Goal: Task Accomplishment & Management: Manage account settings

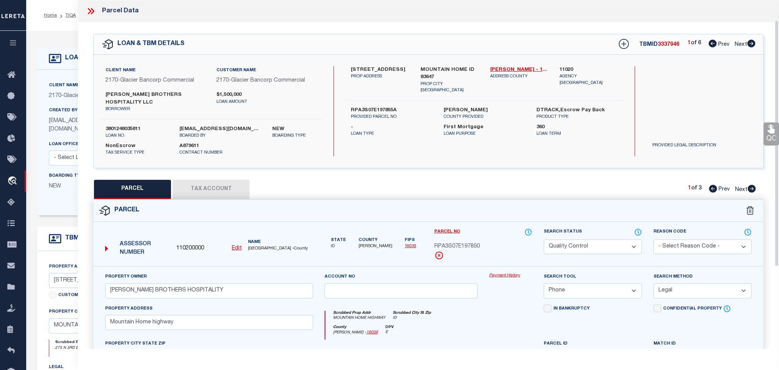
select select "QC"
select select "PHN"
select select "LEG"
select select "4575"
select select "10"
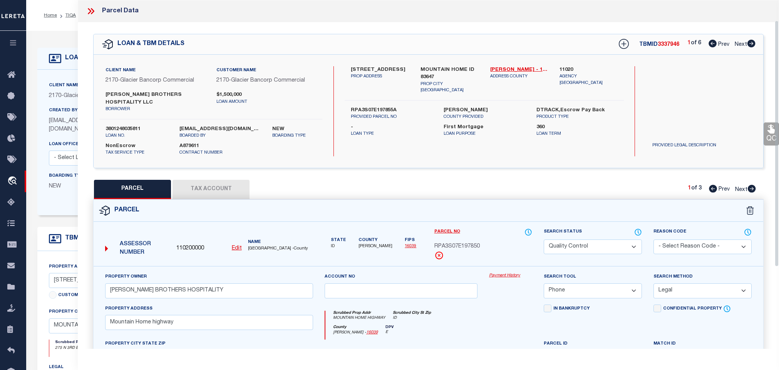
select select "NonEscrow"
click at [94, 7] on icon at bounding box center [91, 11] width 10 height 10
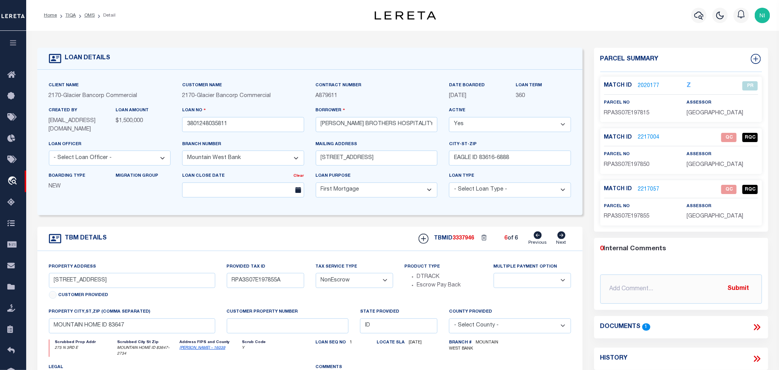
click at [649, 134] on link "2217004" at bounding box center [649, 138] width 22 height 8
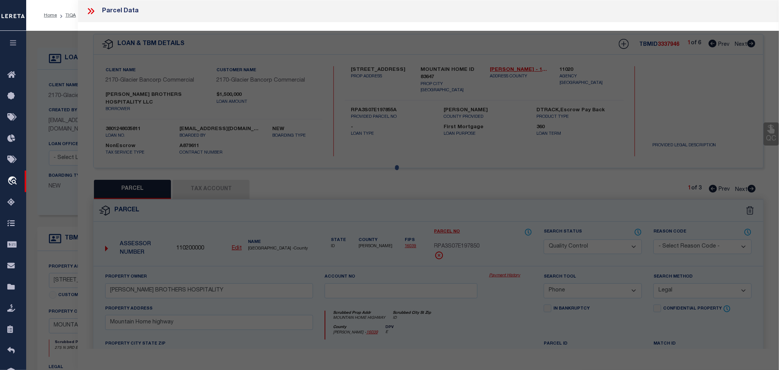
select select "AS"
select select
checkbox input "false"
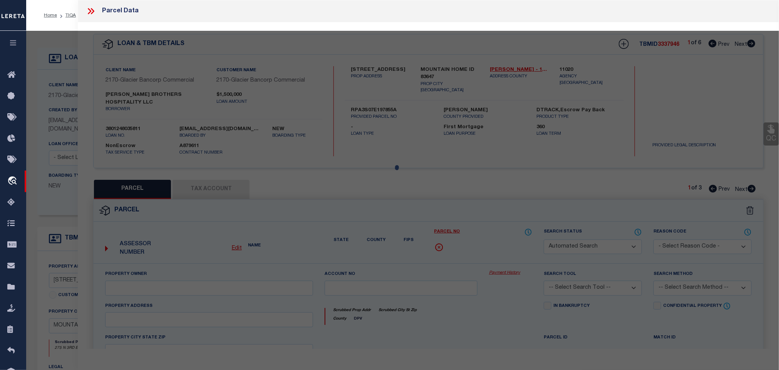
select select "QC"
type input "[PERSON_NAME] BROTHERS HOSPITALITY"
select select "PHN"
select select "LEG"
type input "Mountain Home highway"
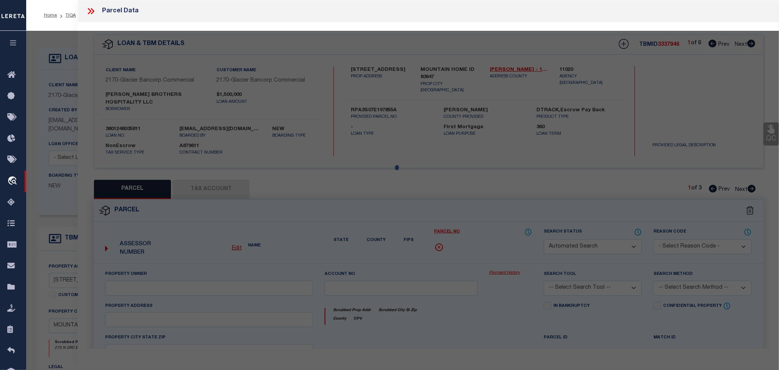
type input "ID"
type textarea "Tax 115, Sec 19, T3s R7e Acres: 1.705"
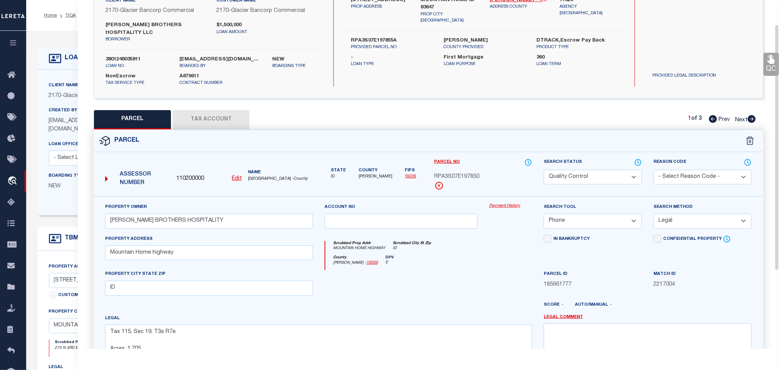
scroll to position [144, 0]
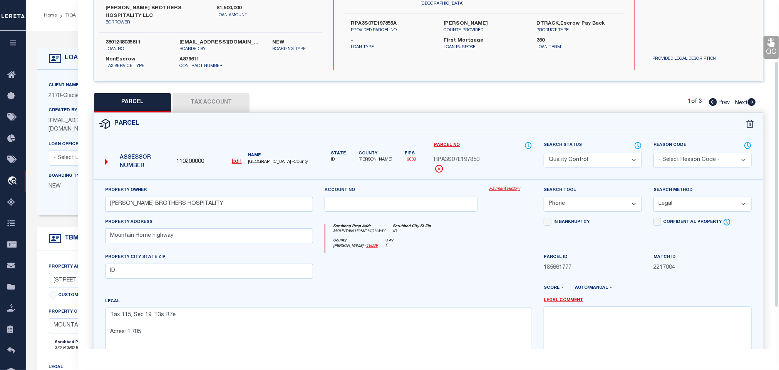
click at [237, 97] on button "Tax Account" at bounding box center [210, 102] width 77 height 19
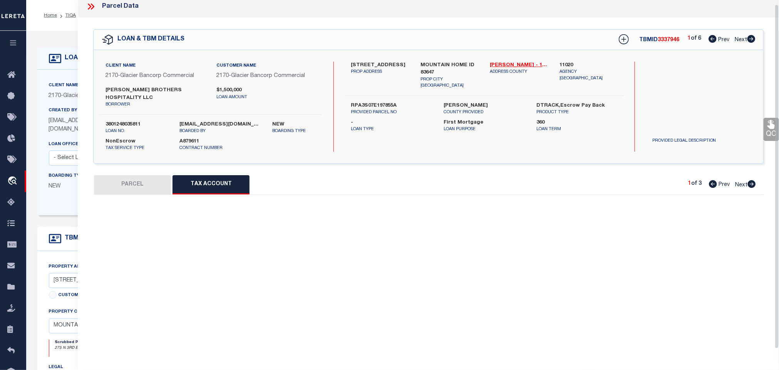
select select "100"
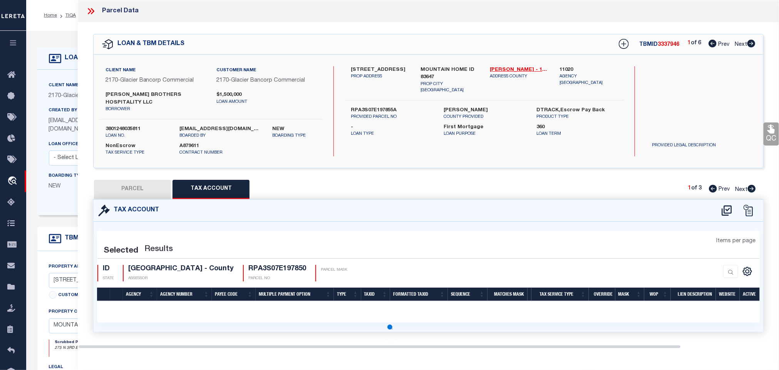
scroll to position [0, 0]
select select "100"
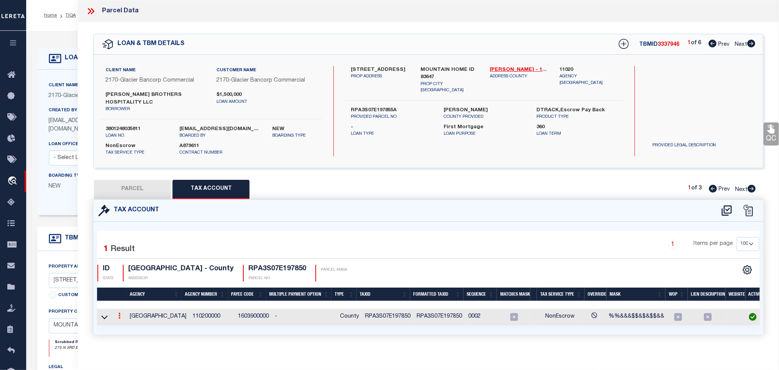
click at [118, 313] on icon at bounding box center [119, 316] width 2 height 6
click at [130, 324] on icon "" at bounding box center [128, 327] width 6 height 6
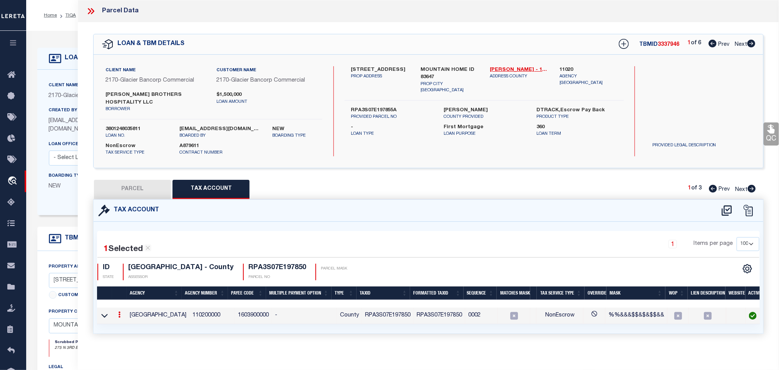
type input "RPA3S07E197850"
type textarea "%%&&&$$&$&$$&&"
checkbox input "true"
select select "ACT"
type input "XXXXXXXXXXXXXX*"
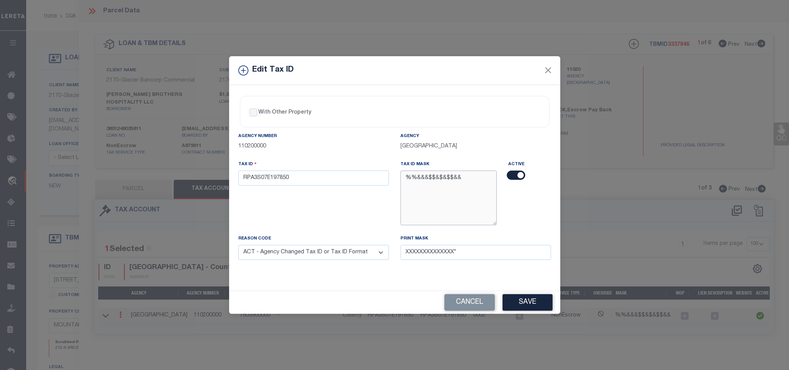
click at [436, 177] on textarea "%%&&&$$&$&$$&&" at bounding box center [448, 198] width 97 height 54
click at [350, 182] on input "RPA3S07E197850" at bounding box center [313, 178] width 151 height 15
drag, startPoint x: 530, startPoint y: 308, endPoint x: 500, endPoint y: 299, distance: 30.8
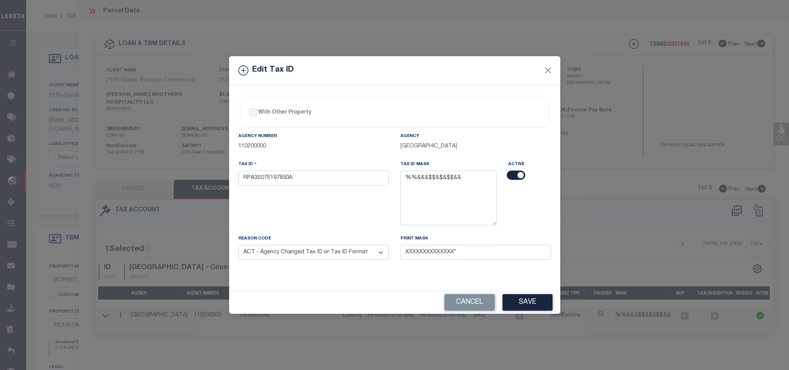
click at [529, 308] on button "Save" at bounding box center [527, 302] width 50 height 17
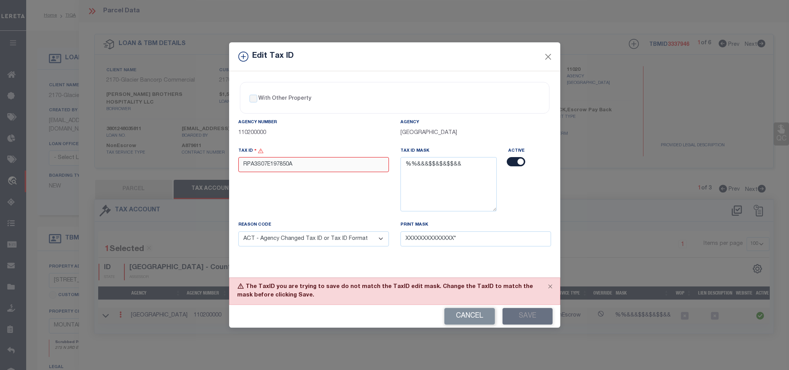
click at [319, 166] on input "RPA3S07E197850A" at bounding box center [313, 164] width 151 height 15
click at [532, 316] on button "Save" at bounding box center [527, 316] width 50 height 17
click at [334, 164] on input "RPA3S07E197850AA" at bounding box center [313, 164] width 151 height 15
click at [299, 165] on input "RPA3S07E197850" at bounding box center [313, 164] width 151 height 15
drag, startPoint x: 298, startPoint y: 161, endPoint x: 217, endPoint y: 164, distance: 80.9
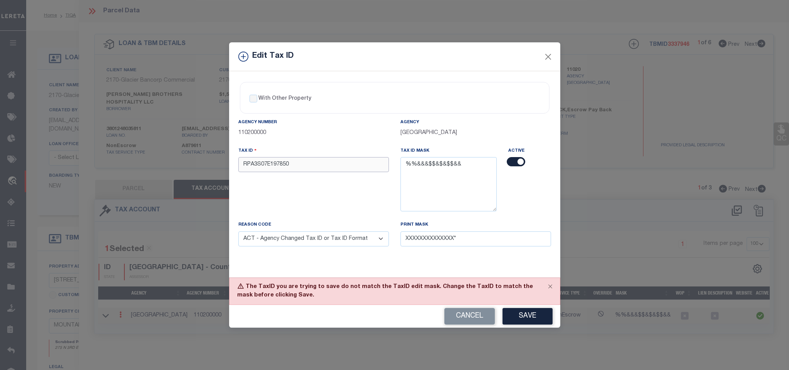
click at [217, 164] on div "Edit Tax ID With Other Property With Other Property Type Temporary" at bounding box center [394, 185] width 789 height 370
paste input "a"
type input "RPA3S07E197850A"
click at [525, 319] on button "Save" at bounding box center [527, 316] width 50 height 17
drag, startPoint x: 360, startPoint y: 237, endPoint x: 357, endPoint y: 245, distance: 8.3
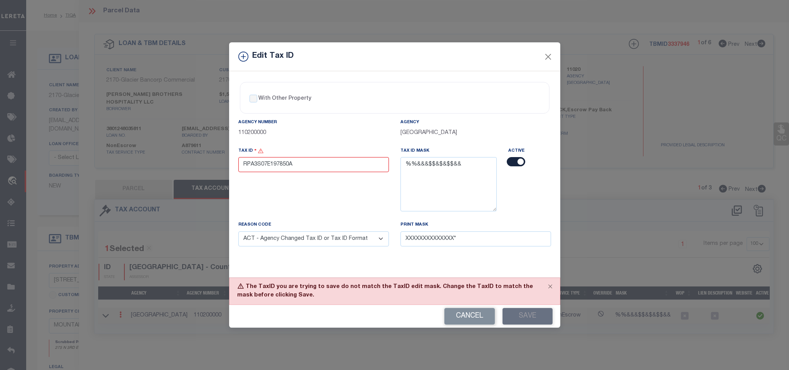
click at [360, 237] on select "- Select Reason - 099 - Other (Provide additional detail) ACT - Agency Changed …" at bounding box center [313, 238] width 151 height 15
select select
click at [238, 234] on select "- Select Reason - 099 - Other (Provide additional detail) ACT - Agency Changed …" at bounding box center [313, 238] width 151 height 15
click at [531, 313] on button "Save" at bounding box center [527, 316] width 50 height 17
click at [491, 320] on button "Cancel" at bounding box center [469, 316] width 50 height 17
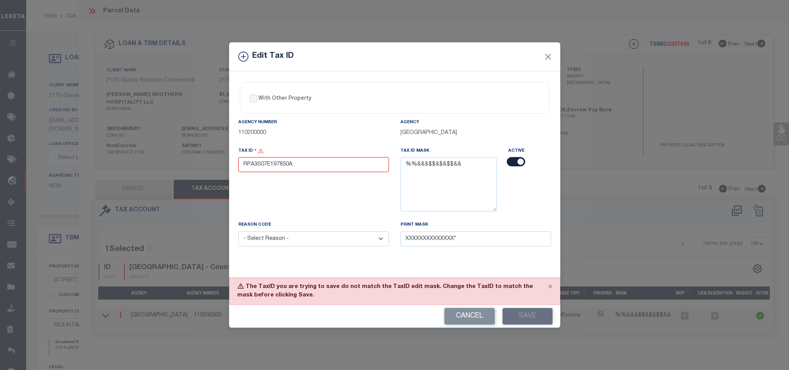
type input "RPA3S07E197850"
select select "ACT"
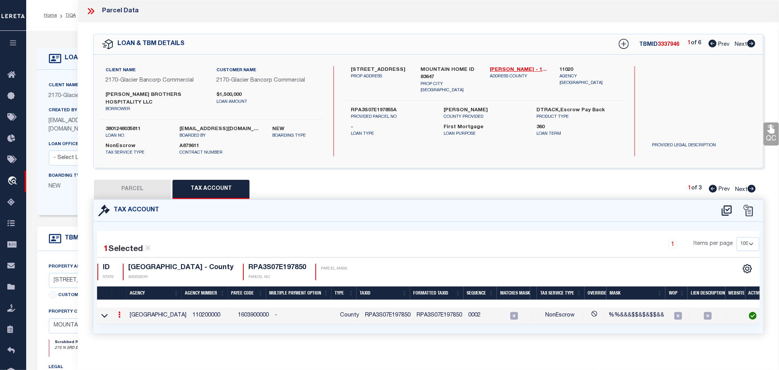
drag, startPoint x: 385, startPoint y: 321, endPoint x: 417, endPoint y: 321, distance: 32.3
drag, startPoint x: 416, startPoint y: 320, endPoint x: 475, endPoint y: 323, distance: 59.4
click at [475, 323] on div "1 Selected 1 Result 1 Items per page 10 25 50 100 ID STATE" at bounding box center [428, 278] width 669 height 112
click at [473, 323] on div "1 Selected 1 Result 1 Items per page 10 25 50 100 ID STATE" at bounding box center [428, 278] width 669 height 112
click at [104, 311] on icon at bounding box center [104, 315] width 7 height 8
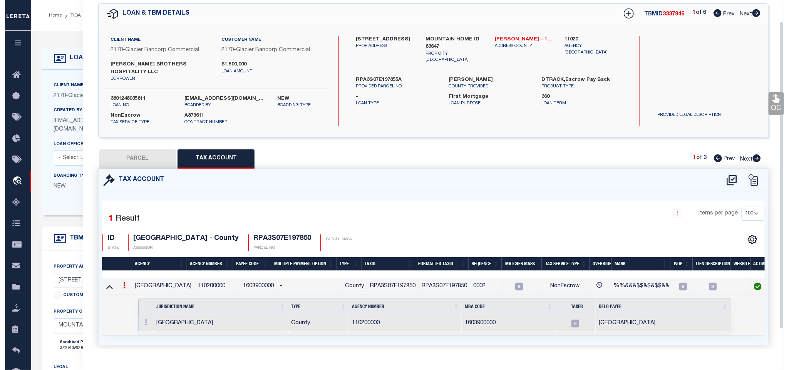
scroll to position [47, 0]
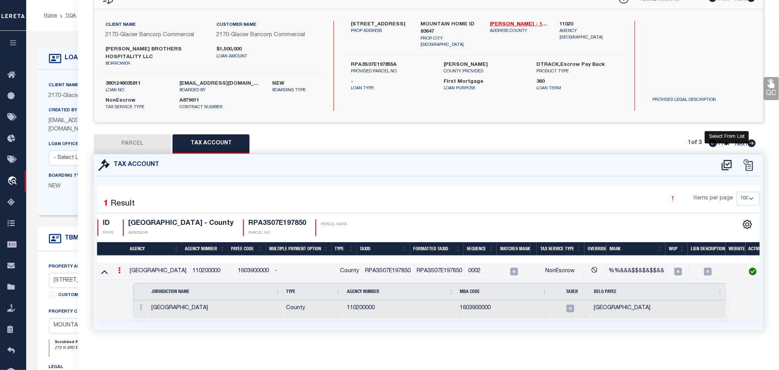
click at [726, 159] on icon at bounding box center [726, 165] width 13 height 12
select select "100"
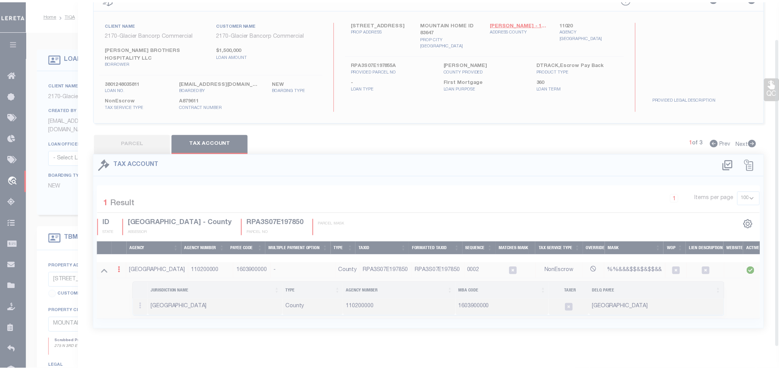
scroll to position [42, 0]
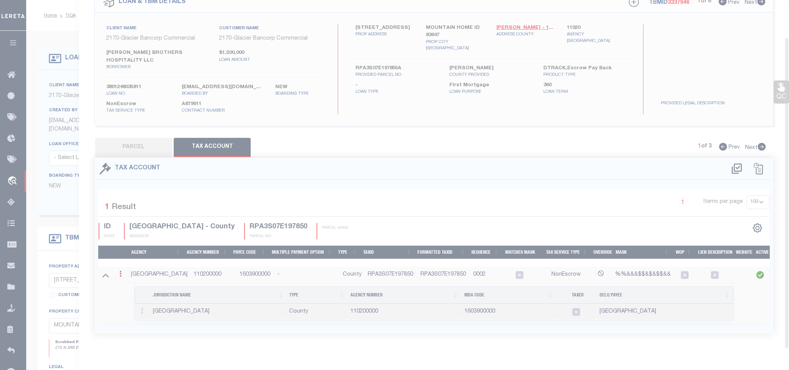
select select "100"
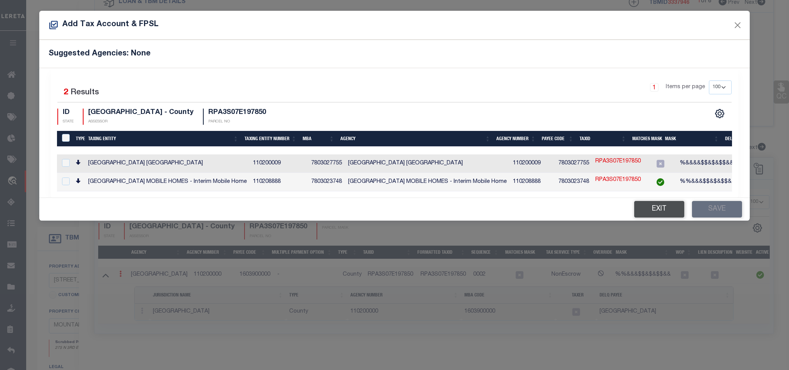
click at [668, 212] on button "Exit" at bounding box center [659, 209] width 50 height 17
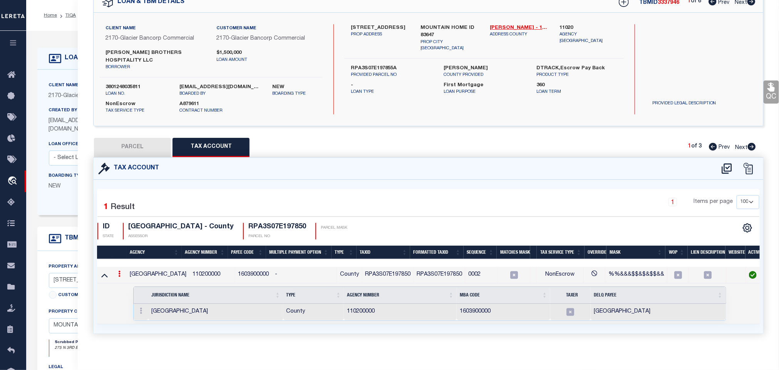
click at [118, 272] on link at bounding box center [119, 275] width 8 height 6
click at [129, 283] on icon "" at bounding box center [128, 286] width 6 height 6
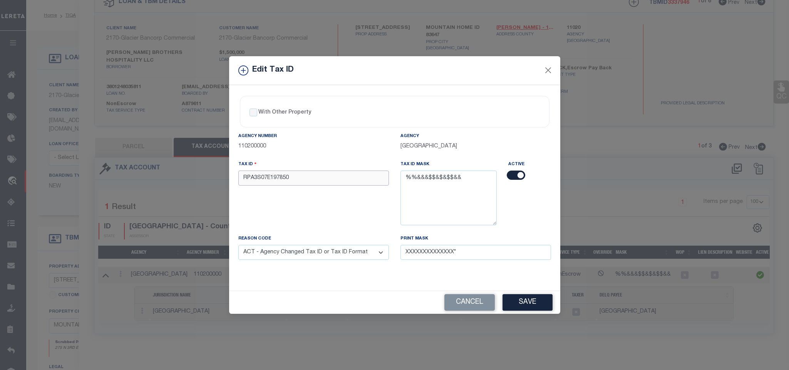
click at [307, 174] on input "RPA3S07E197850" at bounding box center [313, 178] width 151 height 15
click at [524, 306] on button "Save" at bounding box center [527, 302] width 50 height 17
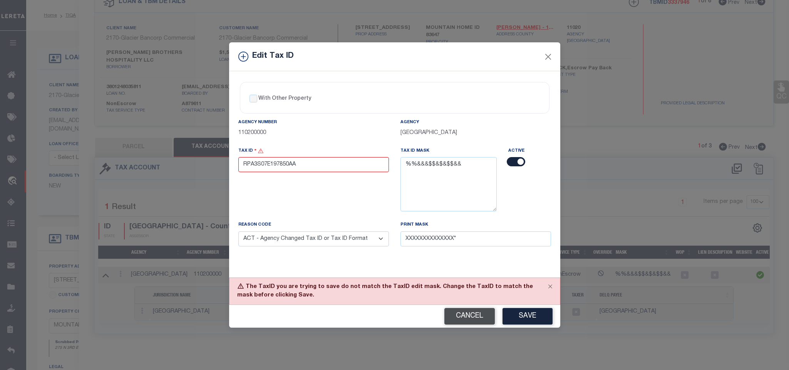
click at [484, 319] on button "Cancel" at bounding box center [469, 316] width 50 height 17
type input "RPA3S07E197850"
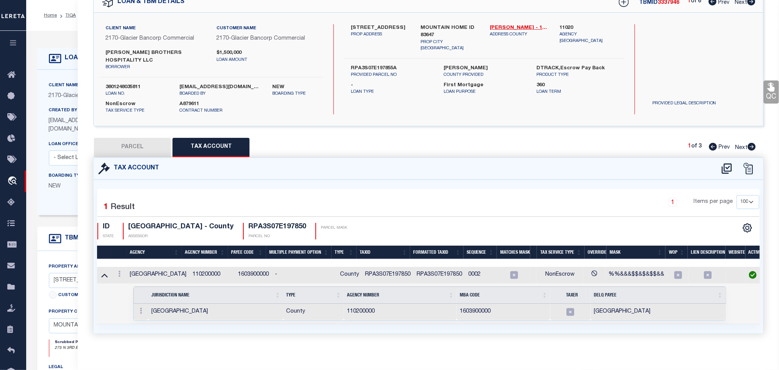
click at [135, 138] on button "PARCEL" at bounding box center [132, 147] width 77 height 19
select select "AS"
select select
checkbox input "false"
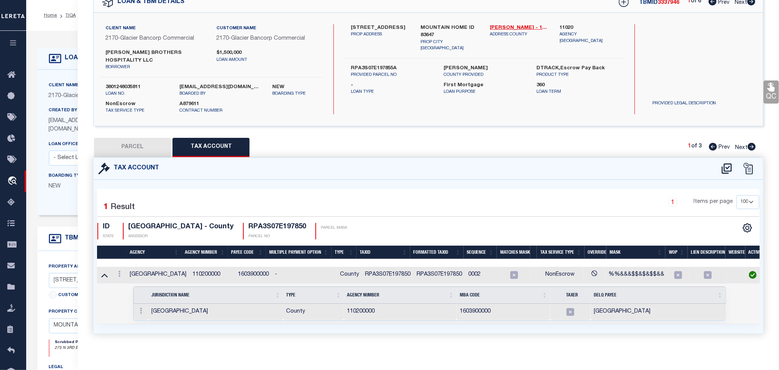
checkbox input "false"
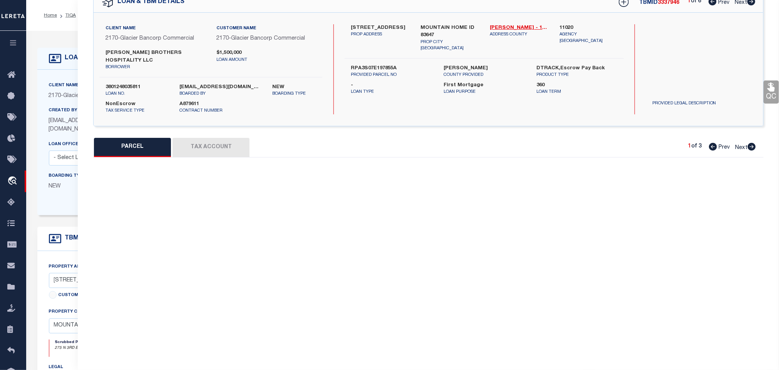
select select "QC"
type input "[PERSON_NAME] BROTHERS HOSPITALITY"
select select "PHN"
select select "LEG"
type input "Mountain Home highway"
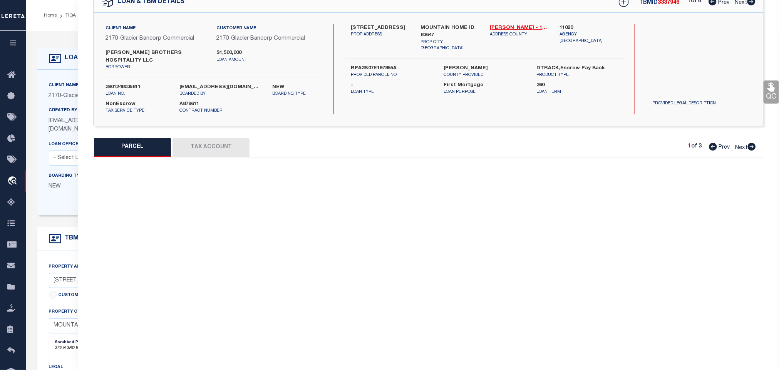
type input "ID"
type textarea "Tax 115, Sec 19, T3s R7e Acres: 1.705"
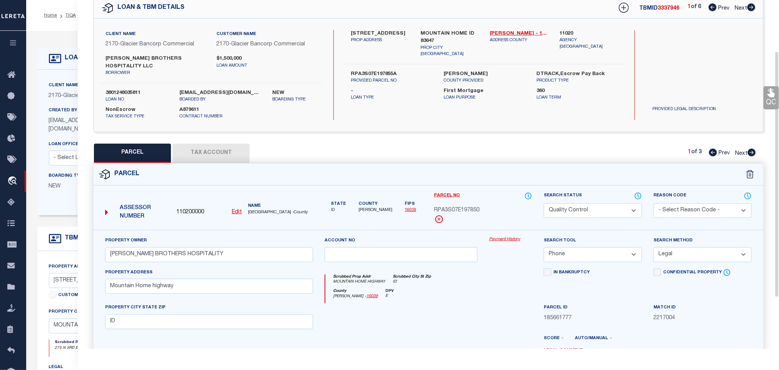
scroll to position [29, 0]
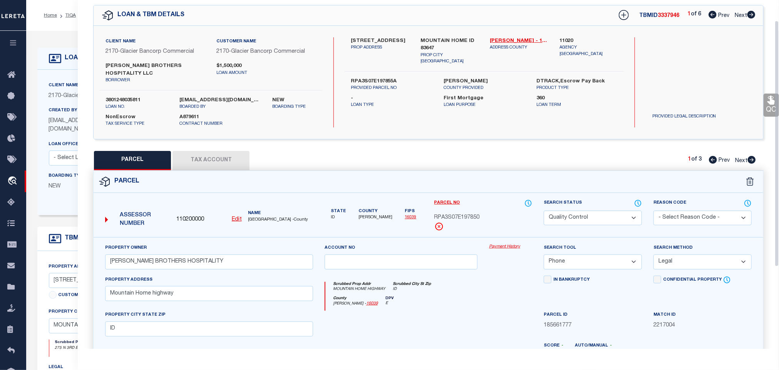
click at [766, 109] on link "QC" at bounding box center [770, 105] width 15 height 23
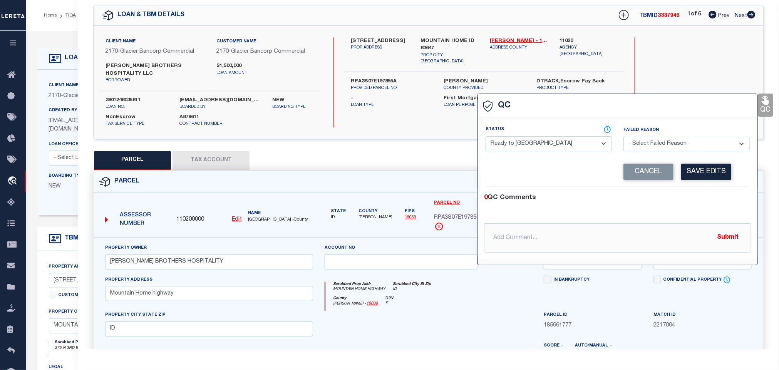
click at [544, 149] on select "- Select Status - Ready to QC Correct Incorrect" at bounding box center [548, 143] width 126 height 15
select select "COR"
click at [486, 137] on select "- Select Status - Ready to QC Correct Incorrect" at bounding box center [548, 143] width 126 height 15
click at [705, 171] on button "Save Edits" at bounding box center [706, 172] width 50 height 17
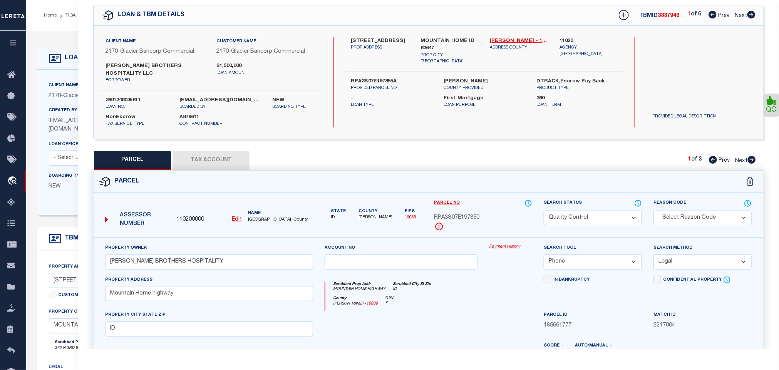
click at [592, 211] on select "Automated Search Bad Parcel Complete Duplicate Parcel High Dollar Reporting In …" at bounding box center [593, 218] width 98 height 15
select select "JR"
click at [544, 211] on select "Automated Search Bad Parcel Complete Duplicate Parcel High Dollar Reporting In …" at bounding box center [593, 218] width 98 height 15
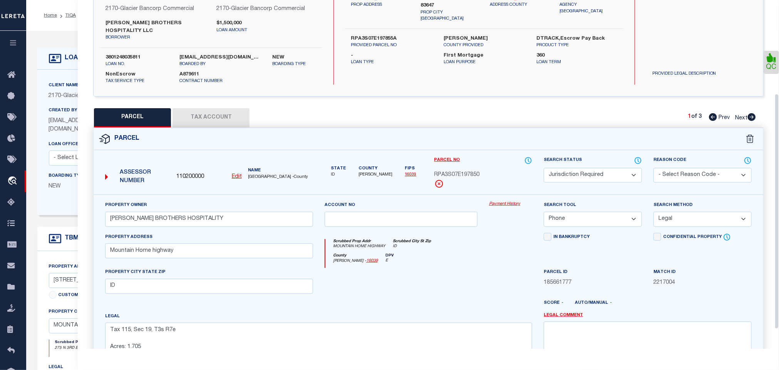
scroll to position [144, 0]
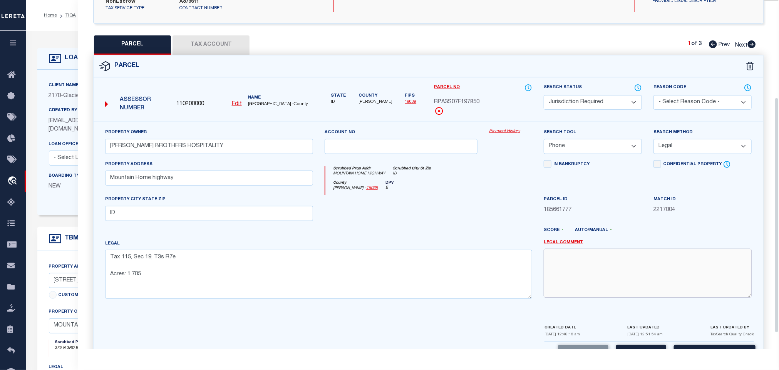
click at [622, 272] on textarea at bounding box center [648, 273] width 208 height 48
type textarea "Parcel format is correct but the Tax ID mask is fitting in"
click at [701, 345] on button "Save and Close" at bounding box center [715, 353] width 82 height 17
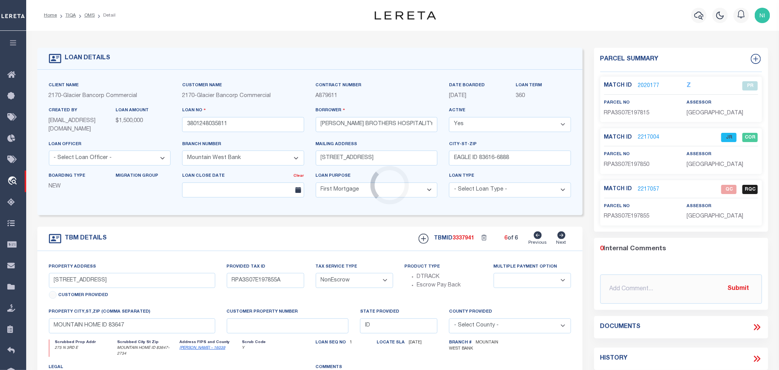
select select "4575"
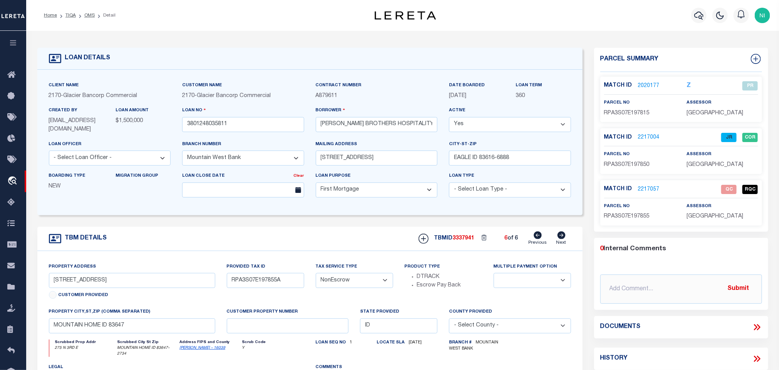
type input "NNE NE FOOTHILLS AVE"
type input "RPA3S07E199899A"
select select
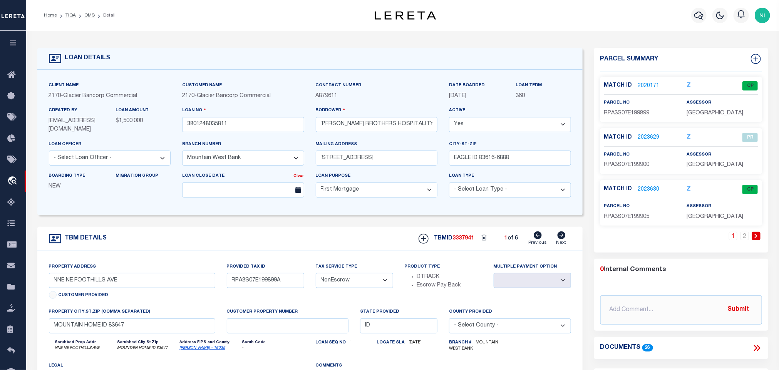
click at [563, 239] on icon at bounding box center [561, 235] width 8 height 8
type input "RPA3S07E197820A"
select select
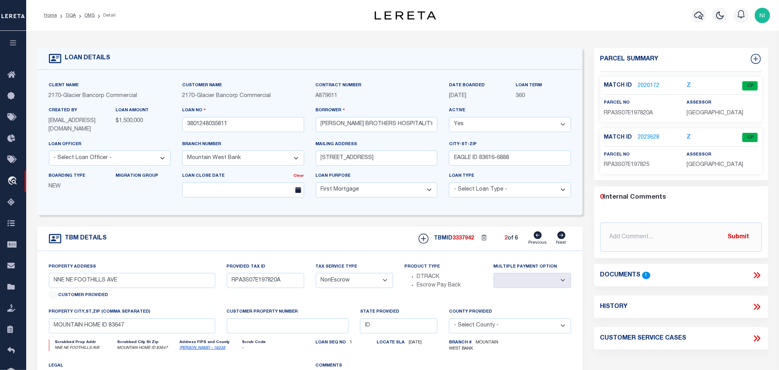
click at [563, 239] on icon at bounding box center [561, 235] width 8 height 8
type input "RPA3S07E199790A"
select select
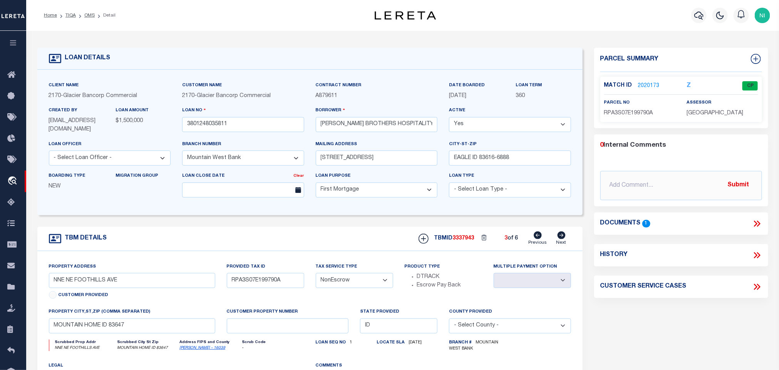
click at [563, 239] on icon at bounding box center [561, 235] width 8 height 8
type input "RPA0090006015AA"
select select
click at [563, 239] on icon at bounding box center [561, 235] width 8 height 8
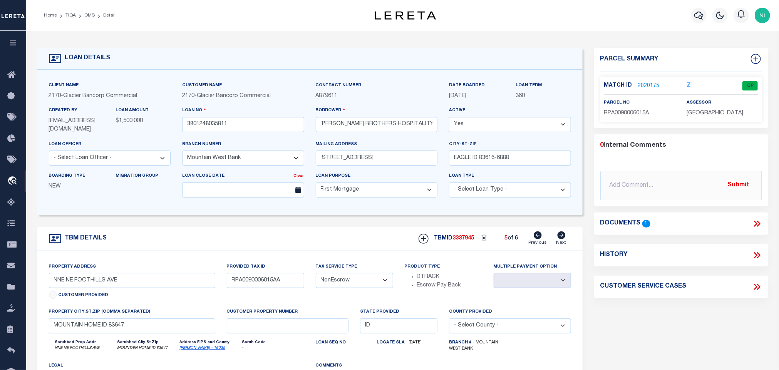
type input "[STREET_ADDRESS]"
type input "RPA3S07E197850A"
select select
click at [563, 239] on icon at bounding box center [561, 235] width 8 height 8
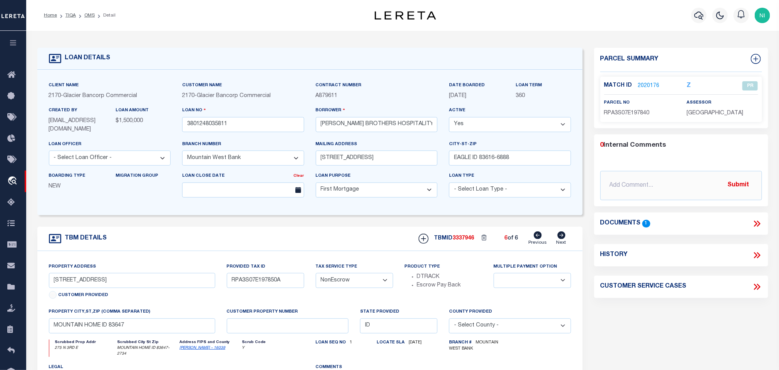
type input "RPA3S07E197855A"
select select
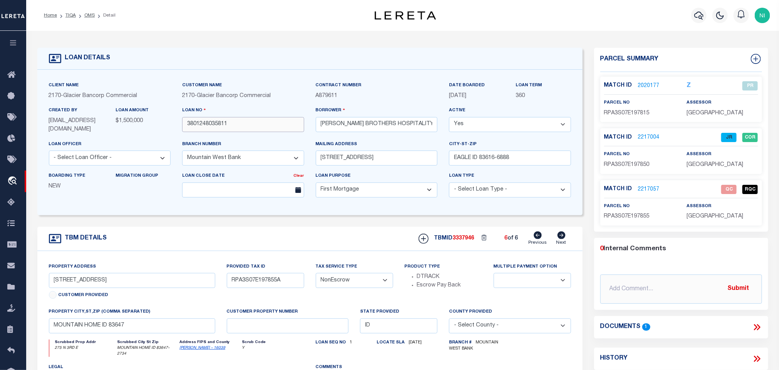
click at [286, 124] on input "3801248035811" at bounding box center [243, 124] width 122 height 15
click at [462, 239] on span "3337946" at bounding box center [464, 238] width 22 height 5
copy span "3337946"
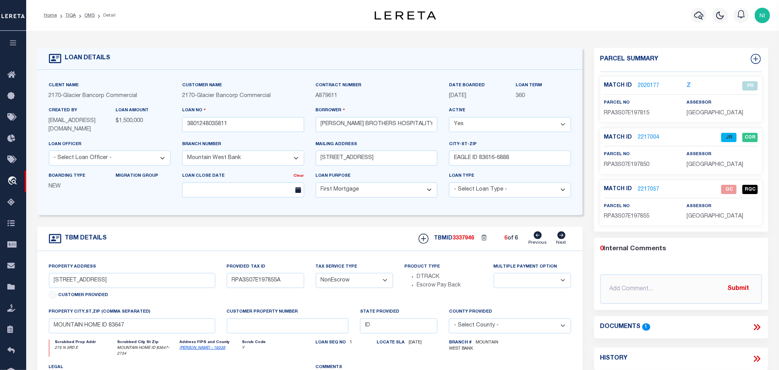
click at [699, 167] on span "[GEOGRAPHIC_DATA]" at bounding box center [715, 164] width 57 height 5
copy div "[GEOGRAPHIC_DATA]"
click at [612, 162] on p "RPA3S07E197850" at bounding box center [639, 165] width 71 height 8
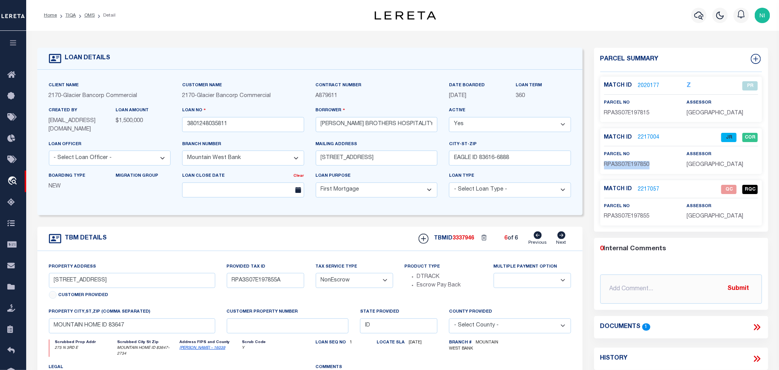
click at [612, 162] on p "RPA3S07E197850" at bounding box center [639, 165] width 71 height 8
copy div "RPA3S07E197850"
click at [646, 191] on link "2217057" at bounding box center [649, 190] width 22 height 8
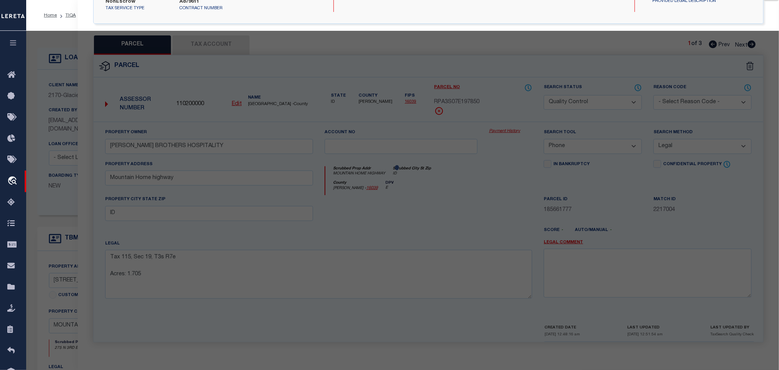
select select "AS"
select select
checkbox input "false"
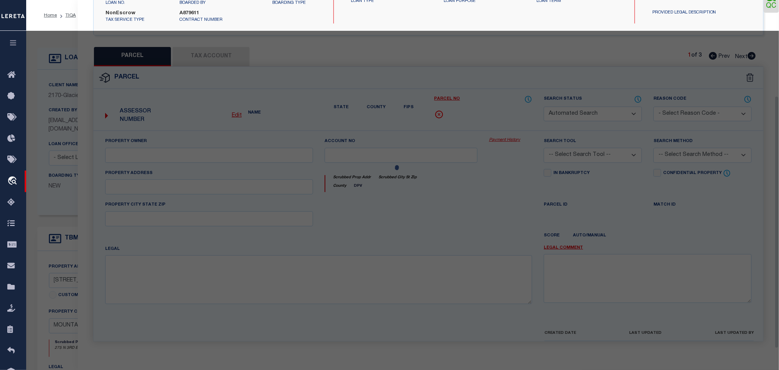
select select "QC"
type input "[PERSON_NAME] BROTHERS HOSPITALITY"
select select "PHN"
select select "ADD"
type textarea "Tax 116, Sec 19, T3s R7e Acres: 0.839"
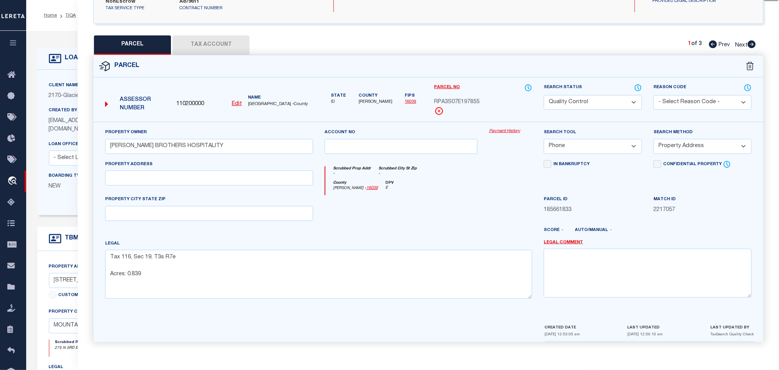
click at [207, 45] on button "Tax Account" at bounding box center [210, 44] width 77 height 19
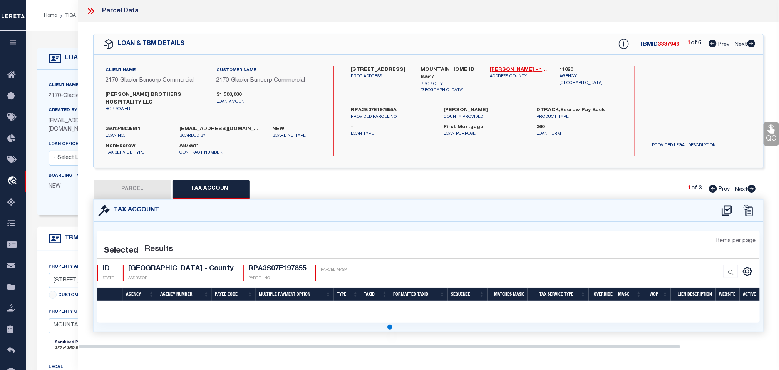
scroll to position [0, 0]
select select "100"
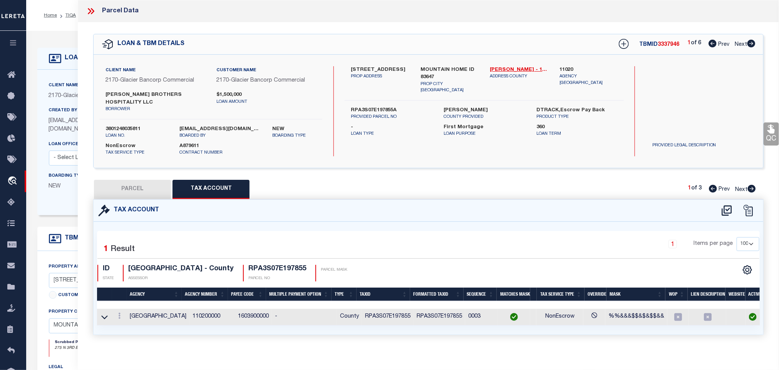
click at [155, 184] on button "PARCEL" at bounding box center [132, 189] width 77 height 19
select select "AS"
select select
checkbox input "false"
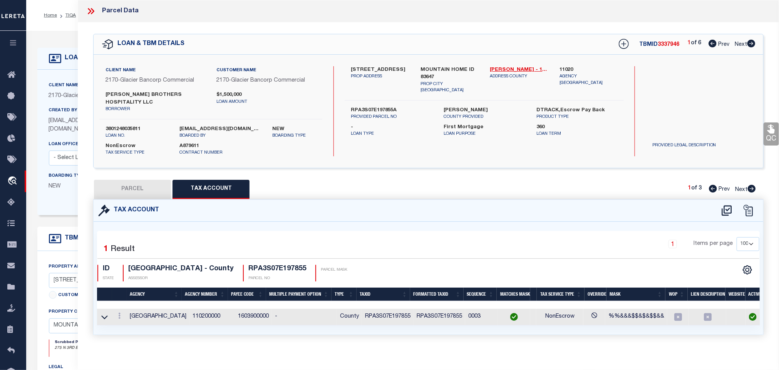
checkbox input "false"
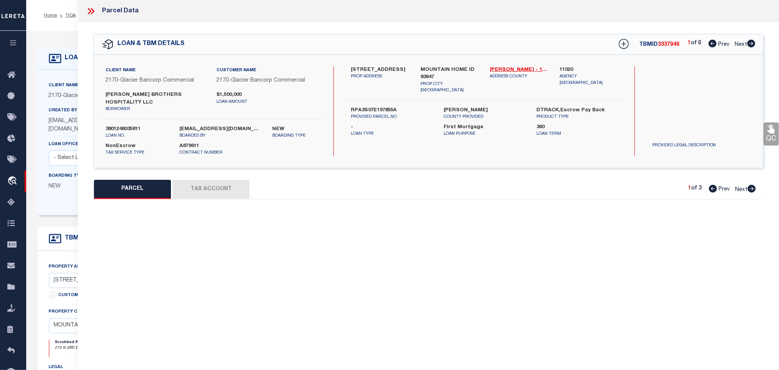
select select "QC"
type input "[PERSON_NAME] BROTHERS HOSPITALITY"
select select "PHN"
select select "ADD"
type textarea "Tax 116, Sec 19, T3s R7e Acres: 0.839"
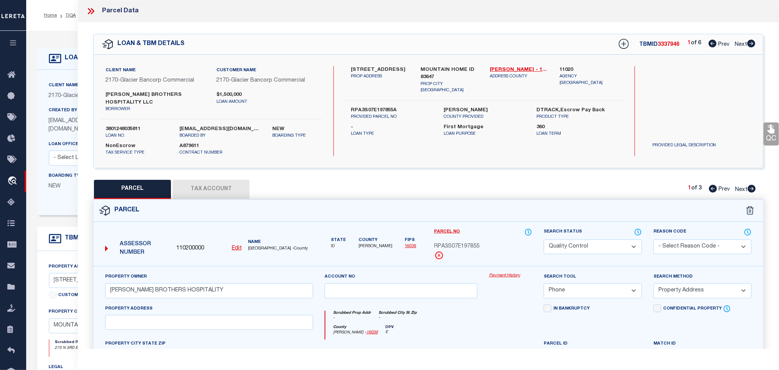
click at [767, 132] on icon at bounding box center [770, 129] width 7 height 9
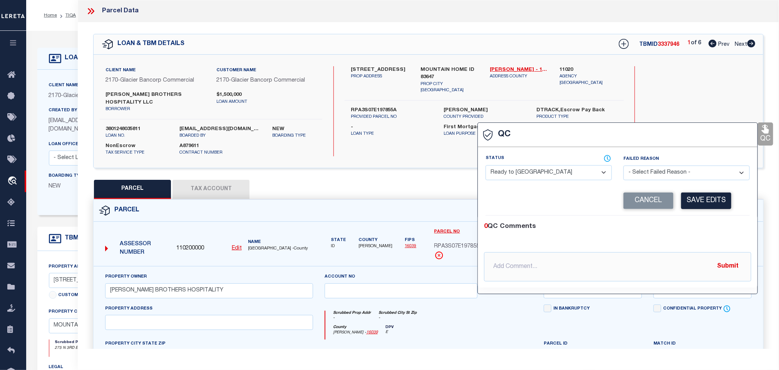
click at [566, 173] on select "- Select Status - Ready to QC Correct Incorrect" at bounding box center [548, 172] width 126 height 15
select select "COR"
click at [486, 166] on select "- Select Status - Ready to QC Correct Incorrect" at bounding box center [548, 172] width 126 height 15
click at [721, 207] on button "Save Edits" at bounding box center [706, 200] width 50 height 17
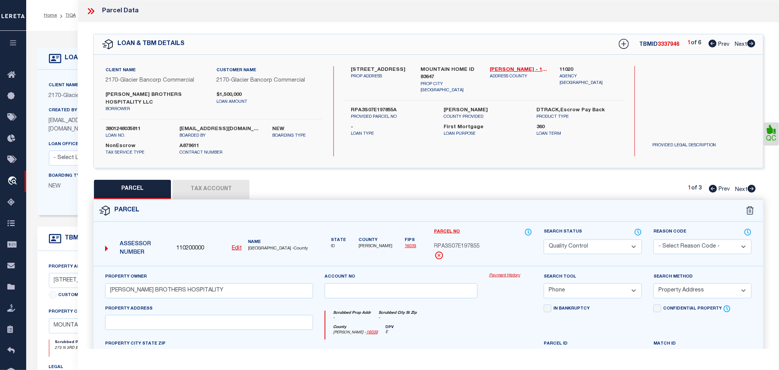
click at [609, 241] on select "Automated Search Bad Parcel Complete Duplicate Parcel High Dollar Reporting In …" at bounding box center [593, 246] width 98 height 15
select select "CP"
click at [544, 239] on select "Automated Search Bad Parcel Complete Duplicate Parcel High Dollar Reporting In …" at bounding box center [593, 246] width 98 height 15
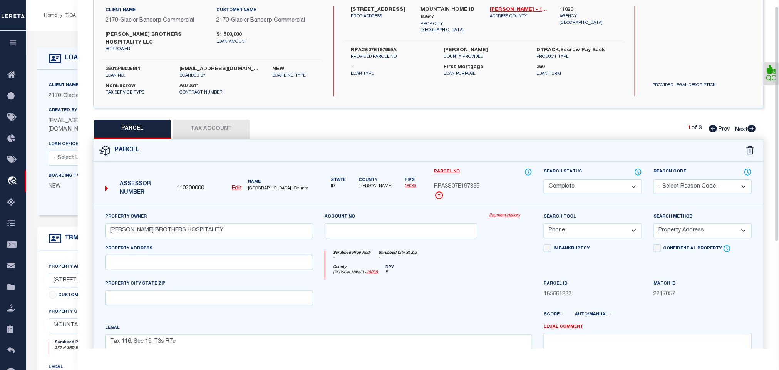
scroll to position [167, 0]
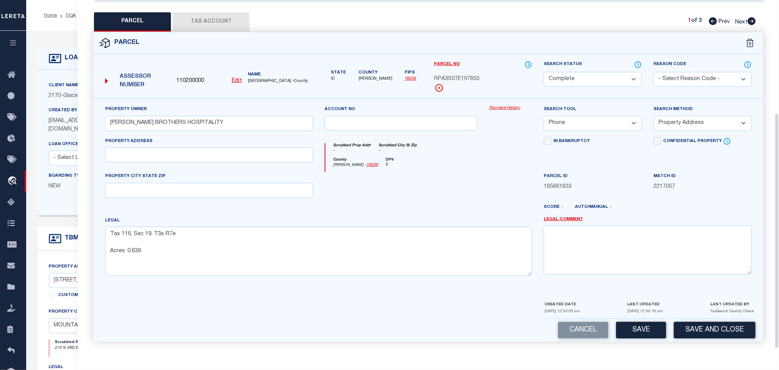
click at [702, 324] on button "Save and Close" at bounding box center [715, 330] width 82 height 17
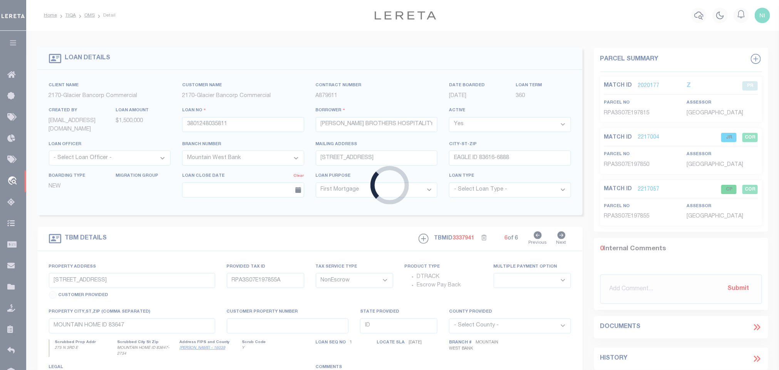
type input "NNE NE FOOTHILLS AVE"
type input "RPA3S07E199899A"
select select
select select "4575"
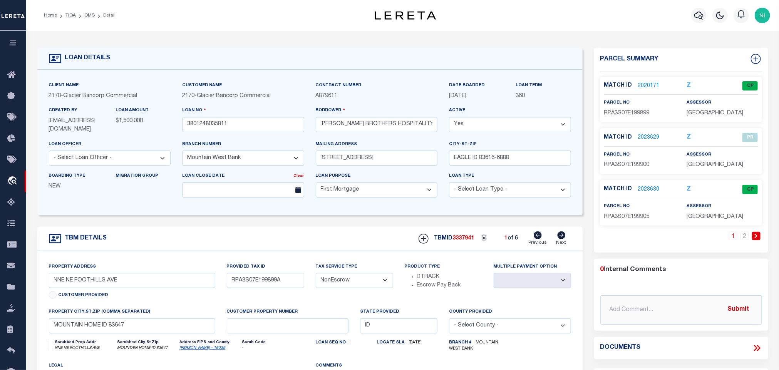
click at [560, 238] on icon at bounding box center [561, 235] width 8 height 8
type input "RPA3S07E197820A"
select select
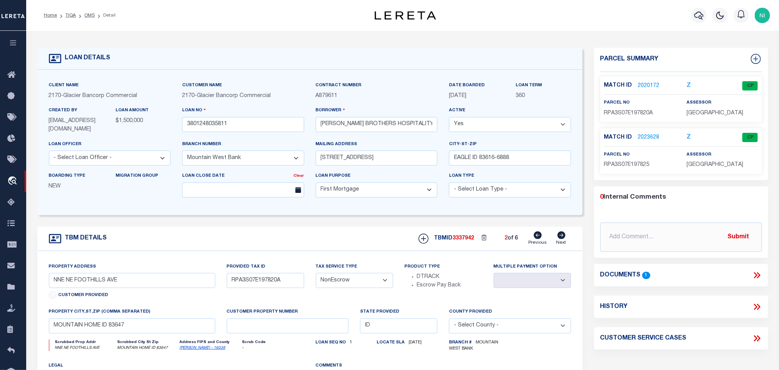
click at [560, 238] on icon at bounding box center [561, 235] width 8 height 8
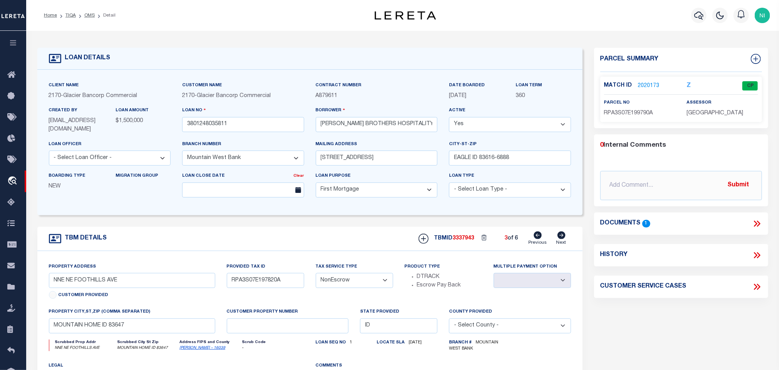
type input "RPA3S07E199790A"
select select
click at [560, 238] on icon at bounding box center [561, 235] width 8 height 8
type input "RPA0090006015AA"
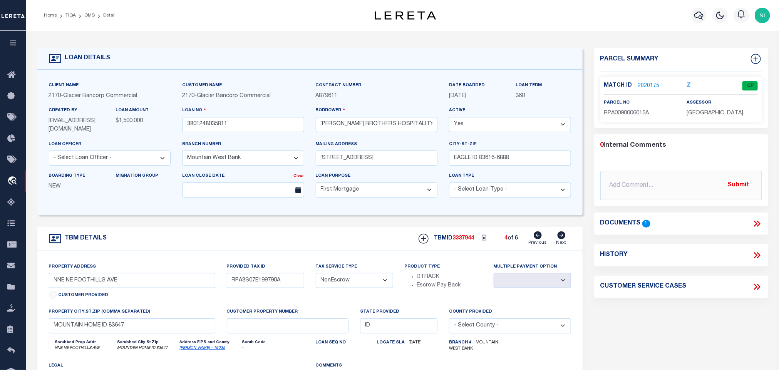
select select
click at [560, 238] on icon at bounding box center [561, 235] width 8 height 8
type input "[STREET_ADDRESS]"
type input "RPA3S07E197850A"
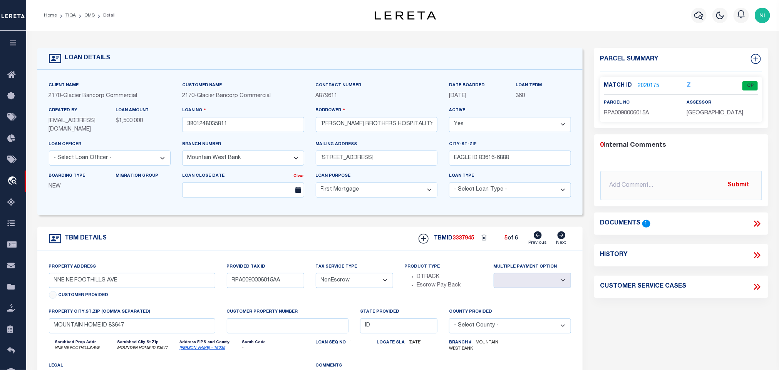
select select
click at [560, 238] on icon at bounding box center [561, 235] width 8 height 8
type input "RPA3S07E197855A"
select select
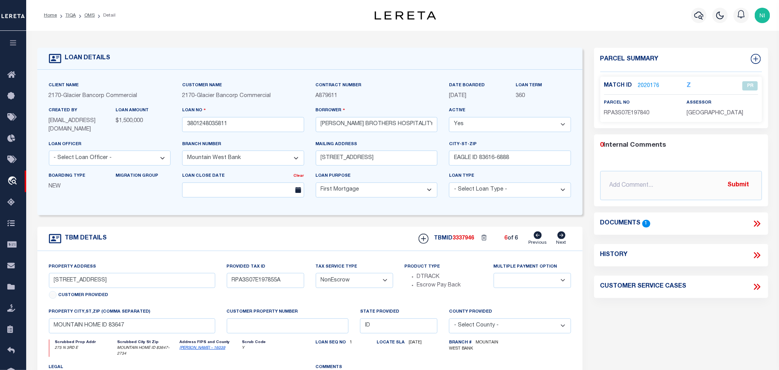
select select
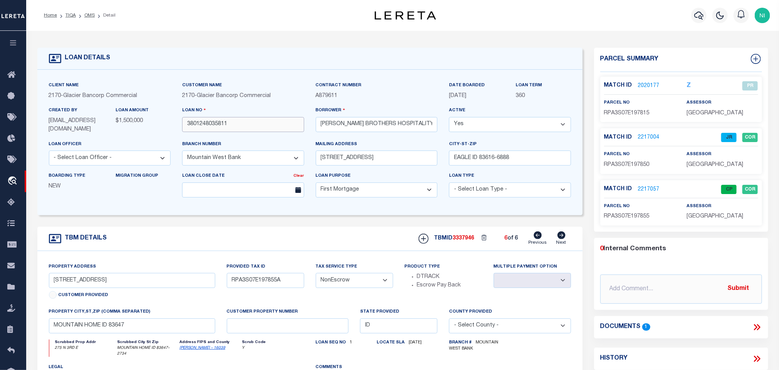
click at [229, 125] on input "3801248035811" at bounding box center [243, 124] width 122 height 15
click at [462, 241] on span "3337946" at bounding box center [464, 238] width 22 height 5
copy span "3337946"
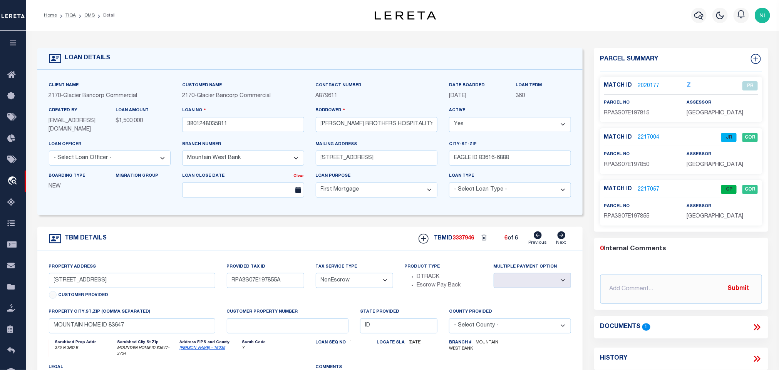
click at [694, 217] on span "[GEOGRAPHIC_DATA]" at bounding box center [715, 216] width 57 height 5
copy div "[GEOGRAPHIC_DATA]"
click at [619, 215] on span "RPA3S07E197855" at bounding box center [626, 216] width 45 height 5
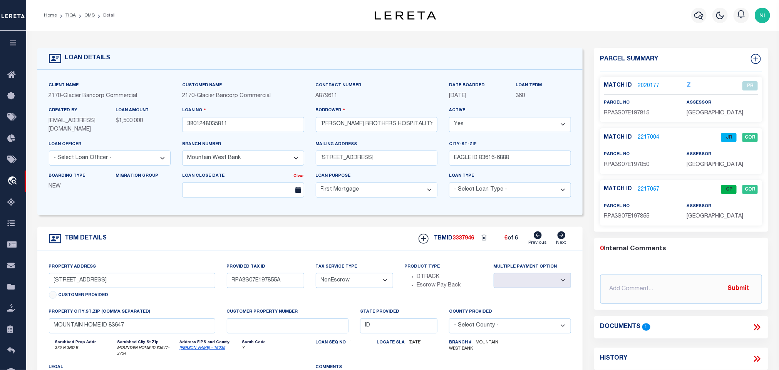
click at [619, 215] on span "RPA3S07E197855" at bounding box center [626, 216] width 45 height 5
copy div "RPA3S07E197855"
click at [537, 239] on icon at bounding box center [537, 235] width 8 height 8
type input "RPA3S07E197850A"
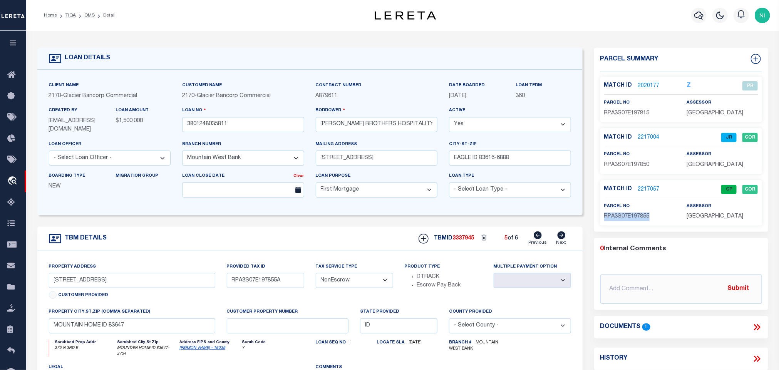
select select
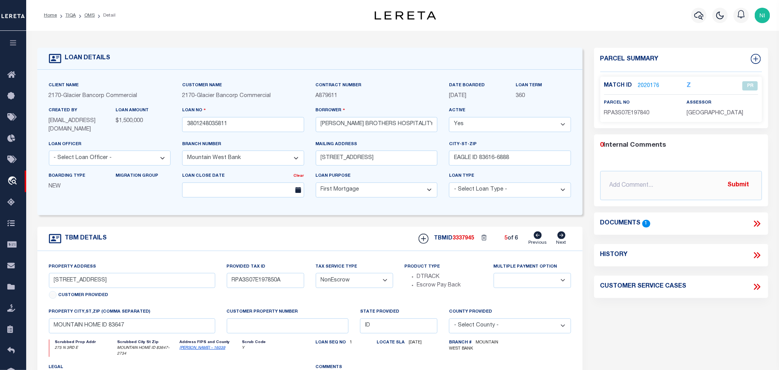
click at [537, 239] on icon at bounding box center [537, 235] width 8 height 8
type input "NNE NE FOOTHILLS AVE"
type input "RPA0090006015AA"
select select
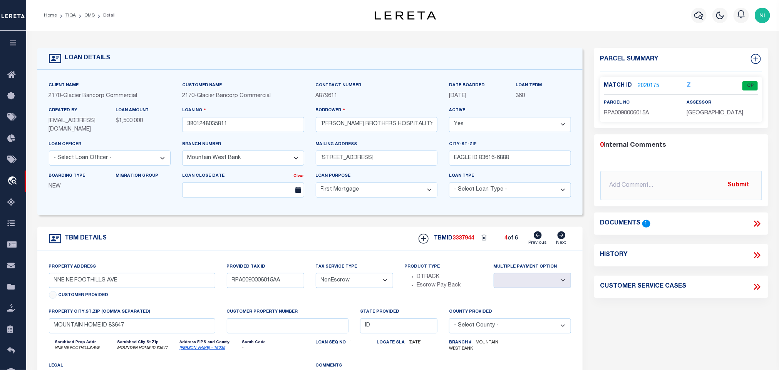
click at [537, 239] on icon at bounding box center [537, 235] width 8 height 8
type input "RPA3S07E199790A"
select select
click at [537, 239] on icon at bounding box center [537, 235] width 8 height 8
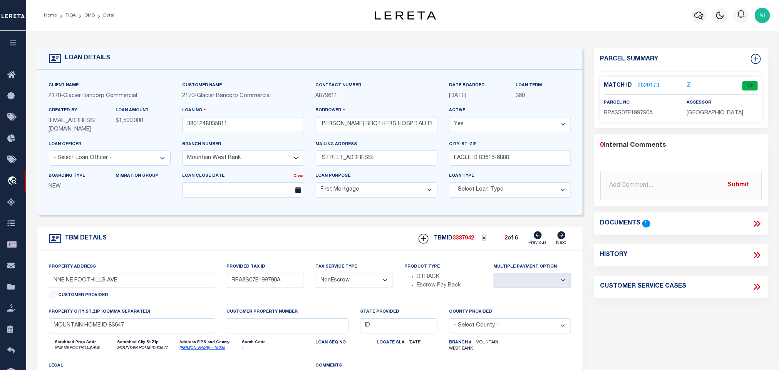
type input "RPA3S07E197820A"
select select
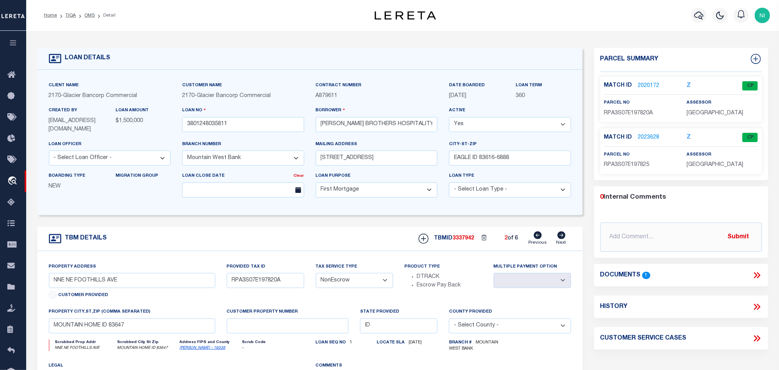
click at [537, 239] on icon at bounding box center [537, 235] width 8 height 8
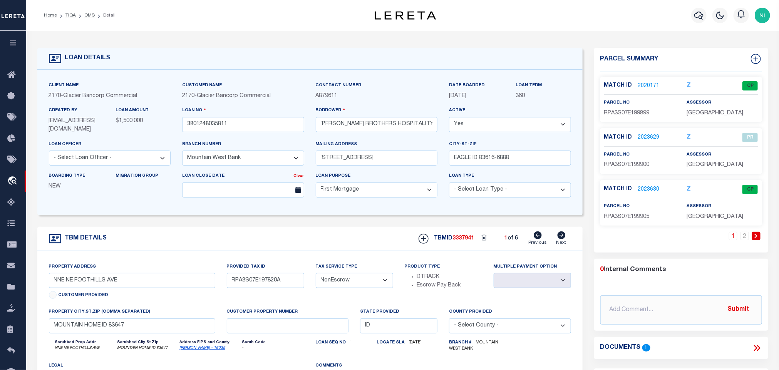
type input "RPA3S07E199899A"
select select
click at [562, 238] on icon at bounding box center [561, 235] width 8 height 8
type input "RPA3S07E197820A"
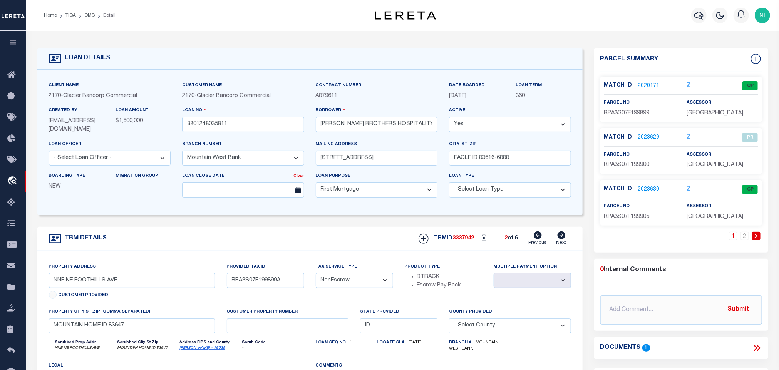
select select
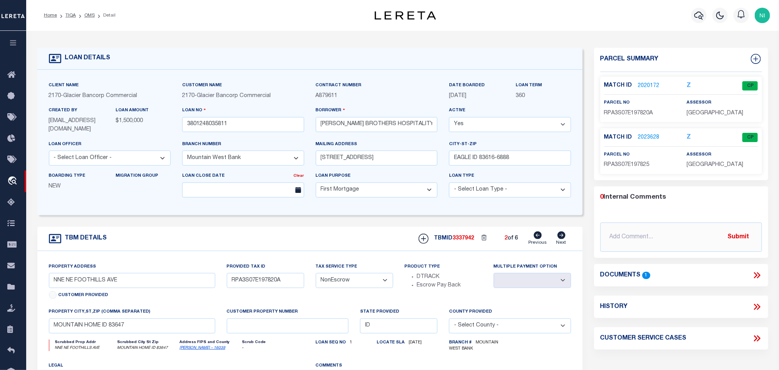
click at [562, 238] on icon at bounding box center [561, 235] width 8 height 8
type input "RPA3S07E199790A"
select select
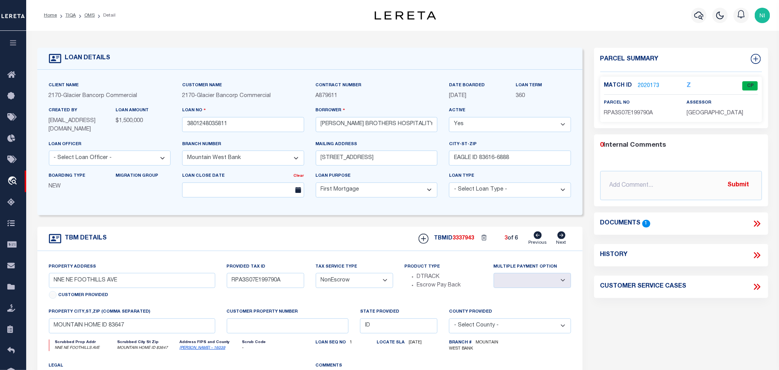
click at [562, 238] on icon at bounding box center [561, 235] width 8 height 8
type input "RPA0090006015AA"
select select
click at [562, 238] on icon at bounding box center [561, 235] width 8 height 8
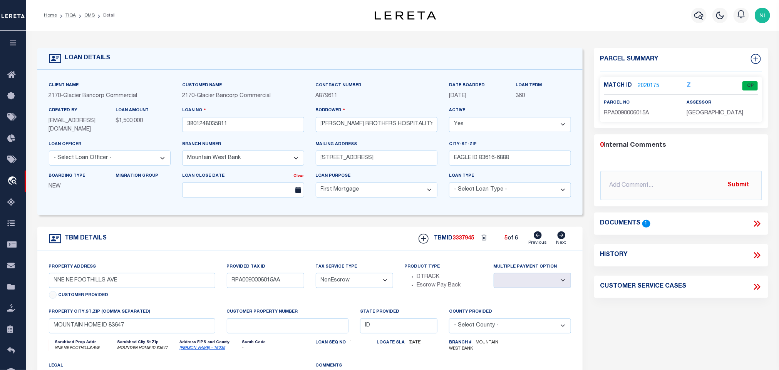
type input "[STREET_ADDRESS]"
type input "RPA3S07E197850A"
select select
click at [562, 238] on icon at bounding box center [561, 235] width 8 height 8
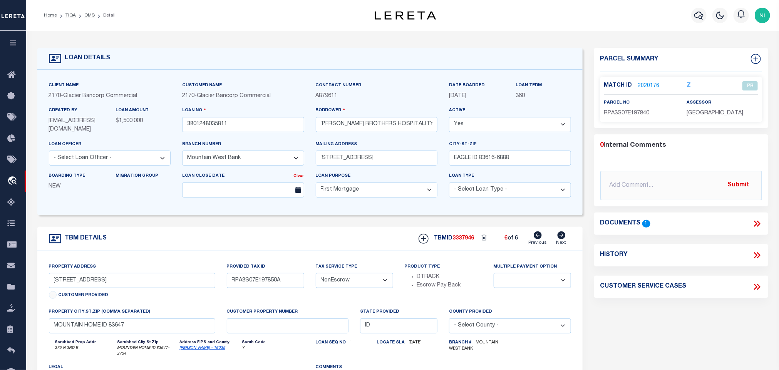
type input "RPA3S07E197855A"
select select
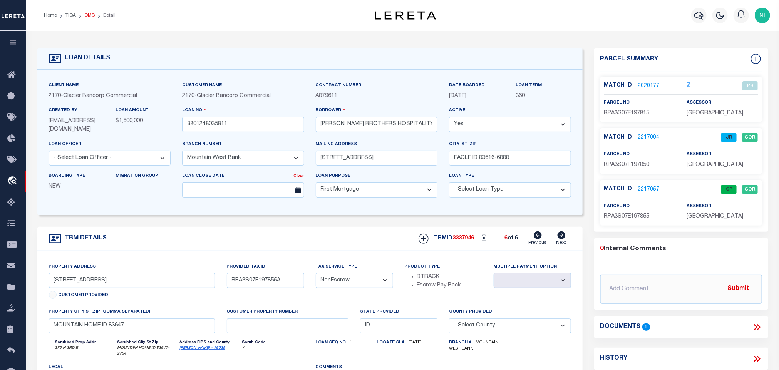
click at [91, 15] on link "OMS" at bounding box center [89, 15] width 10 height 5
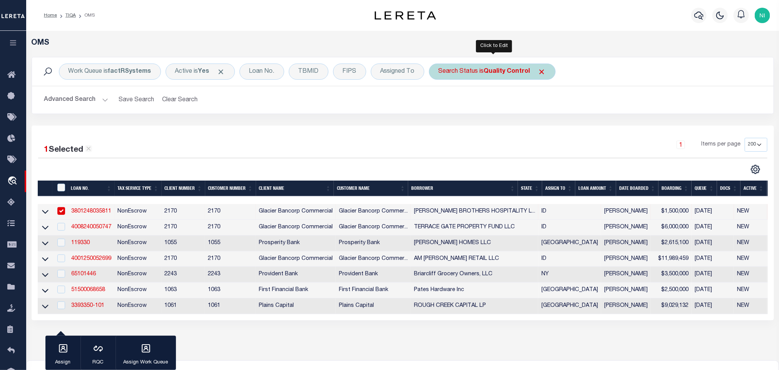
click at [502, 70] on b "Quality Control" at bounding box center [507, 72] width 46 height 6
select select "QC"
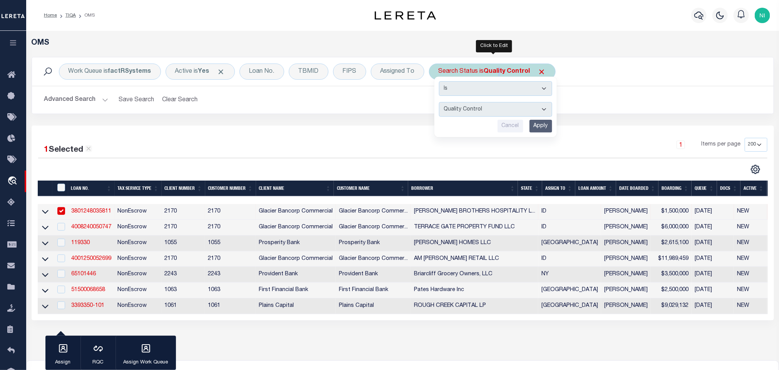
click at [540, 125] on input "Apply" at bounding box center [540, 126] width 23 height 13
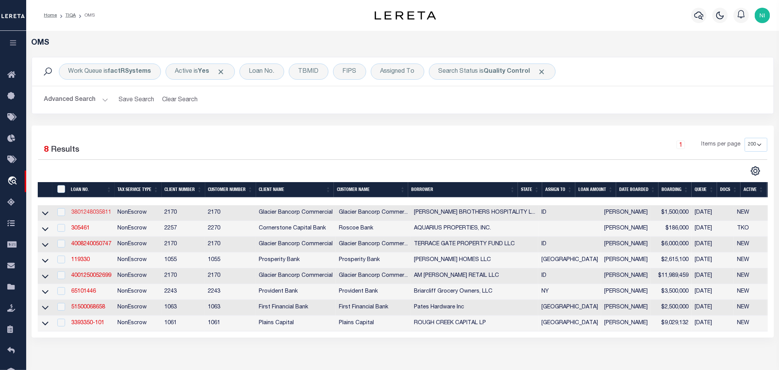
click at [101, 215] on link "3801248035811" at bounding box center [91, 212] width 40 height 5
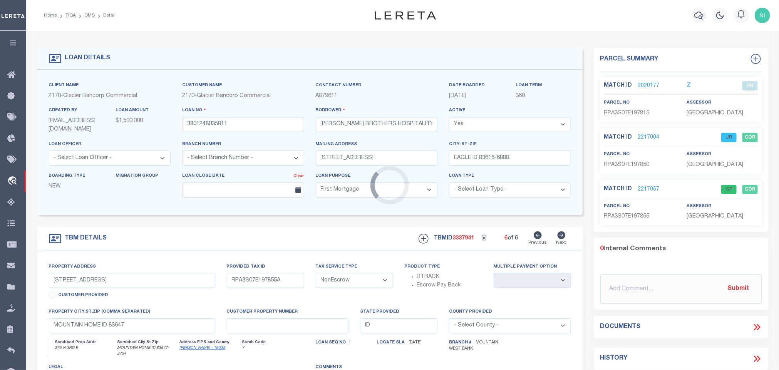
select select "4575"
type input "NNE NE FOOTHILLS AVE"
type input "RPA3S07E199899A"
select select
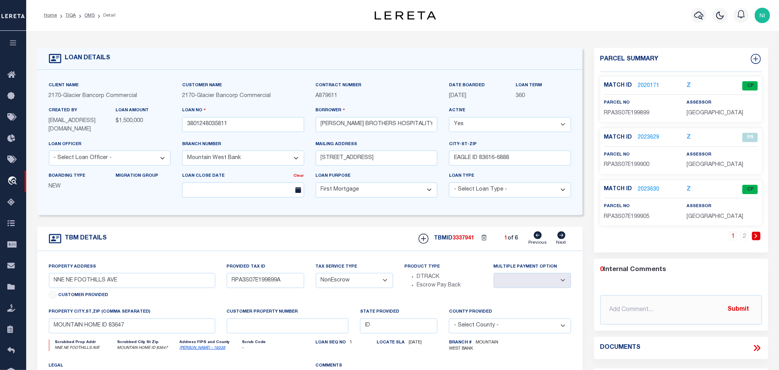
click at [562, 242] on link "Next" at bounding box center [561, 238] width 10 height 15
type input "RPA3S07E197820A"
select select
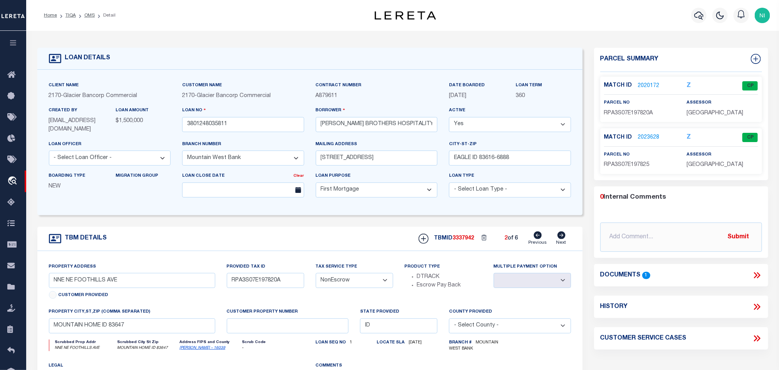
click at [561, 239] on icon at bounding box center [561, 235] width 8 height 8
type input "RPA3S07E199790A"
select select
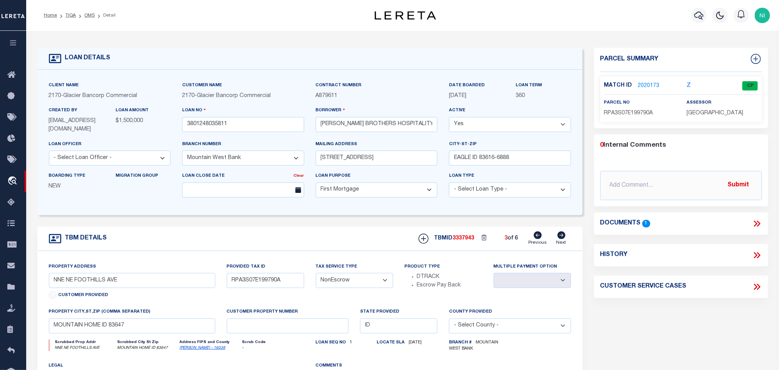
click at [560, 239] on icon at bounding box center [561, 235] width 8 height 8
type input "RPA0090006015AA"
select select
click at [560, 239] on icon at bounding box center [561, 235] width 8 height 8
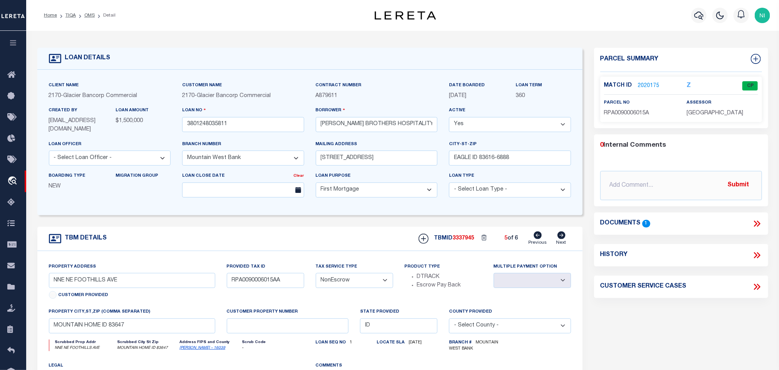
type input "[STREET_ADDRESS]"
type input "RPA3S07E197850A"
select select
click at [560, 239] on icon at bounding box center [561, 235] width 8 height 8
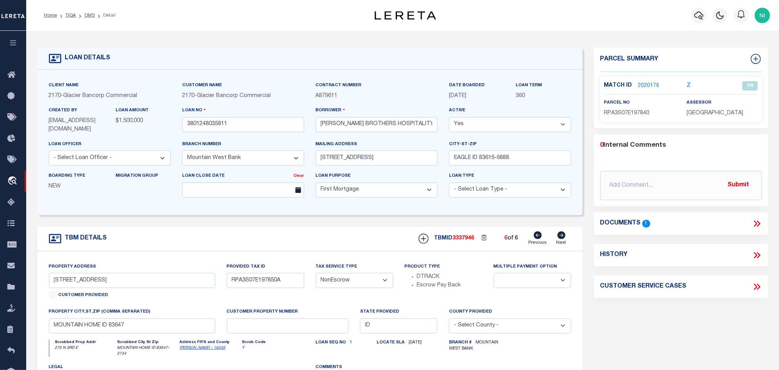
type input "RPA3S07E197855A"
select select
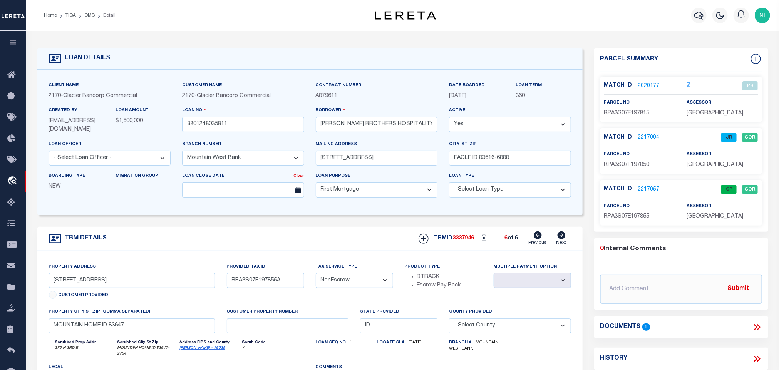
click at [540, 243] on link "Previous" at bounding box center [537, 238] width 18 height 15
type input "RPA3S07E197850A"
select select
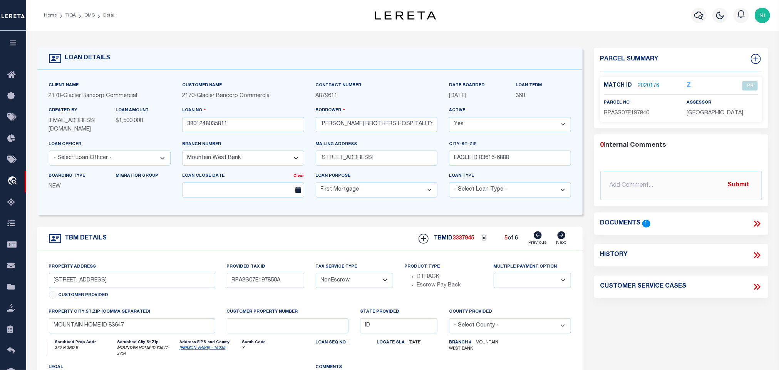
click at [558, 242] on link "Next" at bounding box center [561, 238] width 10 height 15
type input "RPA3S07E197855A"
select select
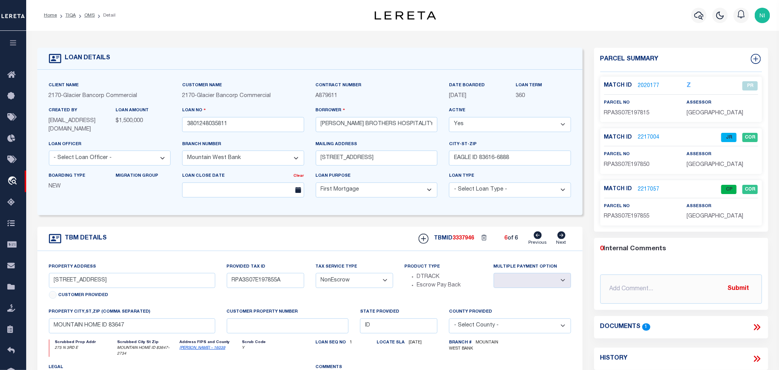
click at [540, 239] on icon at bounding box center [537, 235] width 8 height 8
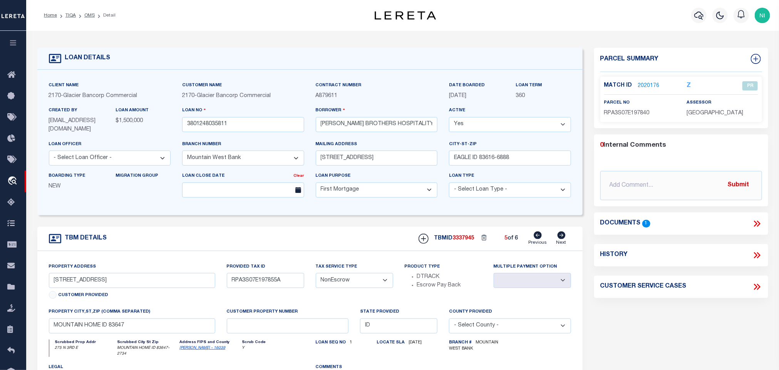
type input "RPA3S07E197850A"
select select
click at [540, 239] on icon at bounding box center [537, 235] width 8 height 8
type input "NNE NE FOOTHILLS AVE"
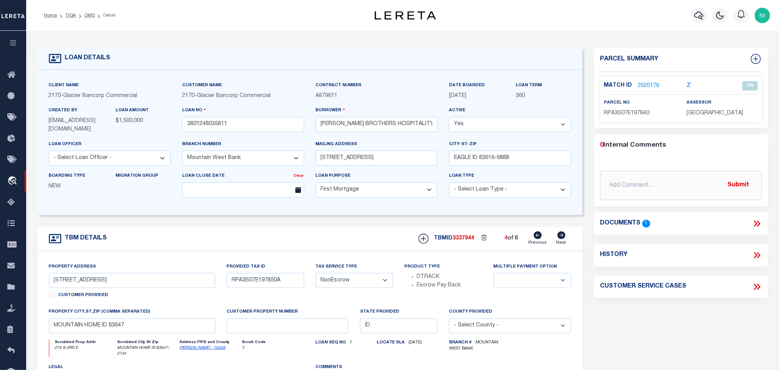
type input "RPA0090006015AA"
select select
click at [540, 239] on icon at bounding box center [537, 235] width 8 height 8
type input "RPA3S07E199790A"
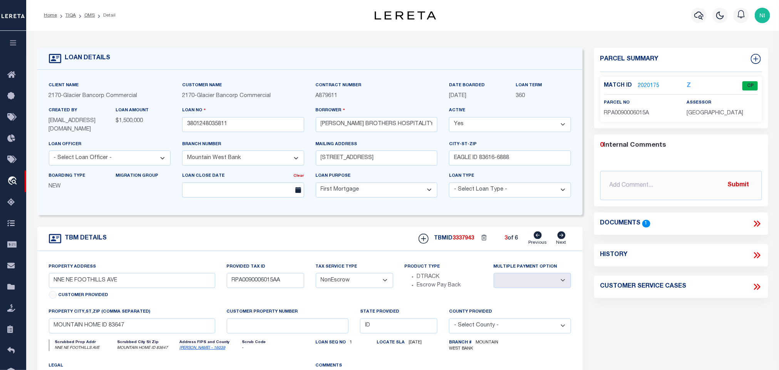
select select
click at [540, 239] on icon at bounding box center [537, 235] width 8 height 8
type input "RPA3S07E197820A"
select select
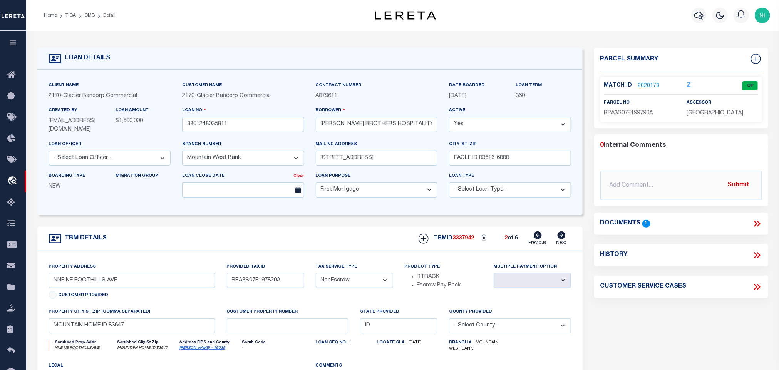
select select
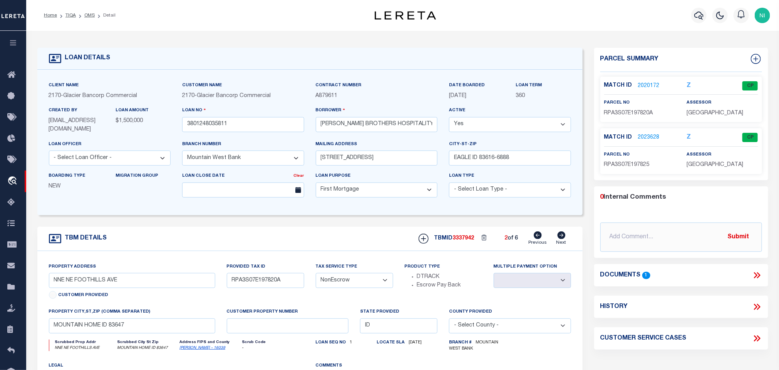
click at [540, 239] on icon at bounding box center [537, 235] width 8 height 8
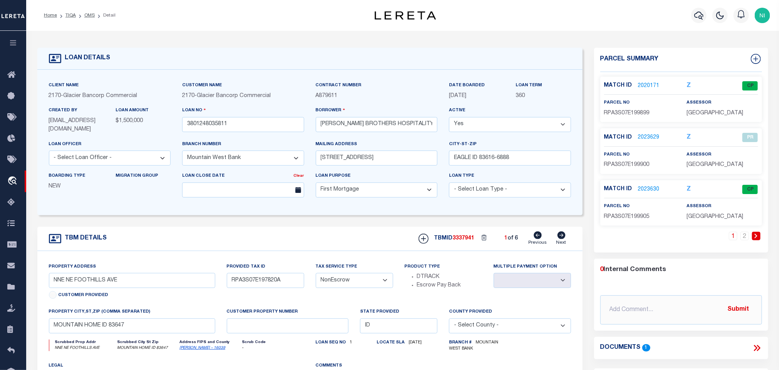
type input "RPA3S07E199899A"
click at [744, 238] on link "2" at bounding box center [744, 236] width 8 height 8
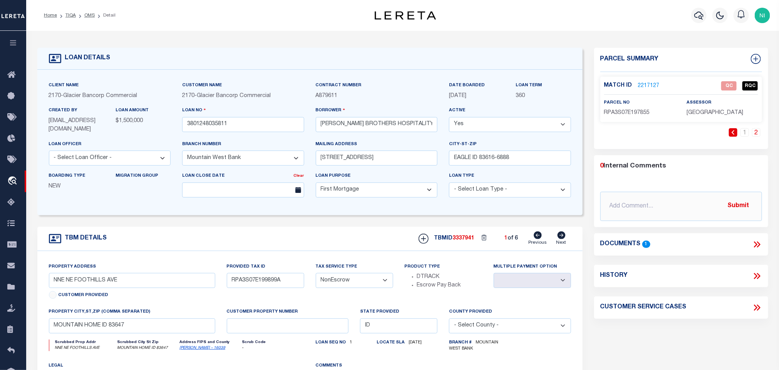
click at [643, 84] on link "2217127" at bounding box center [649, 86] width 22 height 8
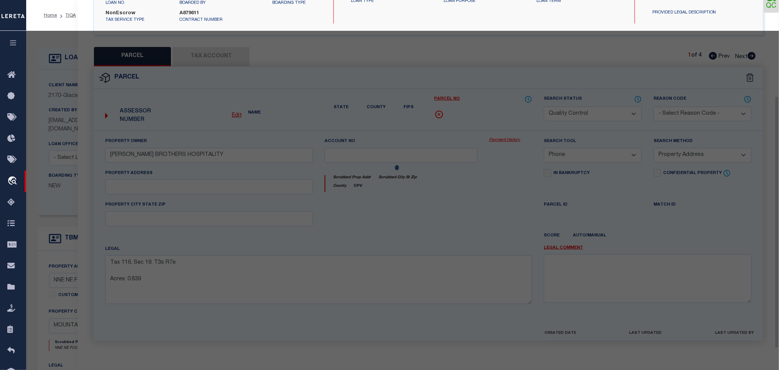
scroll to position [144, 0]
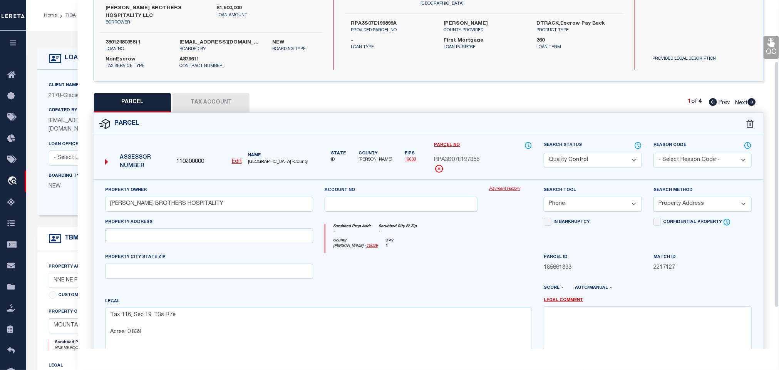
click at [220, 94] on button "Tax Account" at bounding box center [210, 102] width 77 height 19
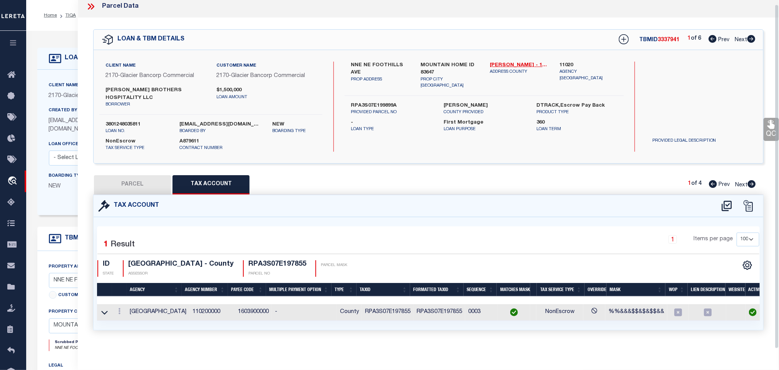
scroll to position [0, 0]
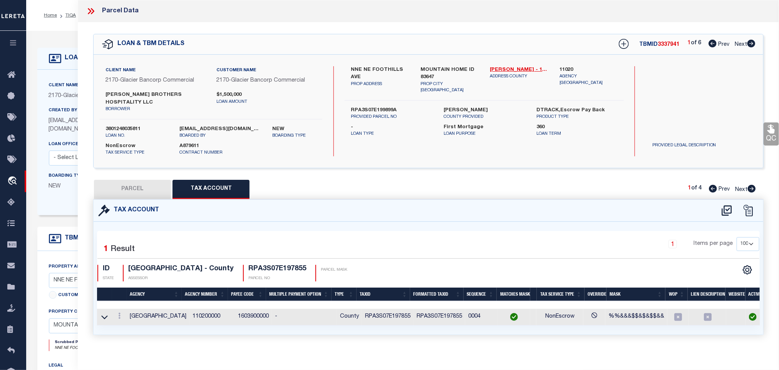
click at [162, 182] on button "PARCEL" at bounding box center [132, 189] width 77 height 19
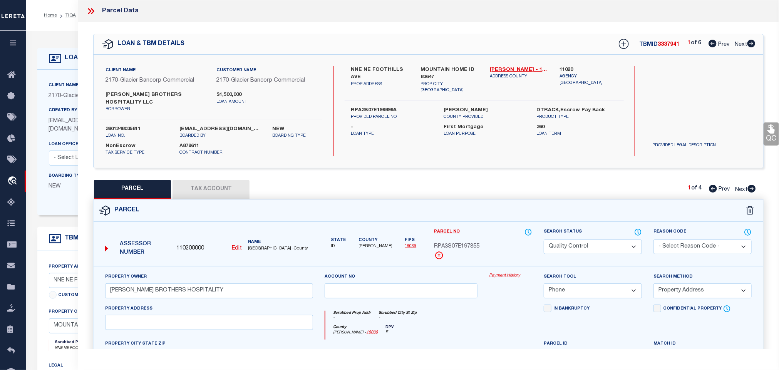
click at [767, 132] on icon at bounding box center [770, 129] width 7 height 9
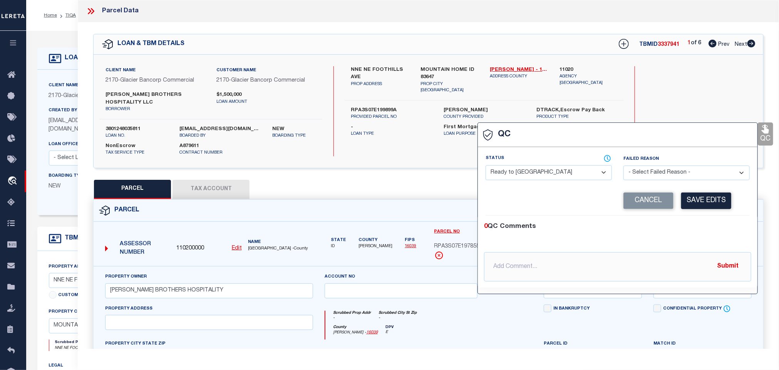
click at [591, 173] on select "- Select Status - Ready to QC Correct Incorrect" at bounding box center [548, 172] width 126 height 15
click at [486, 166] on select "- Select Status - Ready to QC Correct Incorrect" at bounding box center [548, 172] width 126 height 15
click at [710, 206] on button "Save Edits" at bounding box center [706, 200] width 50 height 17
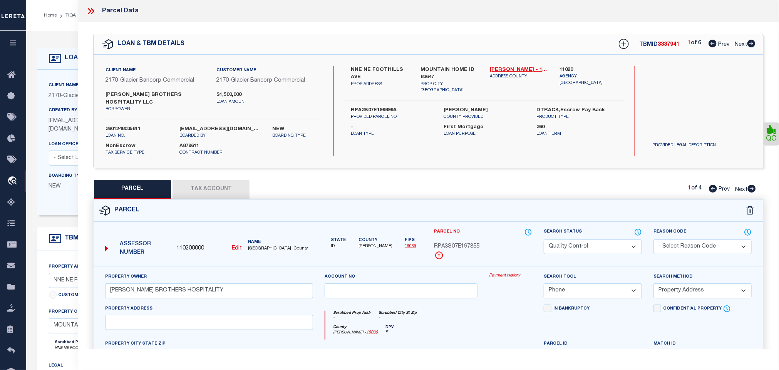
click at [625, 244] on select "Automated Search Bad Parcel Complete Duplicate Parcel High Dollar Reporting In …" at bounding box center [593, 246] width 98 height 15
click at [544, 239] on select "Automated Search Bad Parcel Complete Duplicate Parcel High Dollar Reporting In …" at bounding box center [593, 246] width 98 height 15
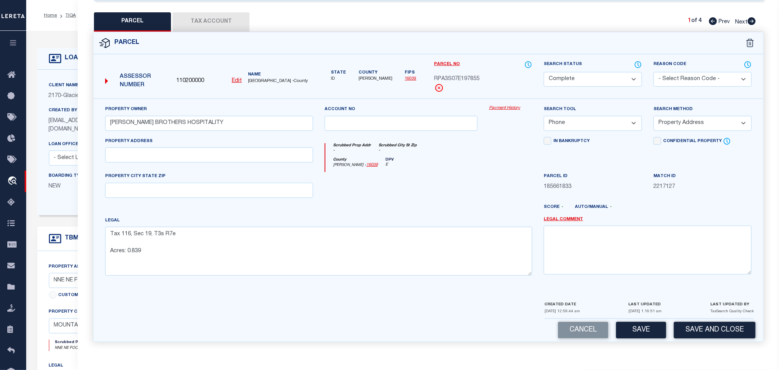
click at [713, 328] on button "Save and Close" at bounding box center [715, 330] width 82 height 17
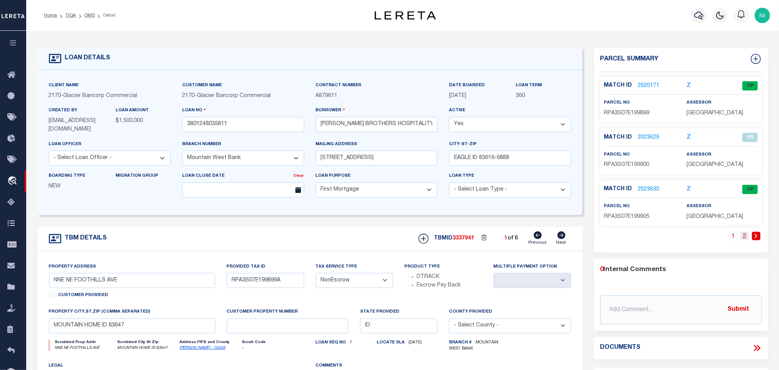
click at [745, 240] on link "2" at bounding box center [744, 236] width 8 height 8
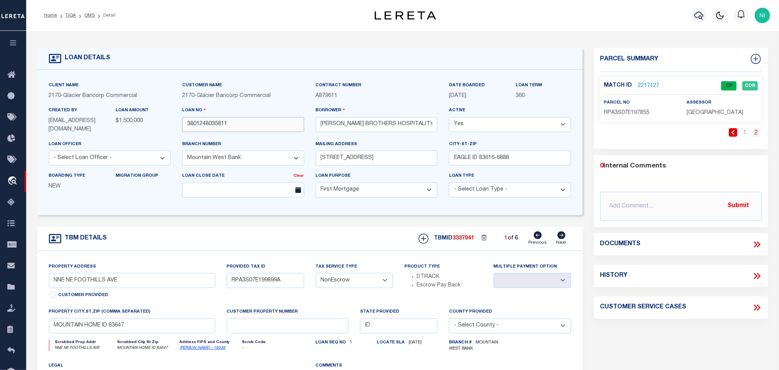
click at [226, 128] on input "3801248035811" at bounding box center [243, 124] width 122 height 15
click at [458, 241] on span "3337941" at bounding box center [464, 238] width 22 height 5
copy span "3337941"
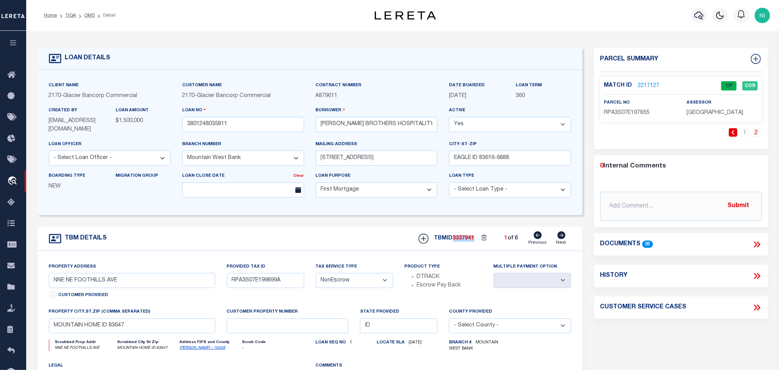
click at [687, 112] on span "[GEOGRAPHIC_DATA]" at bounding box center [715, 112] width 57 height 5
copy div "[GEOGRAPHIC_DATA]"
click at [622, 111] on span "RPA3S07E197855" at bounding box center [626, 112] width 45 height 5
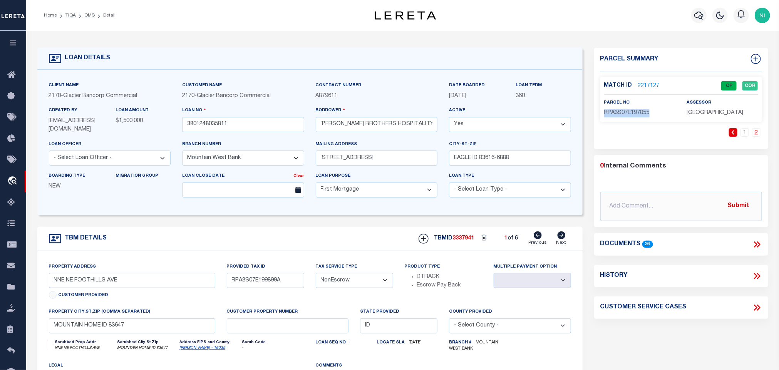
click at [622, 111] on span "RPA3S07E197855" at bounding box center [626, 112] width 45 height 5
copy span "RPA3S07E197855"
click at [85, 15] on link "OMS" at bounding box center [89, 15] width 10 height 5
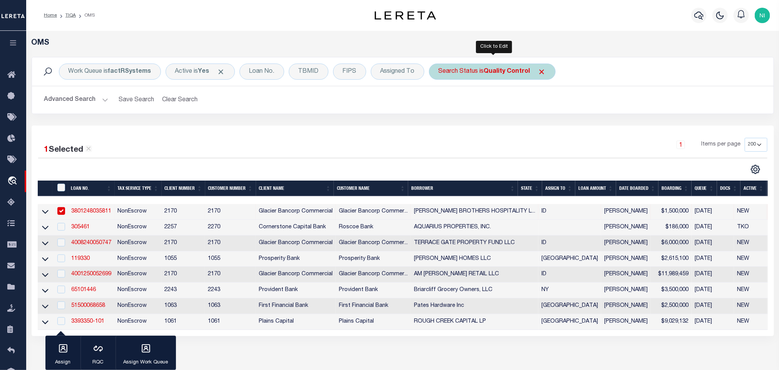
click at [497, 76] on div "Search Status is Quality Control" at bounding box center [492, 72] width 127 height 16
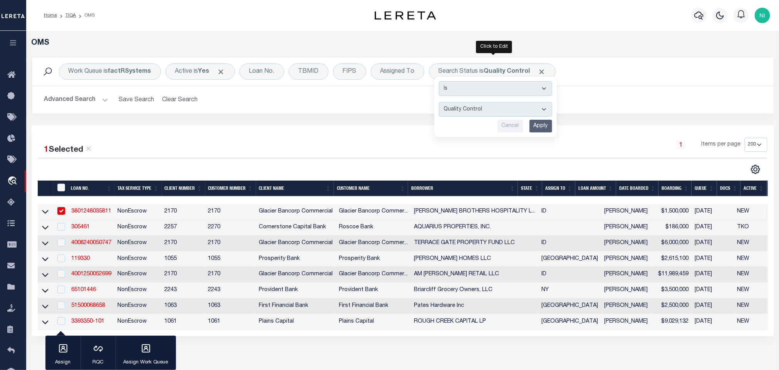
click at [544, 127] on input "Apply" at bounding box center [540, 126] width 23 height 13
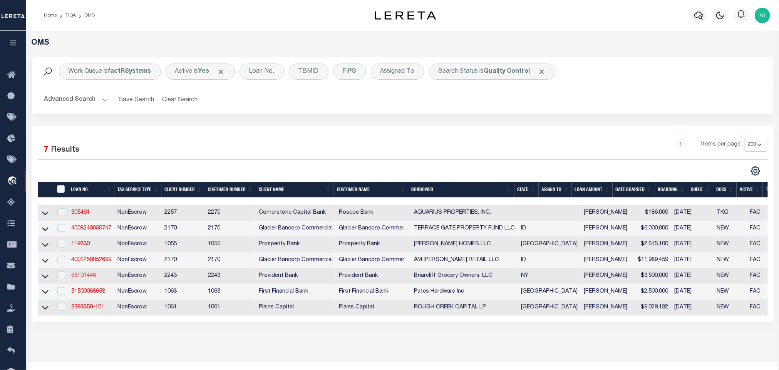
click at [88, 278] on link "65101446" at bounding box center [83, 275] width 25 height 5
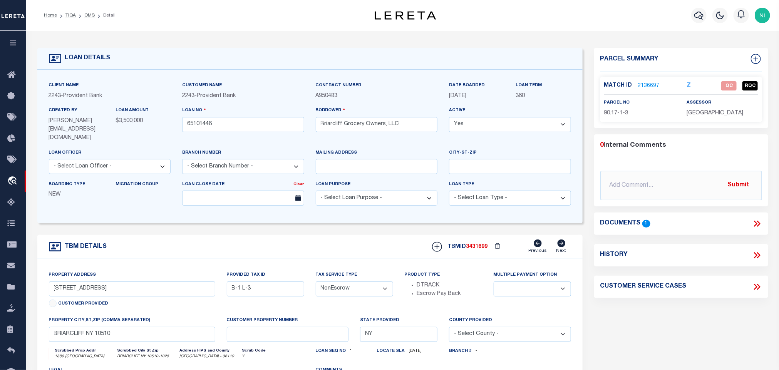
click at [760, 222] on icon at bounding box center [757, 224] width 10 height 10
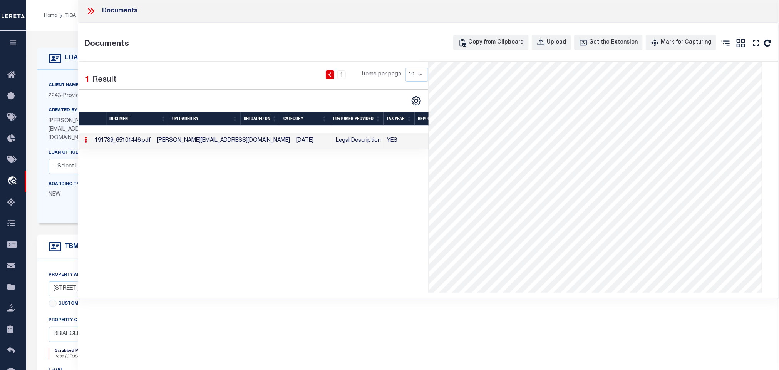
click at [90, 12] on icon at bounding box center [91, 11] width 10 height 10
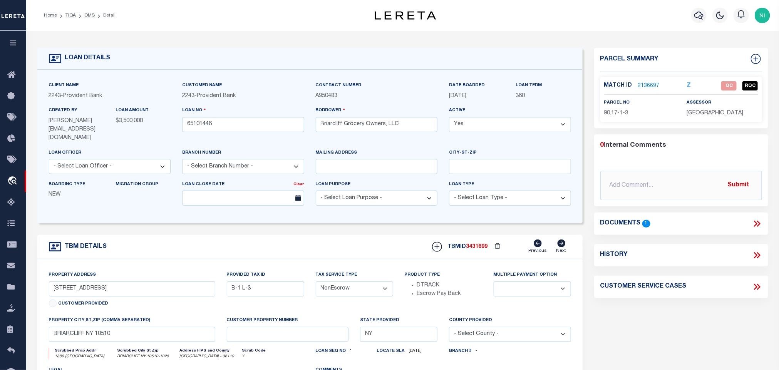
click at [654, 85] on link "2136697" at bounding box center [649, 86] width 22 height 8
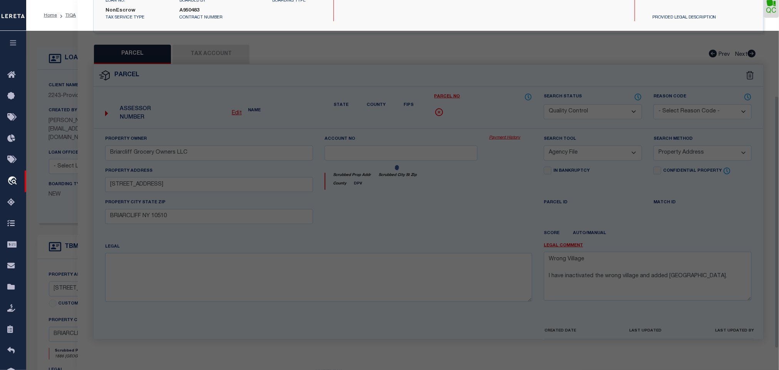
scroll to position [144, 0]
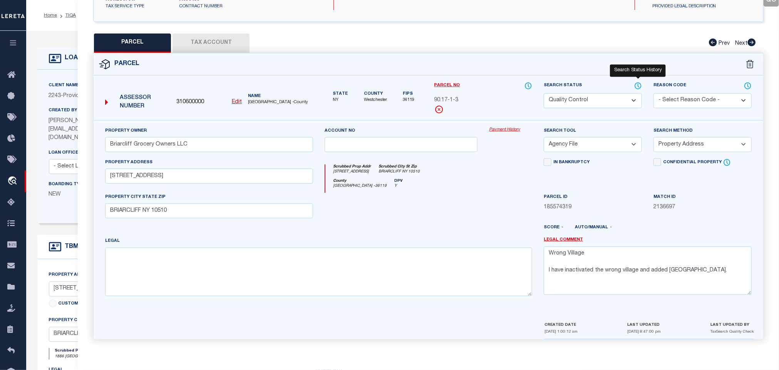
click at [637, 82] on icon at bounding box center [638, 86] width 8 height 8
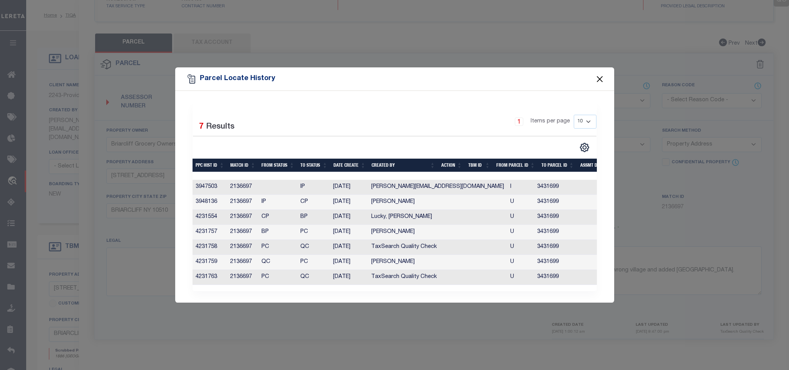
click at [596, 74] on button "Close" at bounding box center [599, 79] width 10 height 10
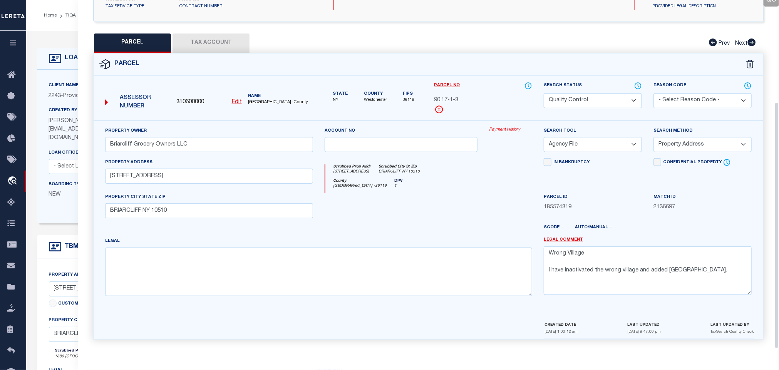
click at [218, 40] on button "Tax Account" at bounding box center [210, 42] width 77 height 19
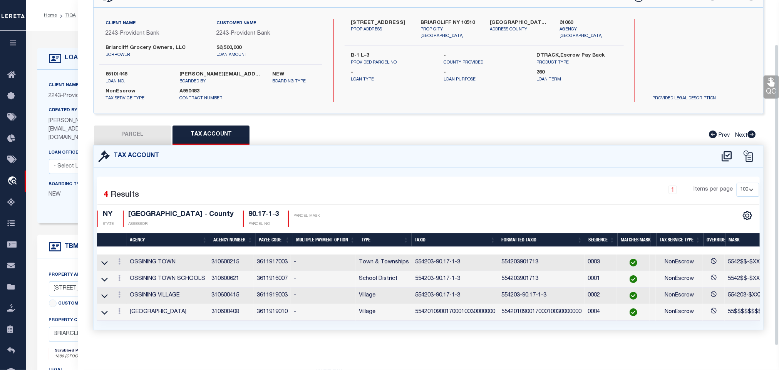
scroll to position [0, 0]
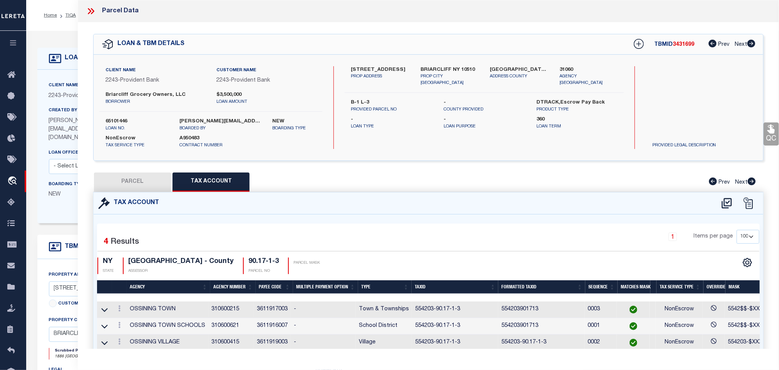
click at [115, 181] on button "PARCEL" at bounding box center [132, 181] width 77 height 19
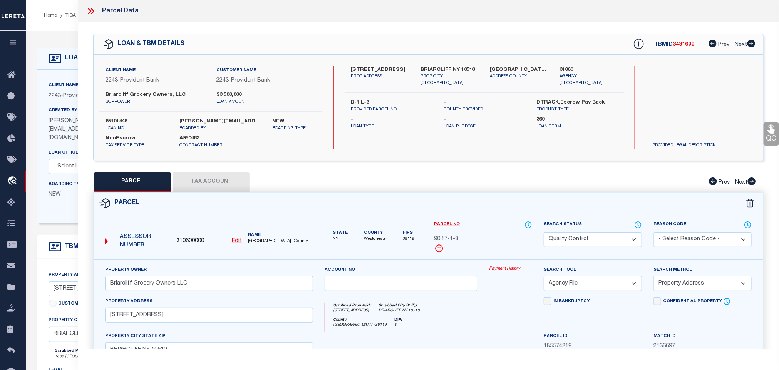
click at [239, 244] on u "Edit" at bounding box center [237, 240] width 10 height 5
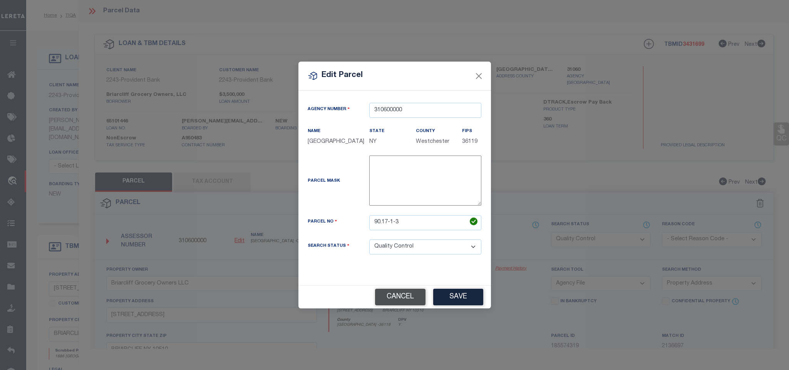
click at [385, 305] on button "Cancel" at bounding box center [400, 297] width 50 height 17
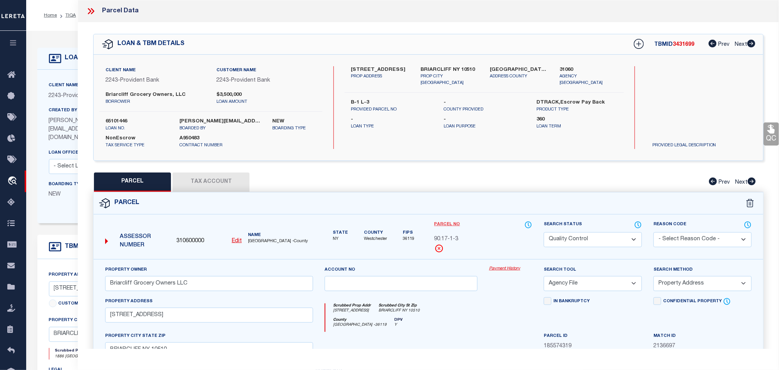
click at [444, 226] on link "Parcel No" at bounding box center [447, 224] width 26 height 7
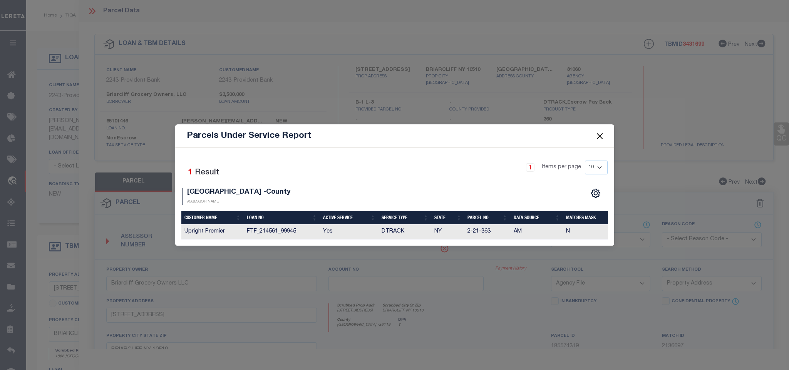
click at [595, 135] on button "Close" at bounding box center [599, 136] width 10 height 10
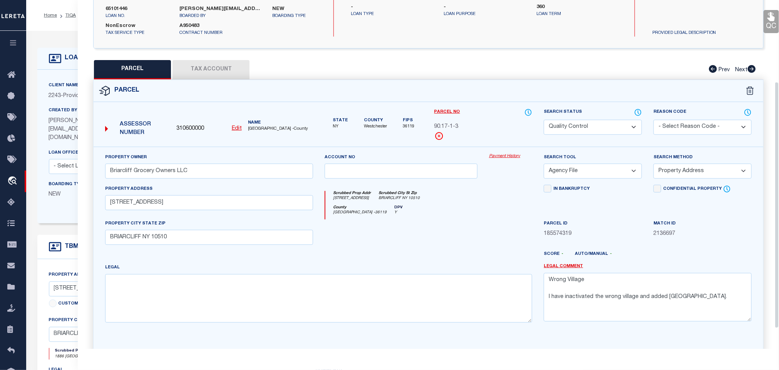
scroll to position [115, 0]
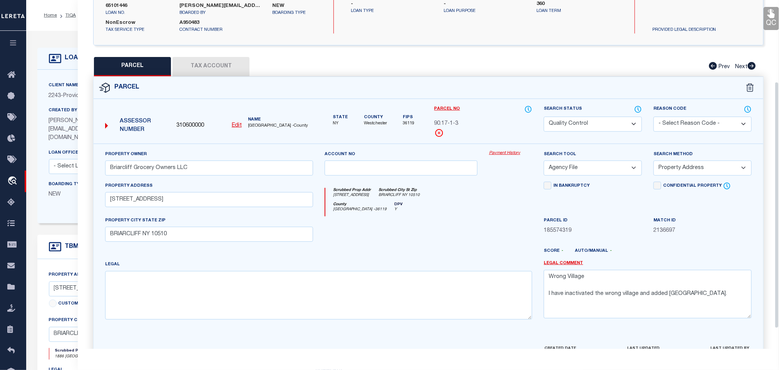
click at [222, 62] on button "Tax Account" at bounding box center [210, 66] width 77 height 19
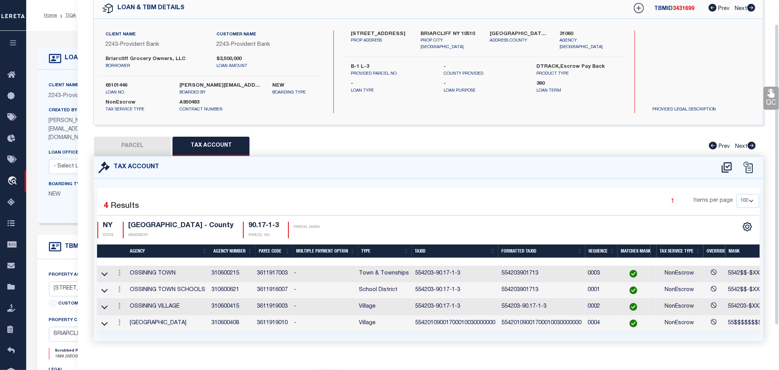
scroll to position [55, 0]
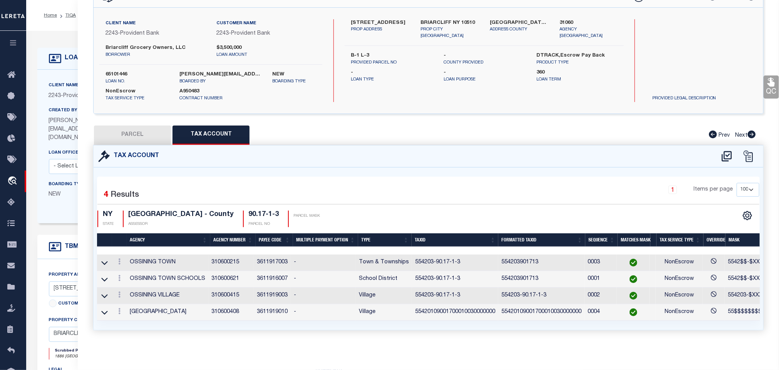
click at [149, 129] on button "PARCEL" at bounding box center [132, 134] width 77 height 19
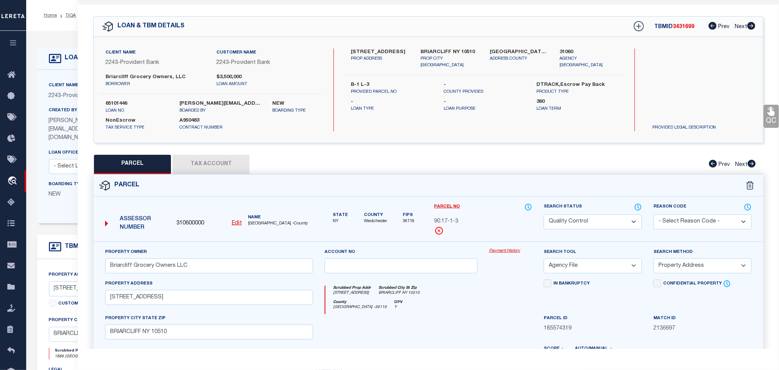
scroll to position [0, 0]
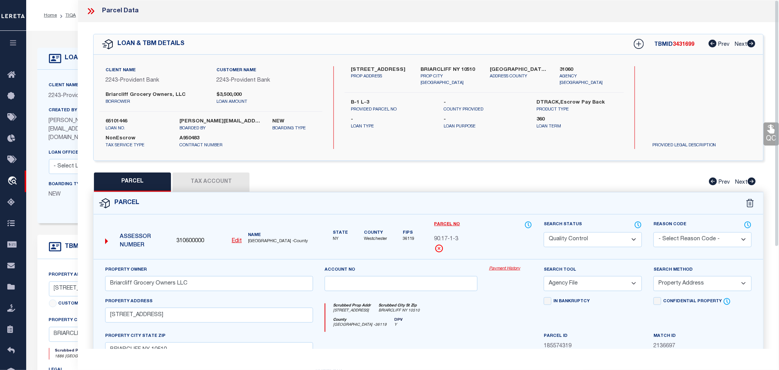
click at [93, 10] on icon at bounding box center [92, 11] width 3 height 6
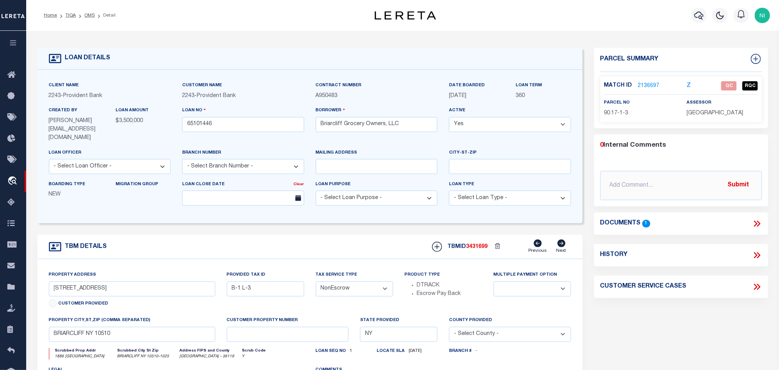
click at [753, 224] on icon at bounding box center [757, 224] width 10 height 10
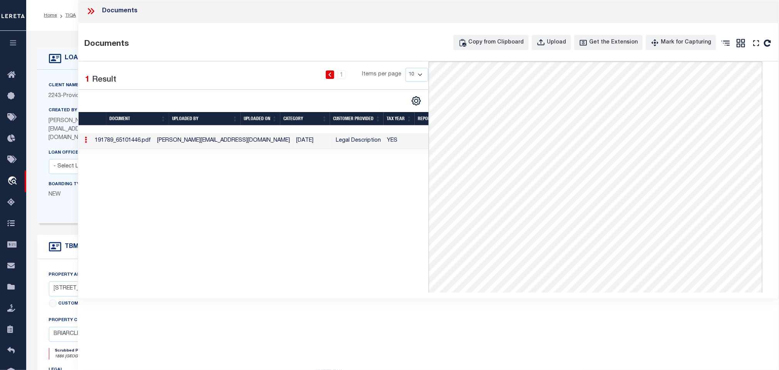
click at [87, 14] on icon at bounding box center [91, 11] width 10 height 10
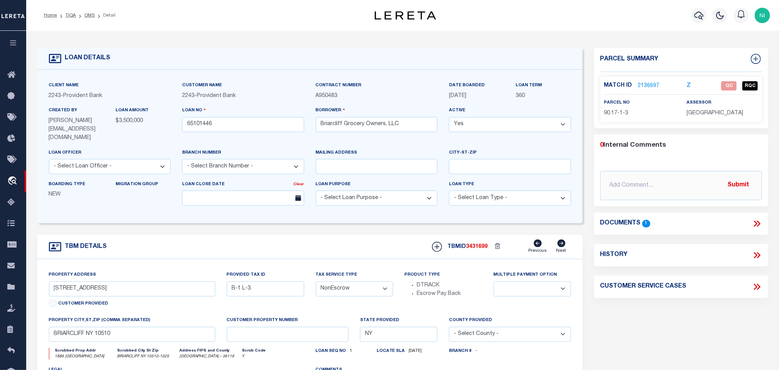
click at [647, 84] on link "2136697" at bounding box center [649, 86] width 22 height 8
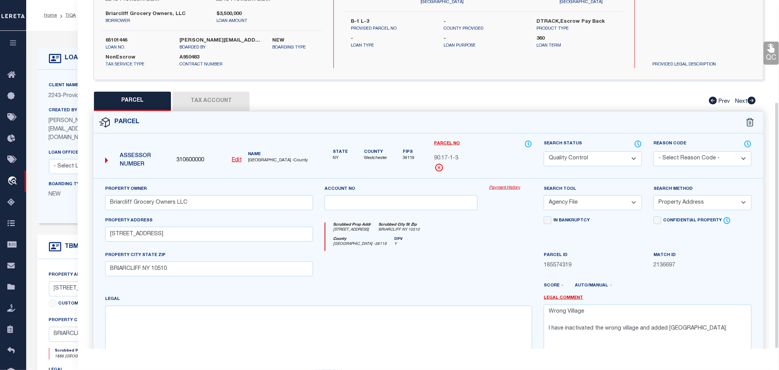
scroll to position [144, 0]
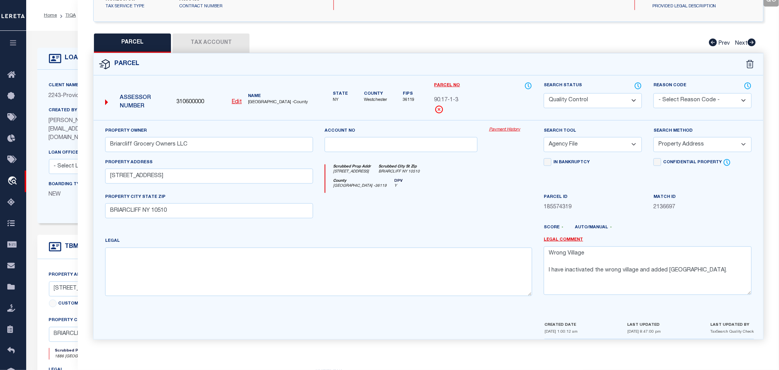
click at [231, 45] on button "Tax Account" at bounding box center [210, 42] width 77 height 19
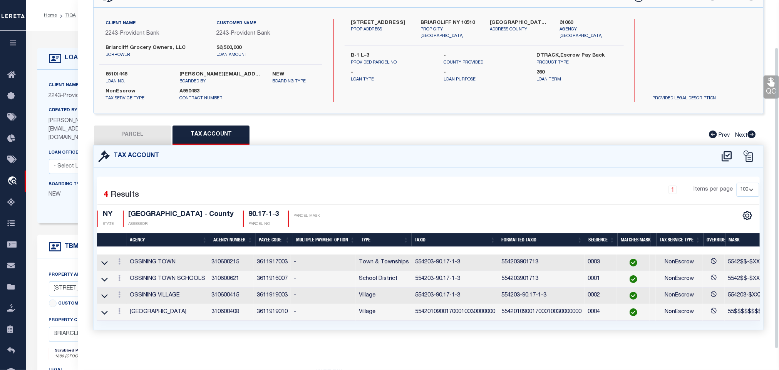
scroll to position [58, 0]
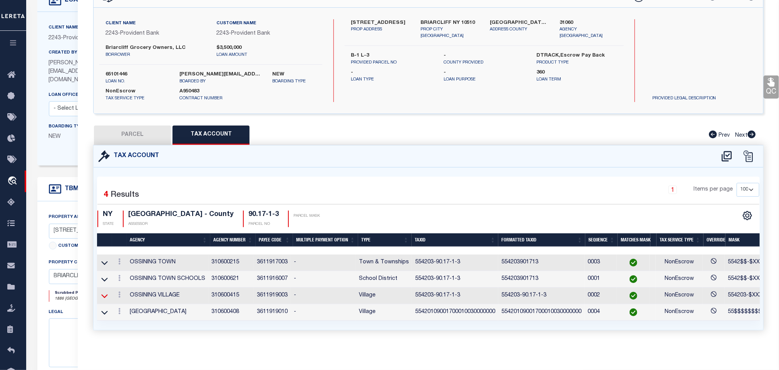
click at [105, 292] on icon at bounding box center [104, 296] width 7 height 8
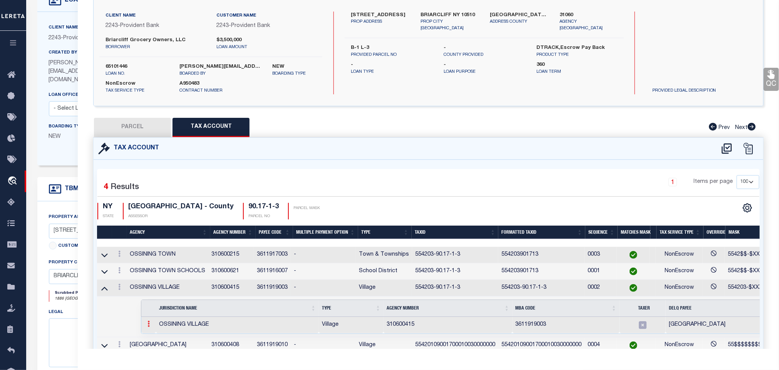
click at [149, 327] on icon at bounding box center [148, 324] width 2 height 6
click at [156, 338] on img at bounding box center [158, 337] width 8 height 8
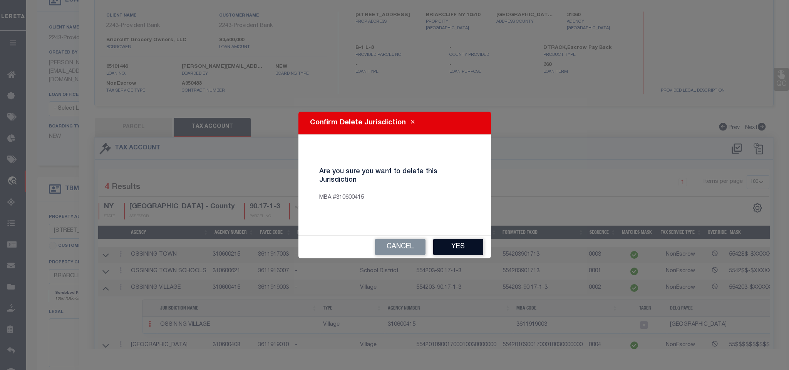
click at [443, 244] on button "Yes" at bounding box center [458, 247] width 50 height 17
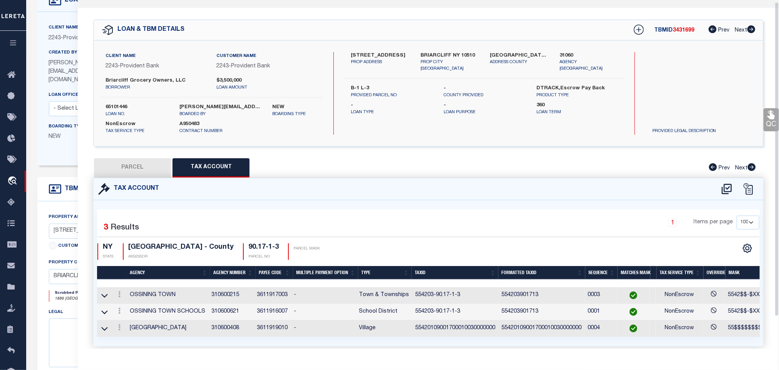
scroll to position [38, 0]
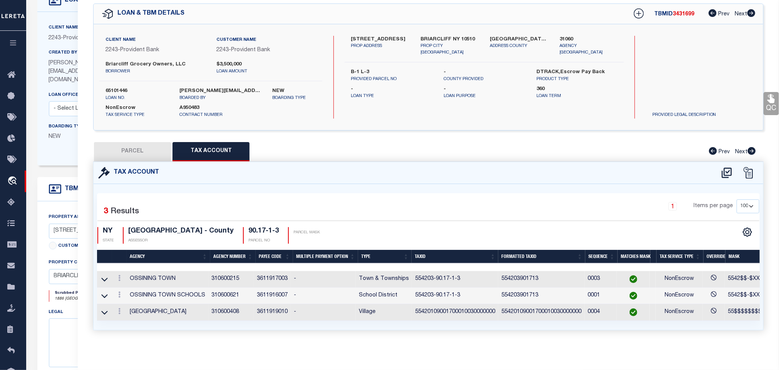
drag, startPoint x: 350, startPoint y: 29, endPoint x: 403, endPoint y: 30, distance: 53.1
click at [403, 36] on label "[STREET_ADDRESS]" at bounding box center [380, 40] width 58 height 8
copy label "1886 [GEOGRAPHIC_DATA]"
click at [118, 143] on button "PARCEL" at bounding box center [132, 151] width 77 height 19
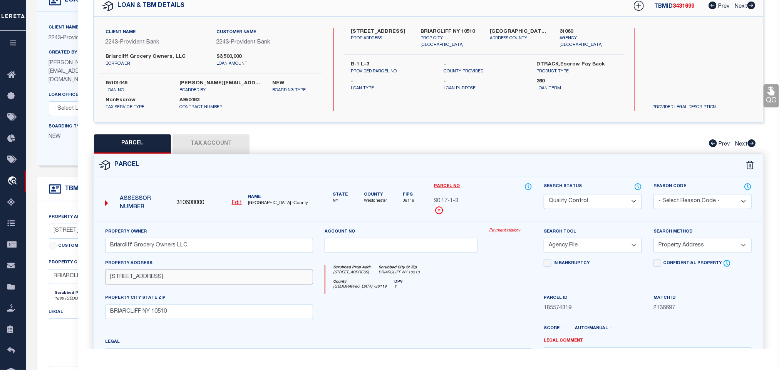
drag, startPoint x: 168, startPoint y: 282, endPoint x: 74, endPoint y: 282, distance: 93.5
click at [74, 282] on div "OMS Work Queue is factRSystems Active is Yes Loan No. TBMID FIPS Assigned To Se…" at bounding box center [402, 251] width 753 height 556
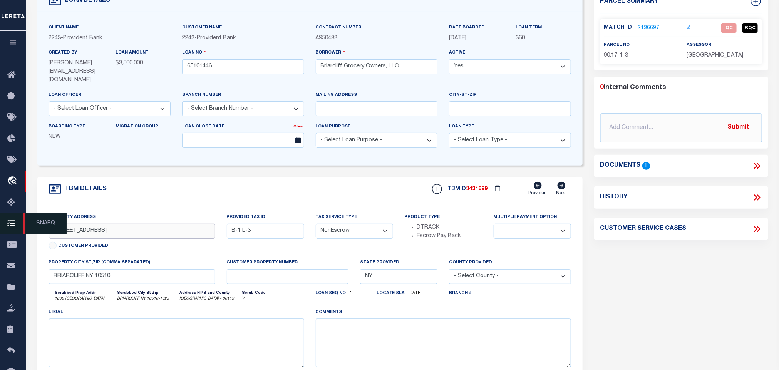
drag, startPoint x: 111, startPoint y: 226, endPoint x: 5, endPoint y: 223, distance: 105.9
click at [5, 223] on div "Home TIQA OMS Detail Profile" at bounding box center [389, 240] width 779 height 596
drag, startPoint x: 131, startPoint y: 223, endPoint x: 36, endPoint y: 225, distance: 94.7
click at [36, 225] on div "TBM DETAILS TBMID 3431699" at bounding box center [310, 284] width 557 height 214
click at [650, 30] on link "2136697" at bounding box center [649, 28] width 22 height 8
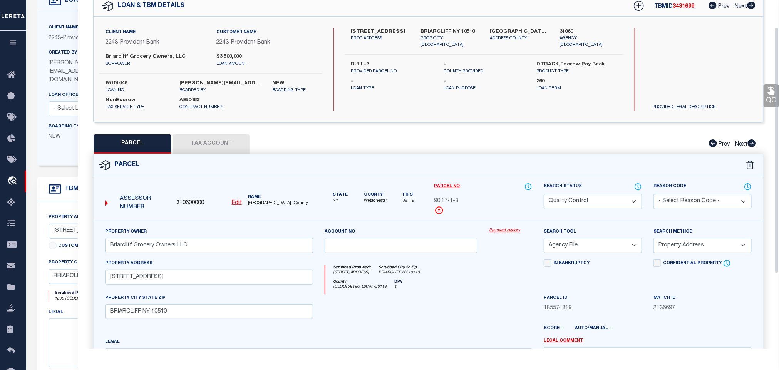
click at [219, 144] on button "Tax Account" at bounding box center [210, 143] width 77 height 19
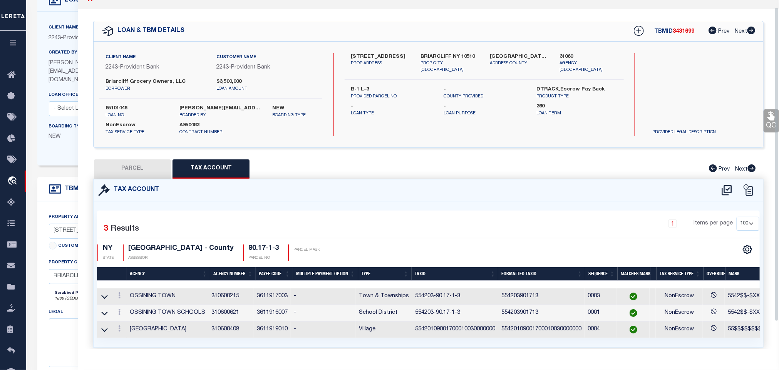
scroll to position [0, 0]
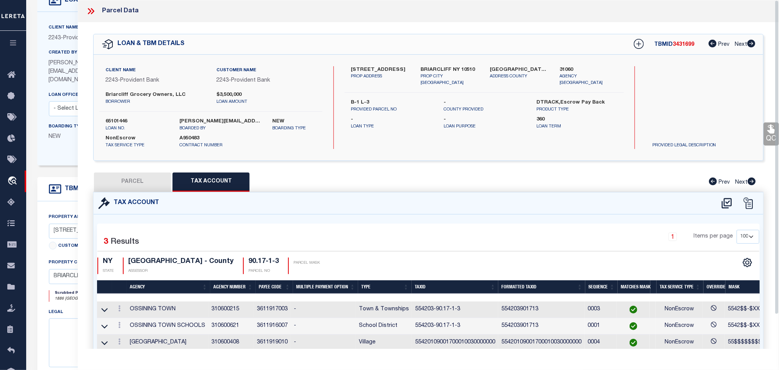
click at [94, 7] on icon at bounding box center [91, 11] width 10 height 10
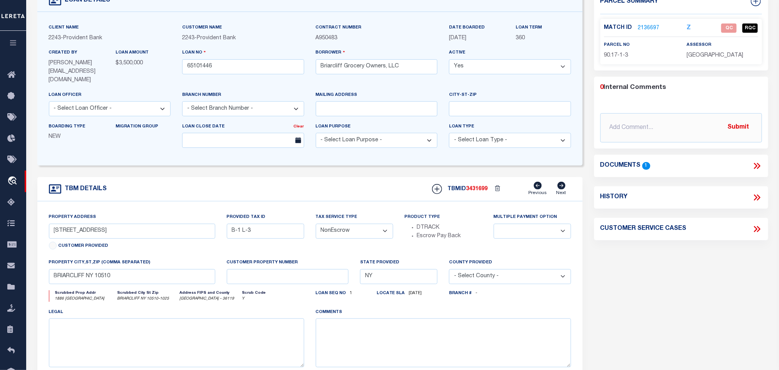
click at [757, 164] on icon at bounding box center [757, 166] width 10 height 10
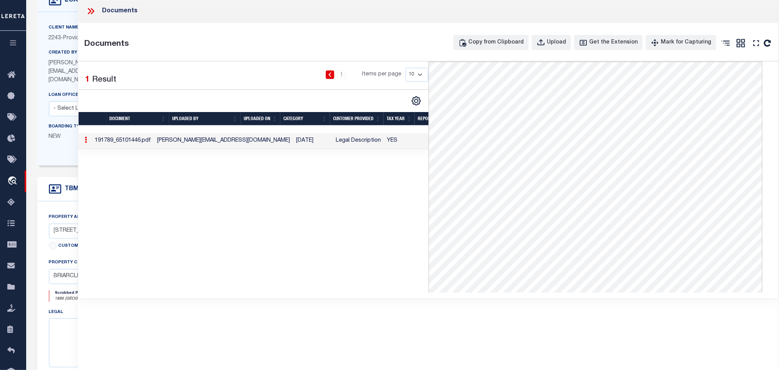
click at [89, 14] on icon at bounding box center [91, 11] width 10 height 10
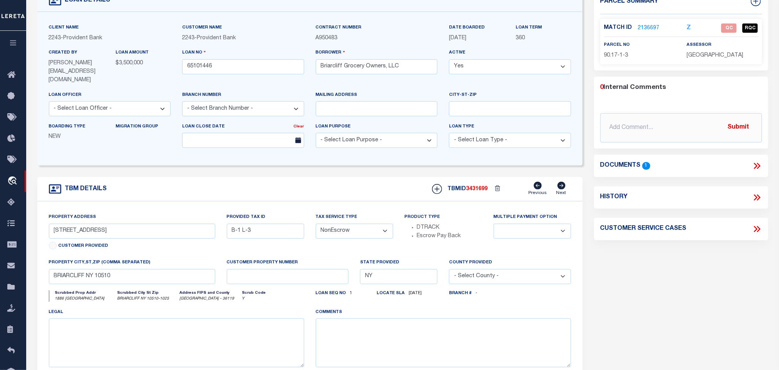
click at [642, 25] on link "2136697" at bounding box center [649, 28] width 22 height 8
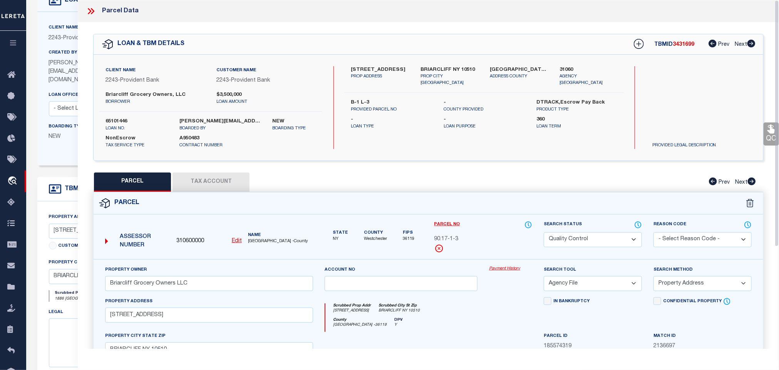
click at [202, 182] on button "Tax Account" at bounding box center [210, 181] width 77 height 19
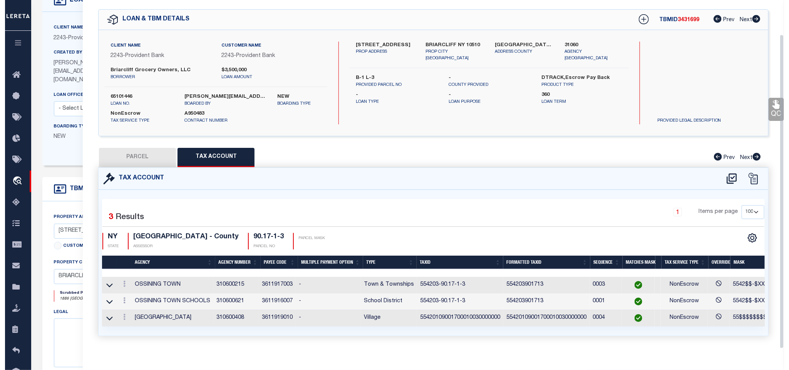
scroll to position [38, 0]
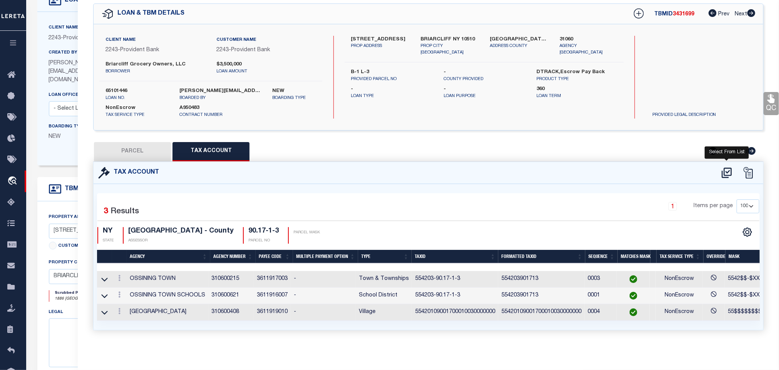
click at [729, 167] on icon at bounding box center [726, 173] width 13 height 12
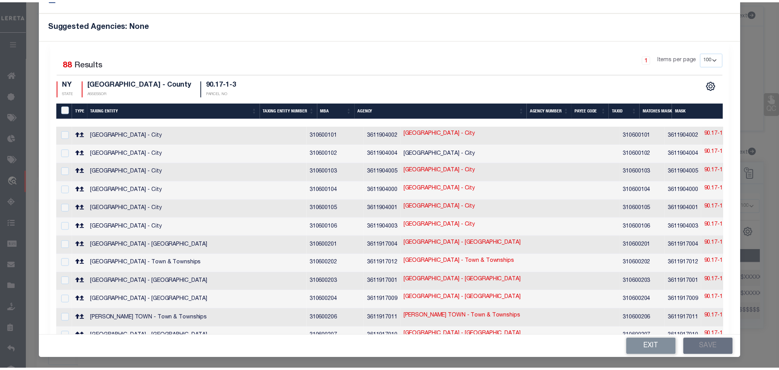
scroll to position [0, 0]
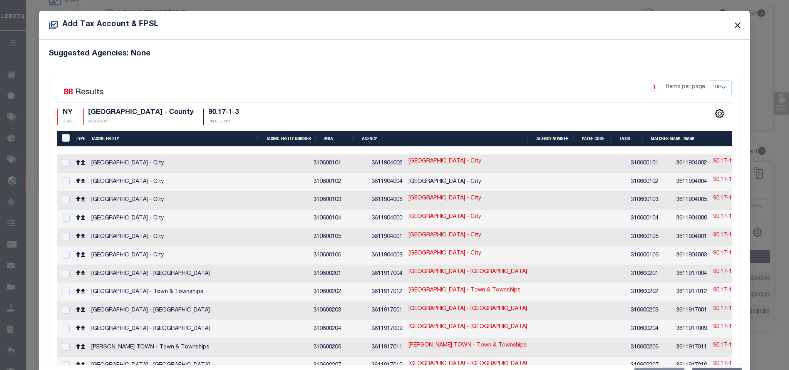
click at [732, 20] on button "Close" at bounding box center [737, 25] width 10 height 10
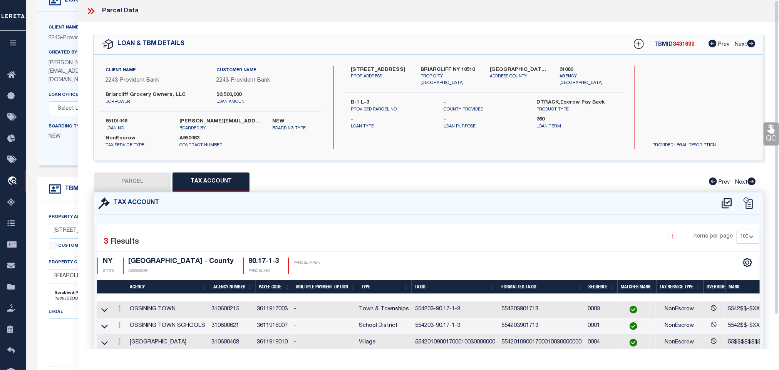
click at [87, 8] on icon at bounding box center [91, 11] width 10 height 10
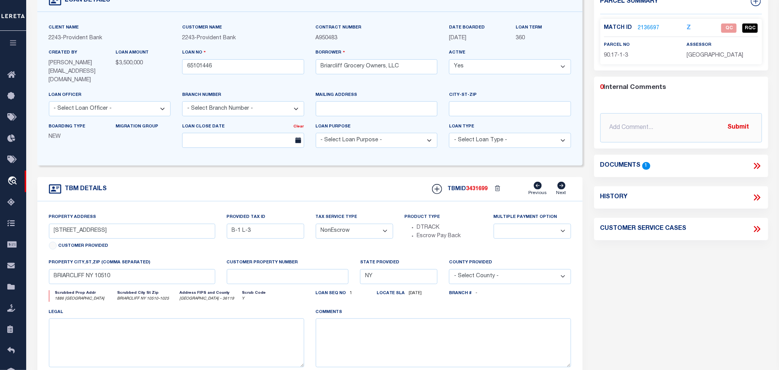
click at [754, 165] on icon at bounding box center [757, 166] width 10 height 10
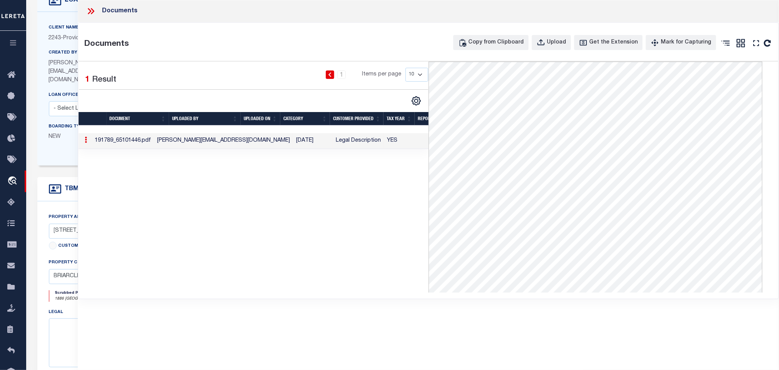
click at [86, 7] on icon at bounding box center [91, 11] width 10 height 10
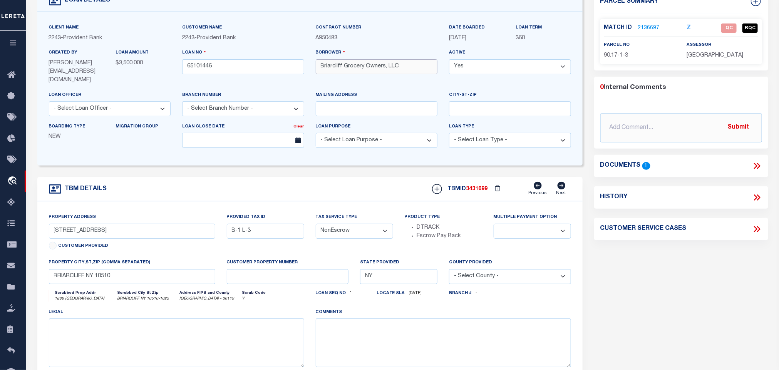
drag, startPoint x: 383, startPoint y: 66, endPoint x: 305, endPoint y: 70, distance: 78.6
click at [305, 70] on div "Client Name 2243 - Provident Bank Customer Name 2243 - Provident Bank" at bounding box center [309, 88] width 533 height 130
click at [651, 28] on link "2136697" at bounding box center [649, 28] width 22 height 8
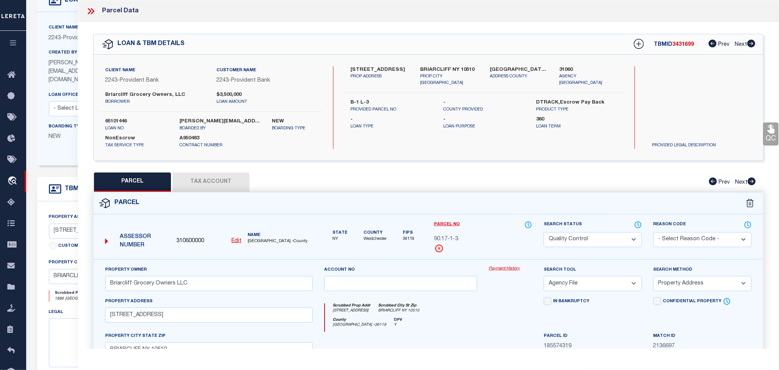
click at [202, 185] on button "Tax Account" at bounding box center [210, 181] width 77 height 19
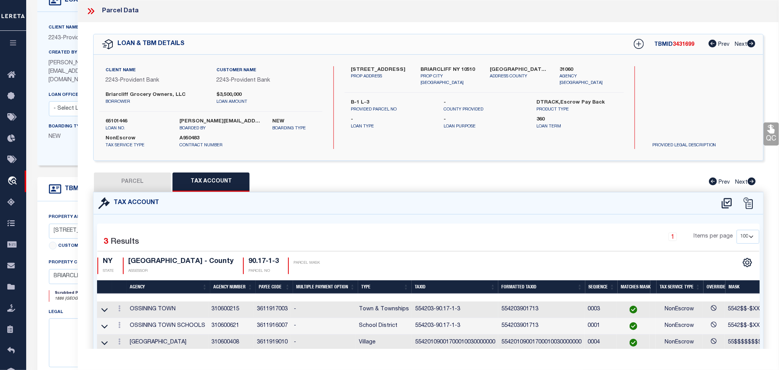
click at [143, 313] on td "OSSINING TOWN" at bounding box center [168, 309] width 82 height 17
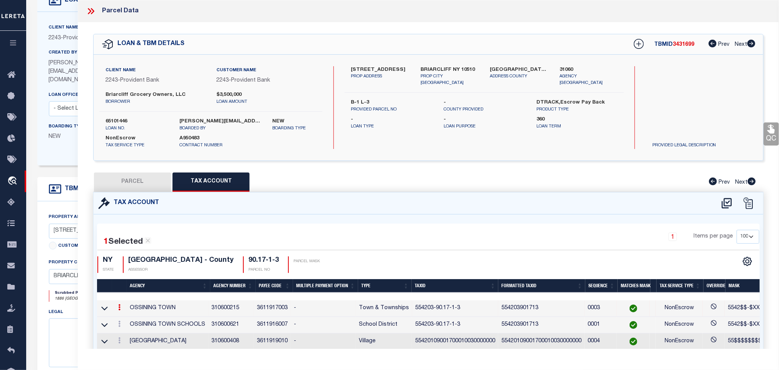
click at [141, 172] on div "QC QC QC" at bounding box center [428, 200] width 701 height 356
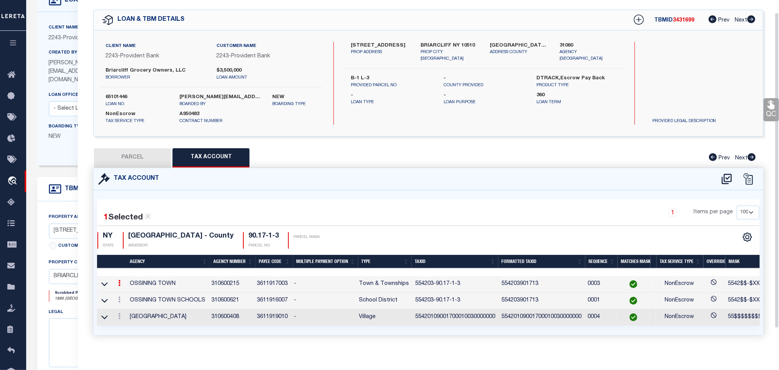
scroll to position [36, 0]
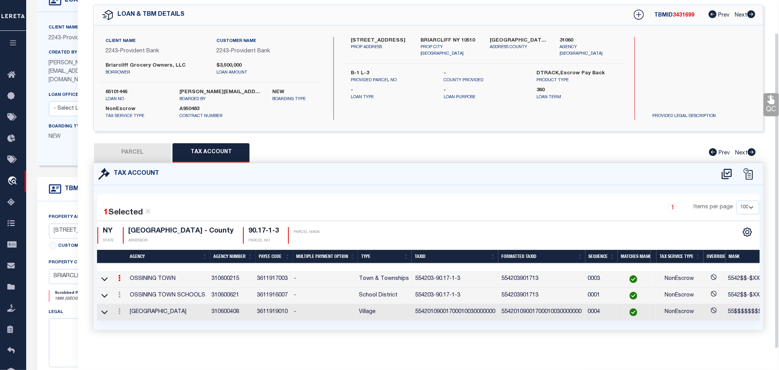
click at [142, 143] on button "PARCEL" at bounding box center [132, 152] width 77 height 19
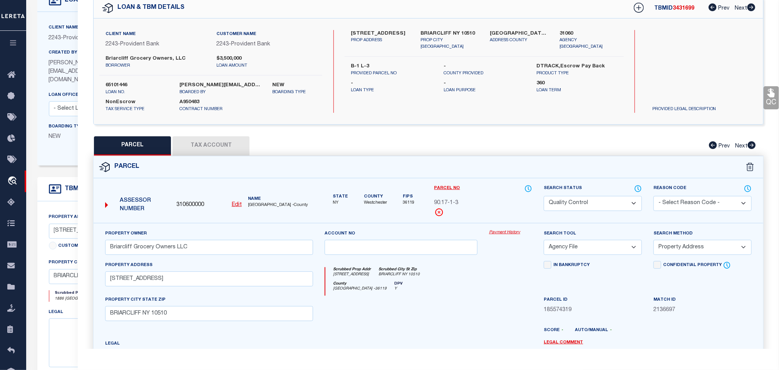
click at [609, 204] on select "Automated Search Bad Parcel Complete Duplicate Parcel High Dollar Reporting In …" at bounding box center [593, 203] width 98 height 15
click at [768, 99] on link "QC" at bounding box center [770, 97] width 15 height 23
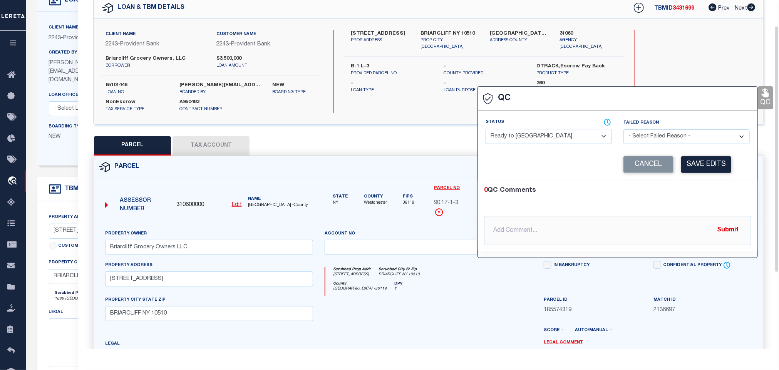
click at [580, 132] on select "- Select Status - Ready to QC Correct Incorrect" at bounding box center [548, 136] width 126 height 15
click at [486, 129] on select "- Select Status - Ready to QC Correct Incorrect" at bounding box center [548, 136] width 126 height 15
click at [704, 162] on button "Save Edits" at bounding box center [706, 164] width 50 height 17
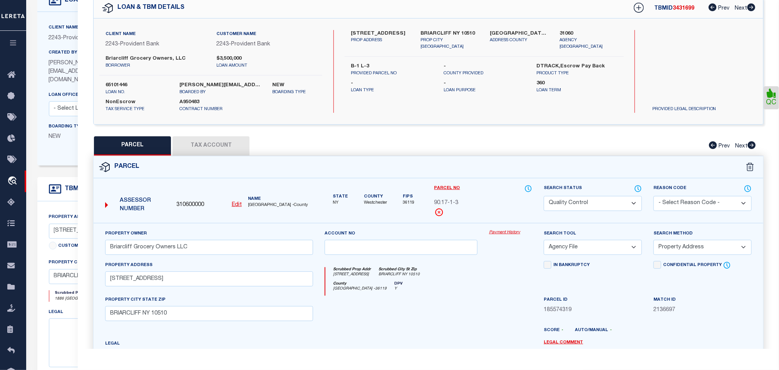
click at [603, 204] on select "Automated Search Bad Parcel Complete Duplicate Parcel High Dollar Reporting In …" at bounding box center [593, 203] width 98 height 15
click at [544, 197] on select "Automated Search Bad Parcel Complete Duplicate Parcel High Dollar Reporting In …" at bounding box center [593, 203] width 98 height 15
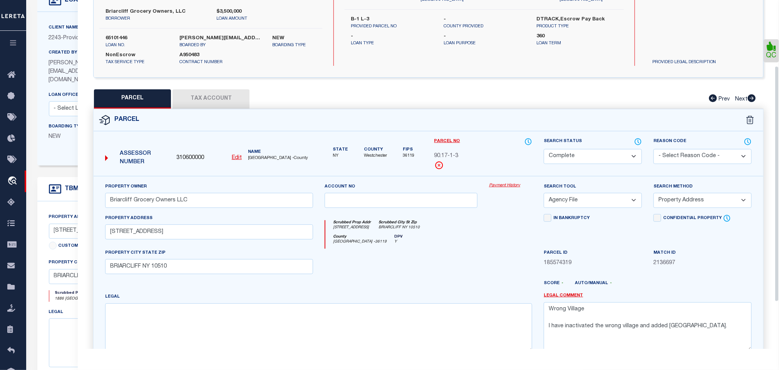
scroll to position [152, 0]
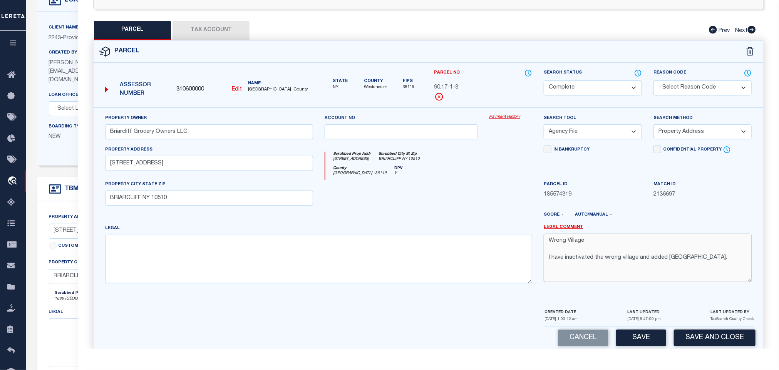
drag, startPoint x: 614, startPoint y: 247, endPoint x: 519, endPoint y: 245, distance: 94.7
click at [519, 245] on div "Property Owner Briarcliff Grocery Owners LLC Account no Payment History Search …" at bounding box center [428, 202] width 658 height 176
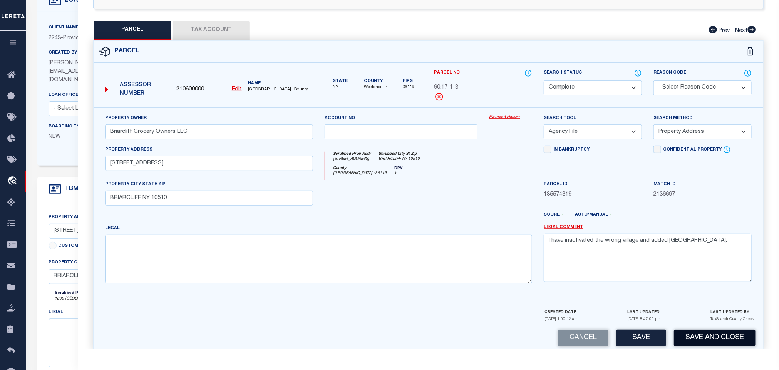
click at [711, 343] on button "Save and Close" at bounding box center [715, 337] width 82 height 17
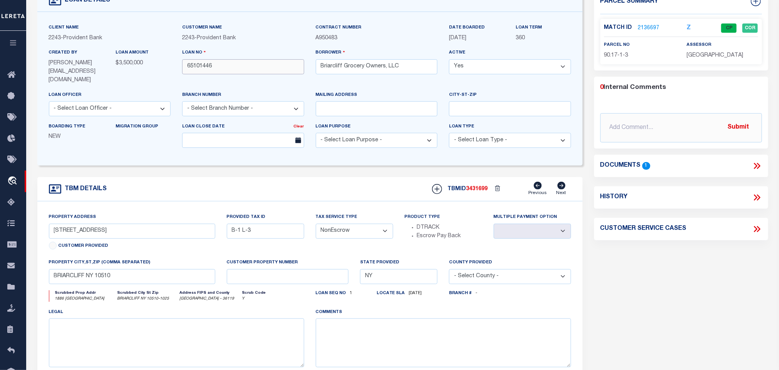
click at [228, 65] on input "65101446" at bounding box center [243, 66] width 122 height 15
click at [481, 186] on span "3431699" at bounding box center [477, 188] width 22 height 5
click at [697, 58] on span "[GEOGRAPHIC_DATA]" at bounding box center [715, 55] width 57 height 5
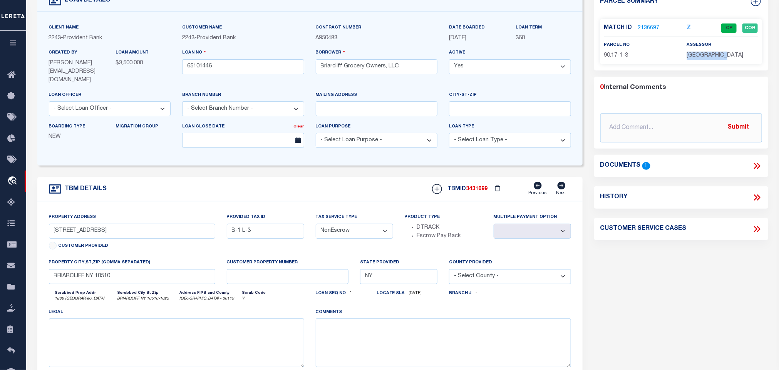
click at [697, 58] on span "[GEOGRAPHIC_DATA]" at bounding box center [715, 55] width 57 height 5
click at [612, 61] on div "Match ID 2136697 Z CP COR parcel no assessor" at bounding box center [681, 41] width 162 height 45
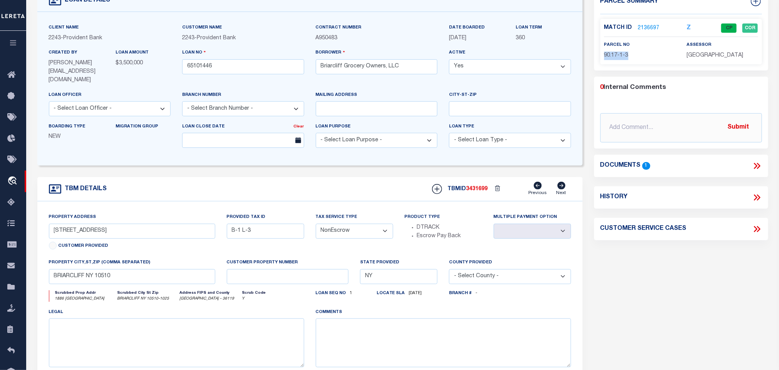
scroll to position [0, 0]
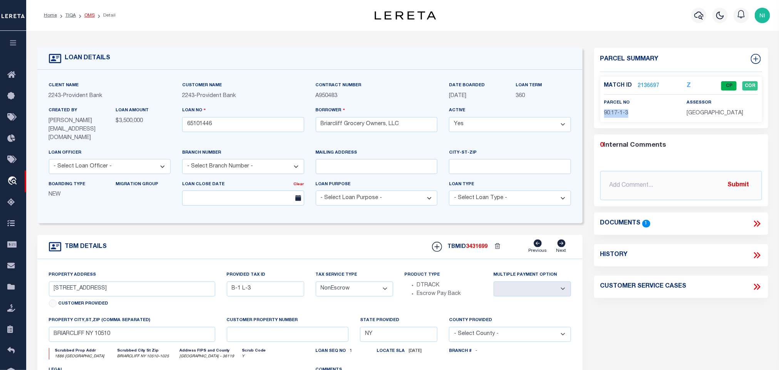
click at [89, 14] on link "OMS" at bounding box center [89, 15] width 10 height 5
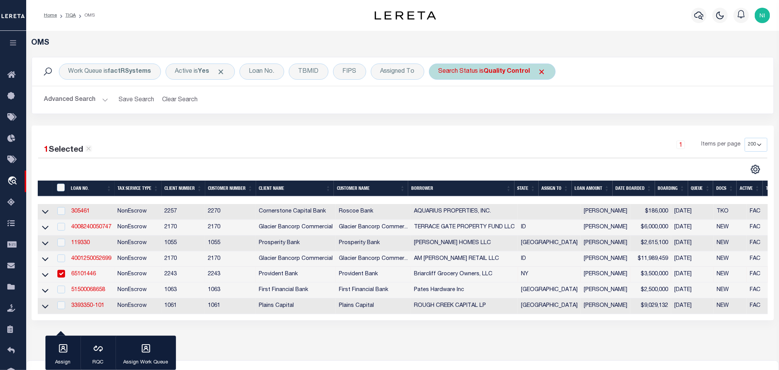
click at [492, 71] on b "Quality Control" at bounding box center [507, 72] width 46 height 6
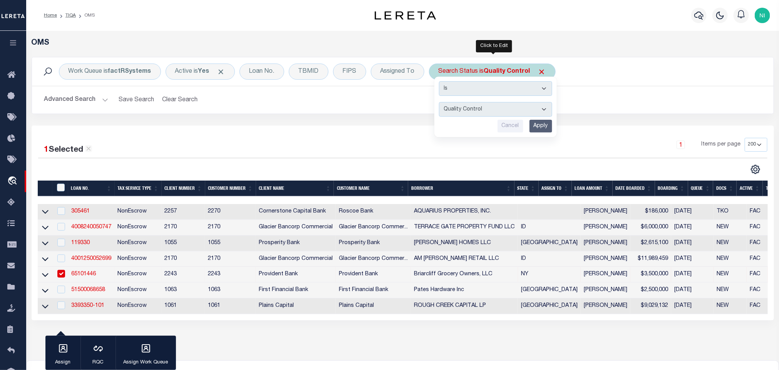
click at [542, 120] on input "Apply" at bounding box center [540, 126] width 23 height 13
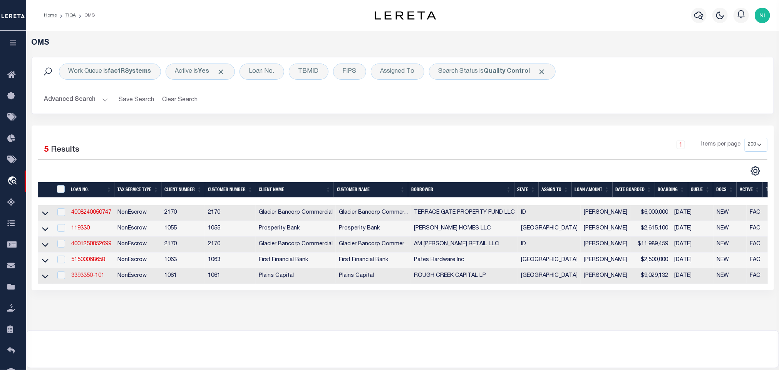
click at [88, 278] on link "3393350-101" at bounding box center [87, 275] width 33 height 5
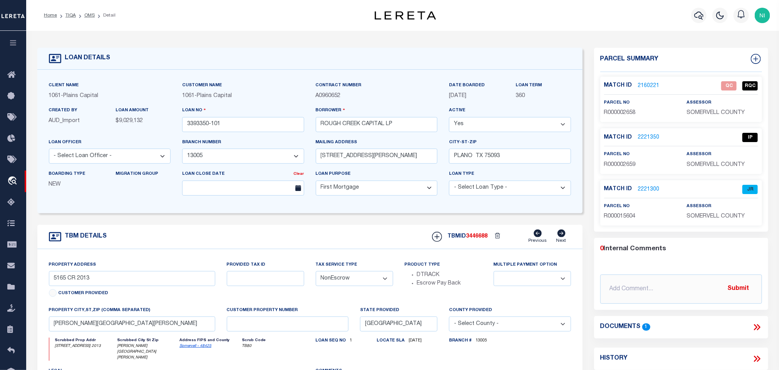
click at [380, 234] on div "TBM DETAILS TBMID 3446688 Previous Next" at bounding box center [309, 237] width 545 height 24
click at [89, 16] on link "OMS" at bounding box center [89, 15] width 10 height 5
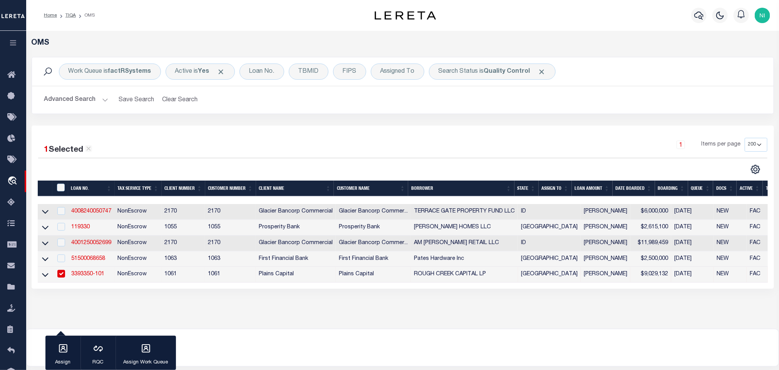
click at [60, 275] on input "checkbox" at bounding box center [61, 274] width 8 height 8
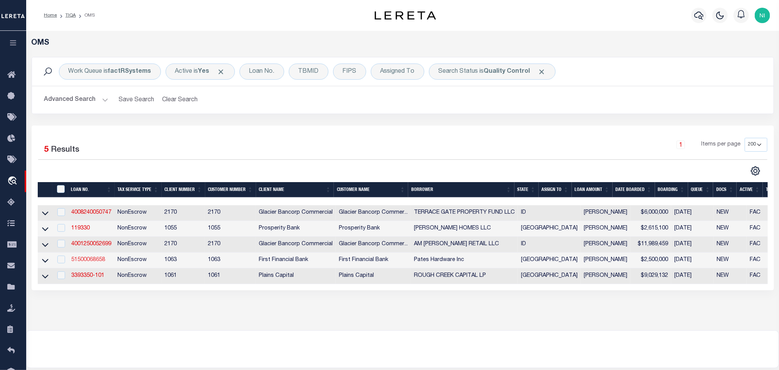
click at [88, 261] on link "51500068658" at bounding box center [88, 259] width 34 height 5
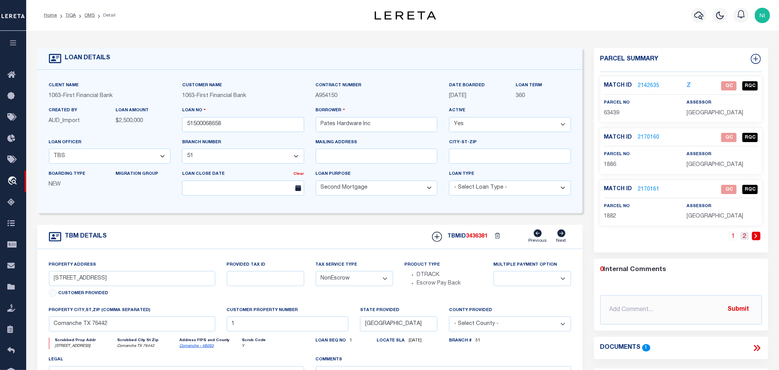
click at [744, 240] on link "2" at bounding box center [744, 236] width 8 height 8
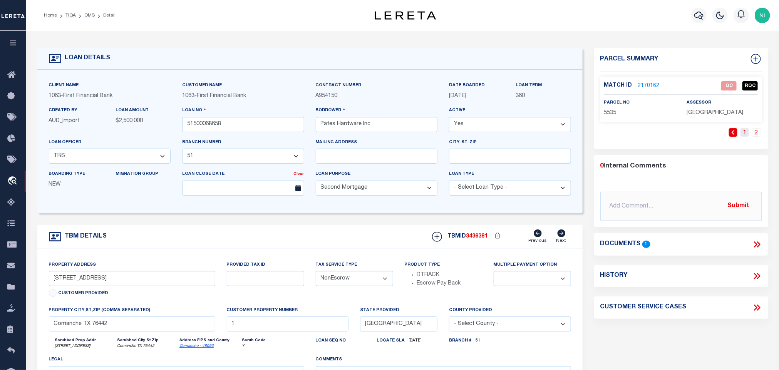
click at [746, 135] on link "1" at bounding box center [744, 132] width 8 height 8
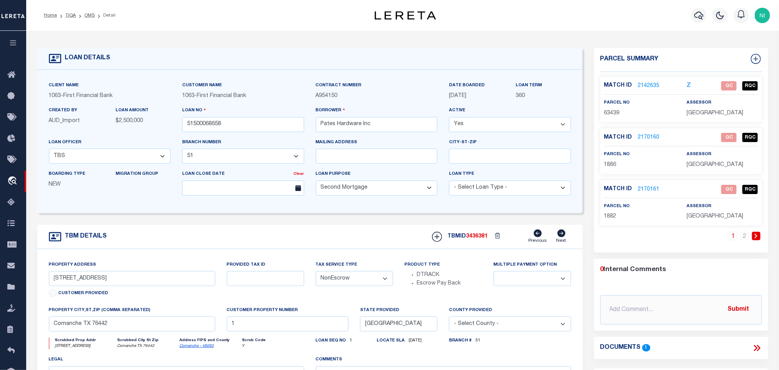
scroll to position [58, 0]
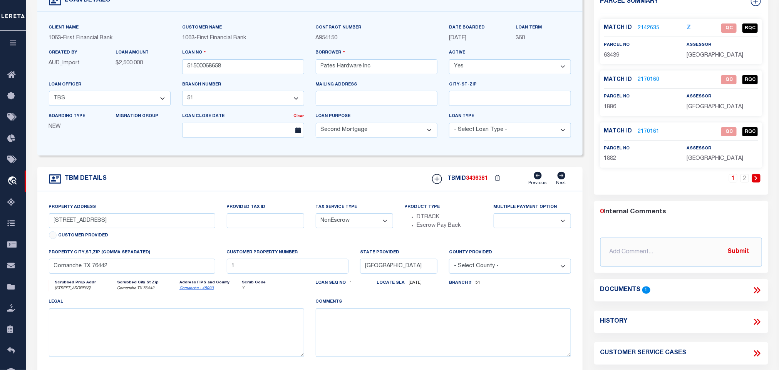
click at [758, 291] on icon at bounding box center [757, 290] width 10 height 10
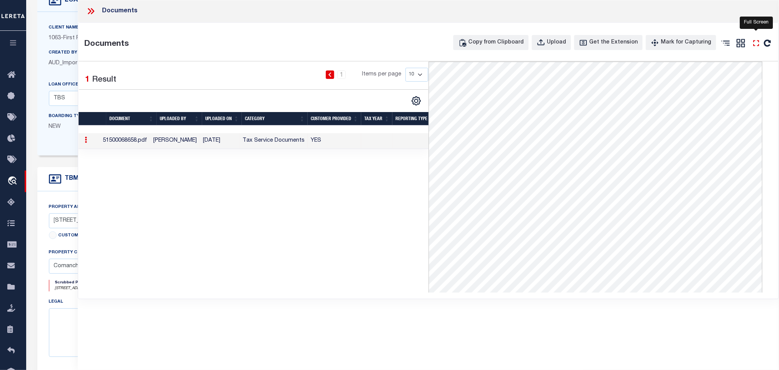
click at [756, 47] on icon at bounding box center [756, 43] width 10 height 10
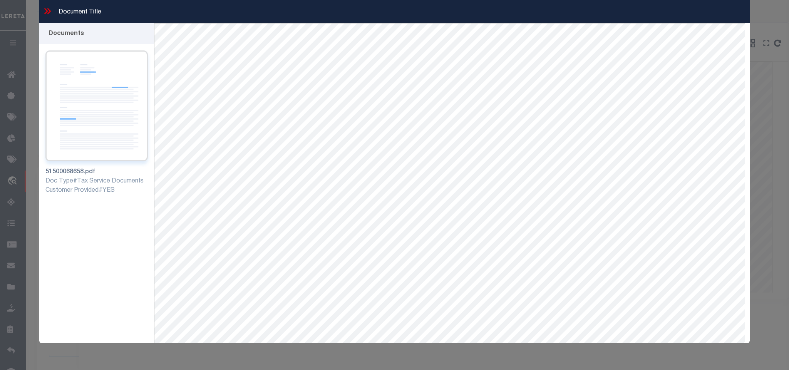
drag, startPoint x: 48, startPoint y: 10, endPoint x: 118, endPoint y: 55, distance: 84.0
click at [48, 10] on icon at bounding box center [47, 11] width 10 height 10
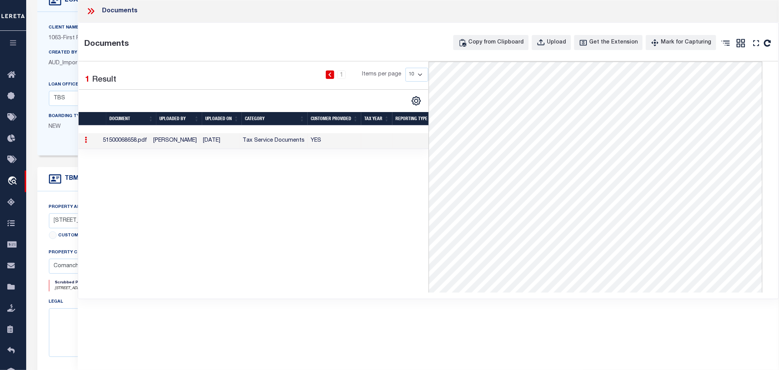
click at [91, 9] on icon at bounding box center [91, 11] width 10 height 10
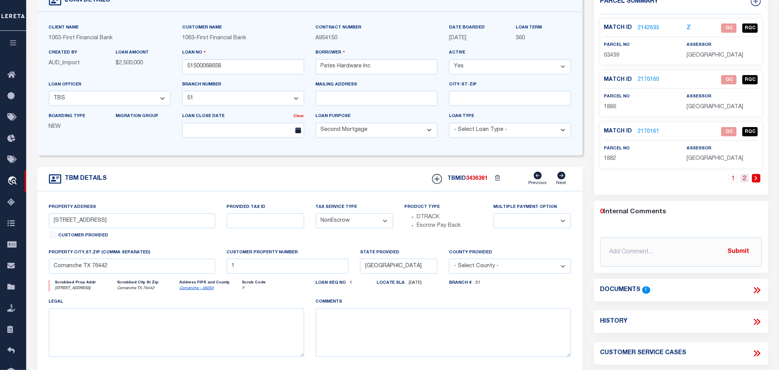
click at [745, 180] on link "2" at bounding box center [744, 178] width 8 height 8
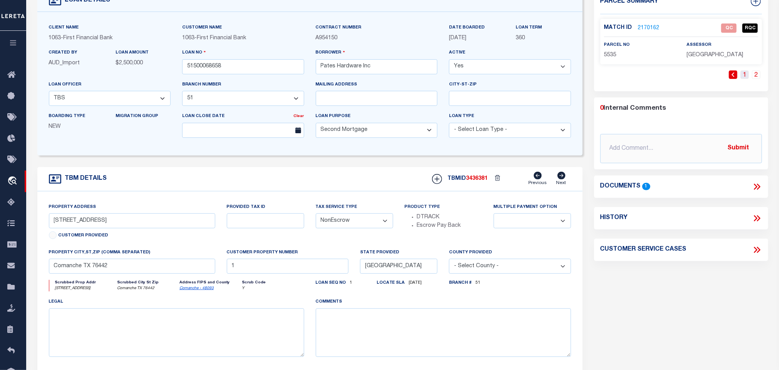
click at [746, 77] on link "1" at bounding box center [744, 74] width 8 height 8
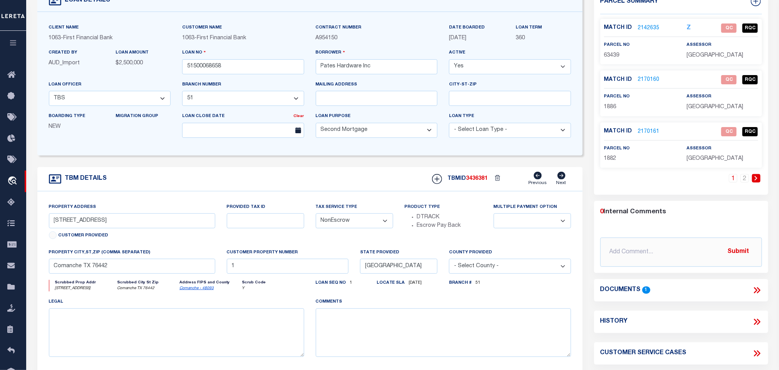
click at [653, 80] on link "2170160" at bounding box center [649, 80] width 22 height 8
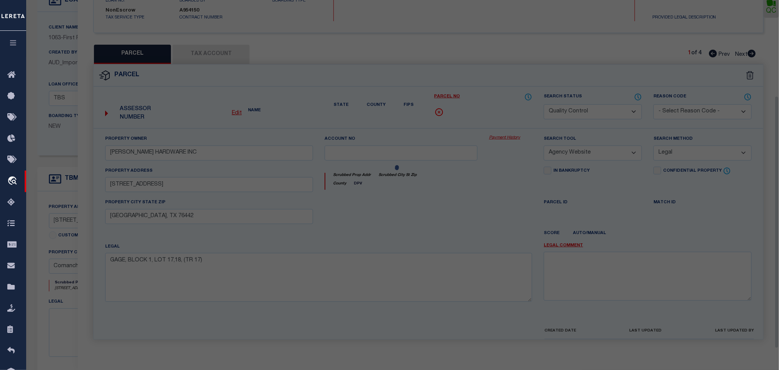
scroll to position [144, 0]
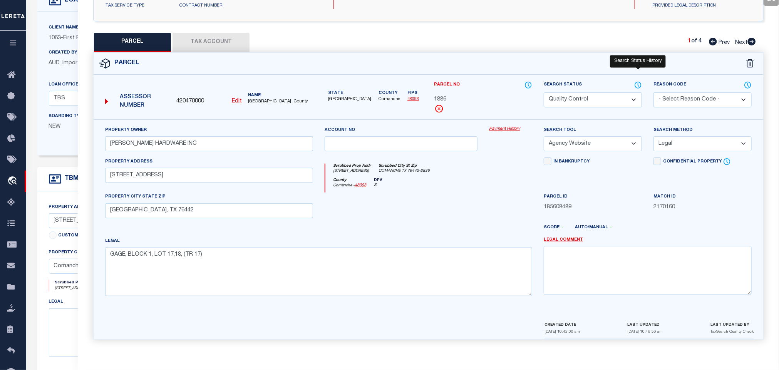
click at [639, 82] on icon at bounding box center [638, 85] width 8 height 8
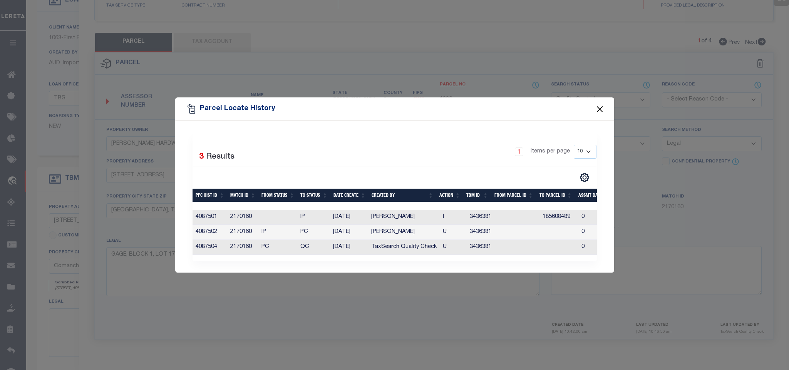
click at [604, 104] on button "Close" at bounding box center [599, 109] width 10 height 10
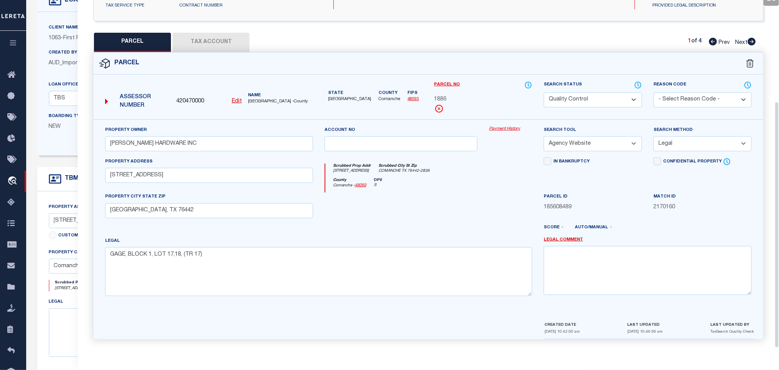
scroll to position [87, 0]
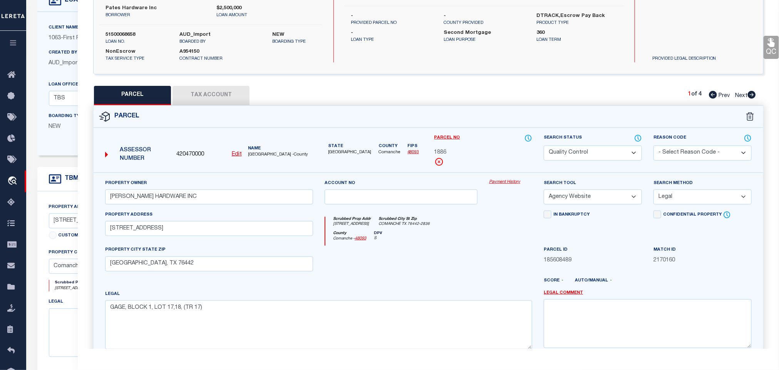
click at [634, 137] on icon at bounding box center [638, 138] width 8 height 8
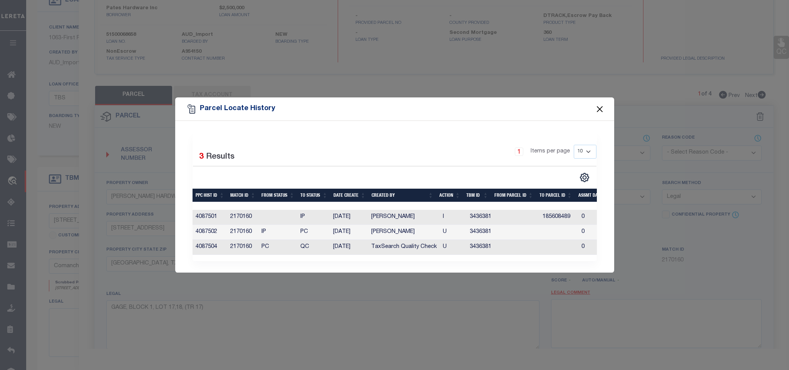
click at [597, 104] on button "Close" at bounding box center [599, 109] width 10 height 10
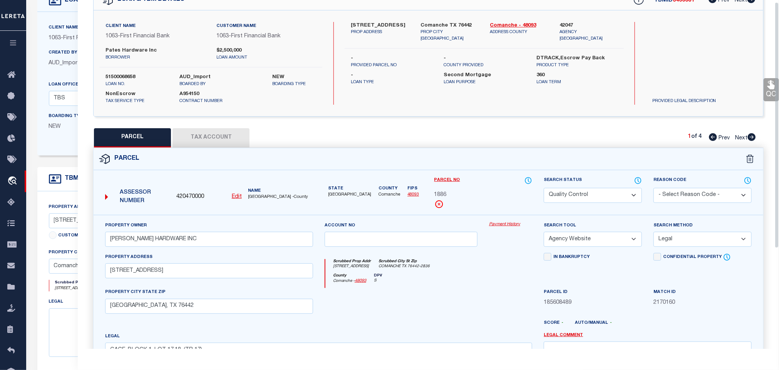
scroll to position [0, 0]
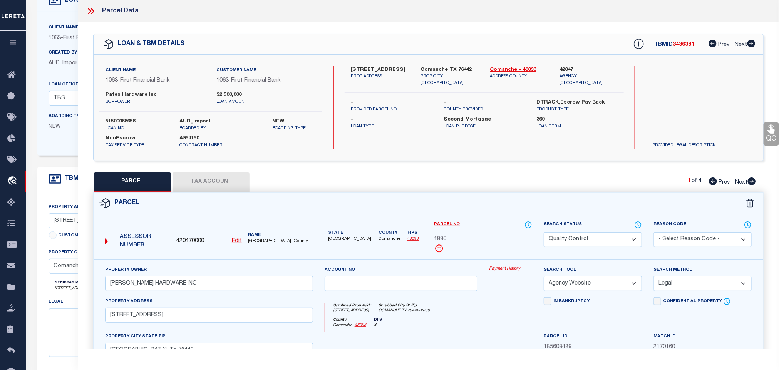
click at [92, 12] on icon at bounding box center [91, 11] width 10 height 10
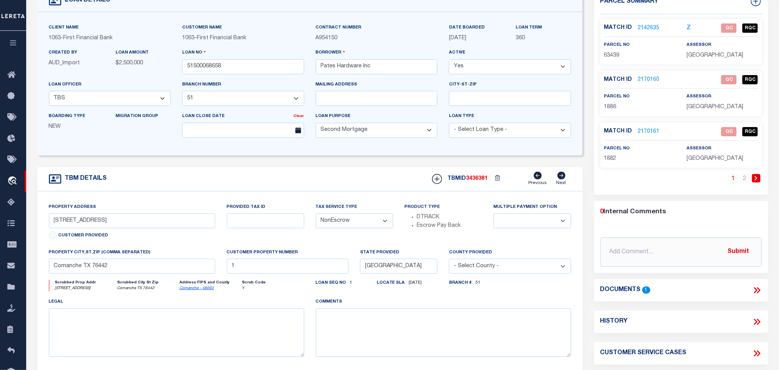
click at [610, 161] on span "1882" at bounding box center [610, 158] width 12 height 5
click at [743, 179] on link "2" at bounding box center [744, 178] width 8 height 8
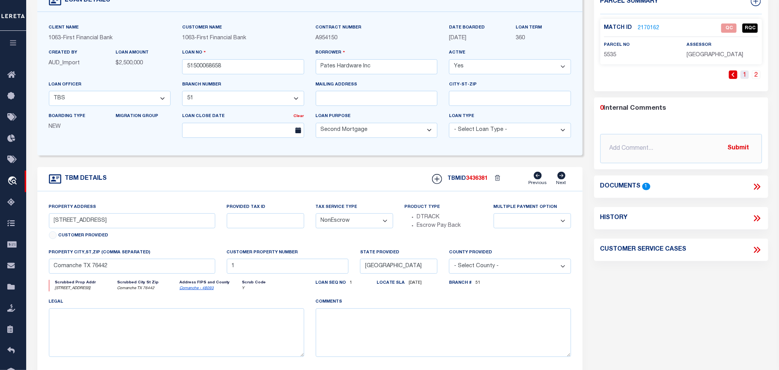
click at [744, 77] on link "1" at bounding box center [744, 74] width 8 height 8
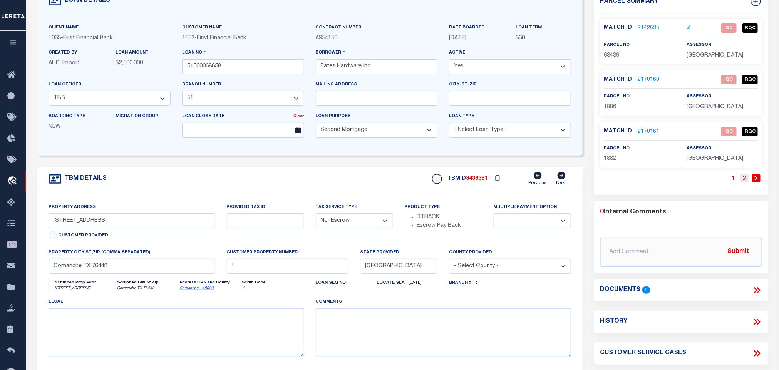
click at [746, 178] on link "2" at bounding box center [744, 178] width 8 height 8
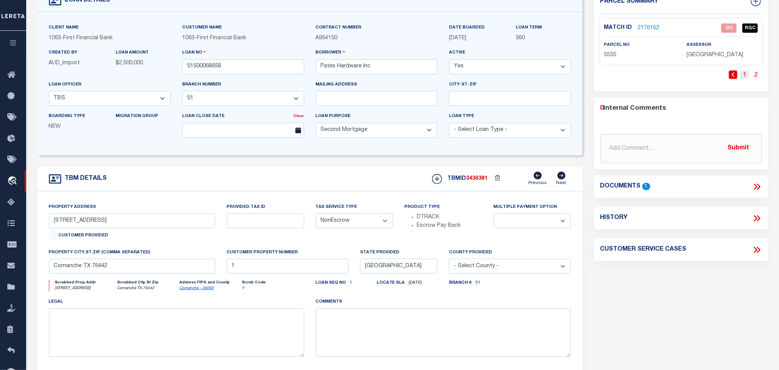
click at [745, 76] on link "1" at bounding box center [744, 74] width 8 height 8
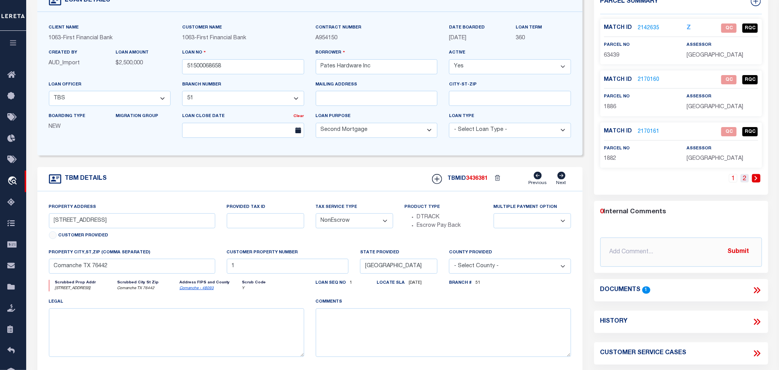
click at [745, 181] on link "2" at bounding box center [744, 178] width 8 height 8
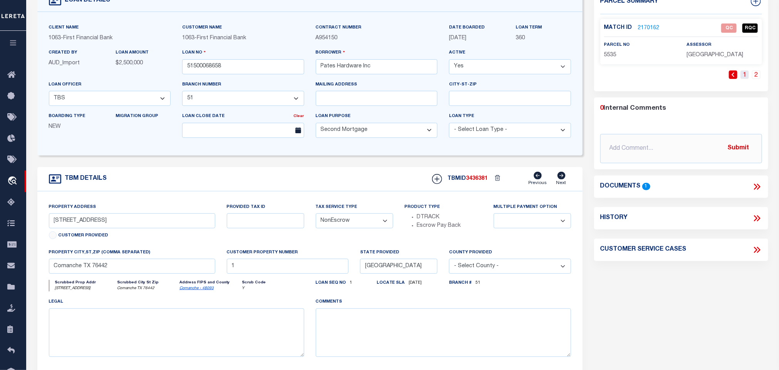
click at [743, 74] on link "1" at bounding box center [744, 74] width 8 height 8
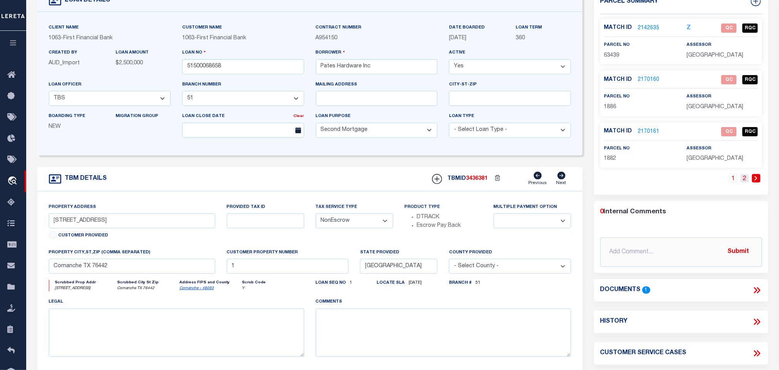
click at [746, 181] on link "2" at bounding box center [744, 178] width 8 height 8
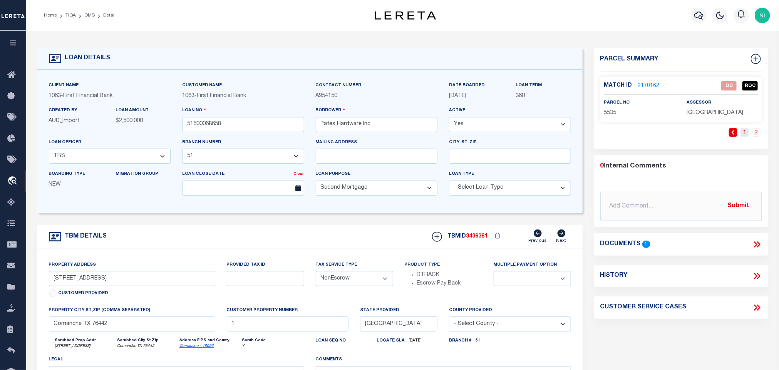
click at [746, 132] on link "1" at bounding box center [744, 132] width 8 height 8
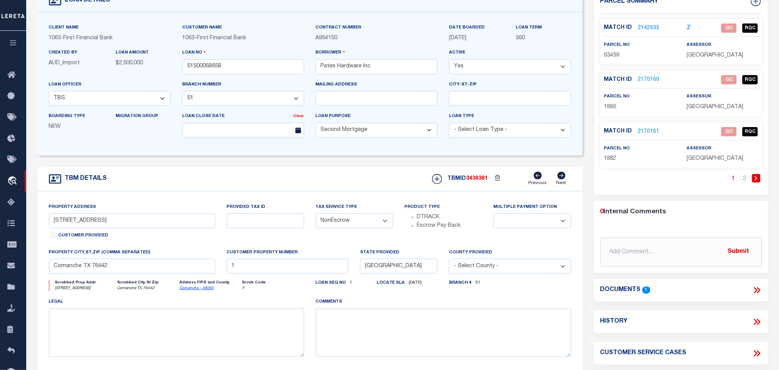
scroll to position [115, 0]
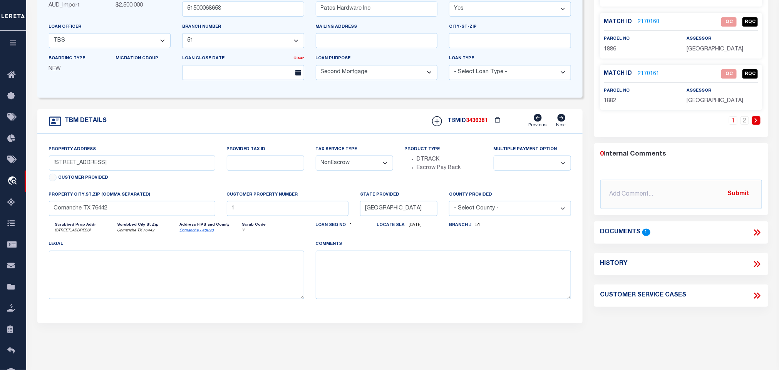
click at [759, 233] on icon at bounding box center [757, 232] width 3 height 6
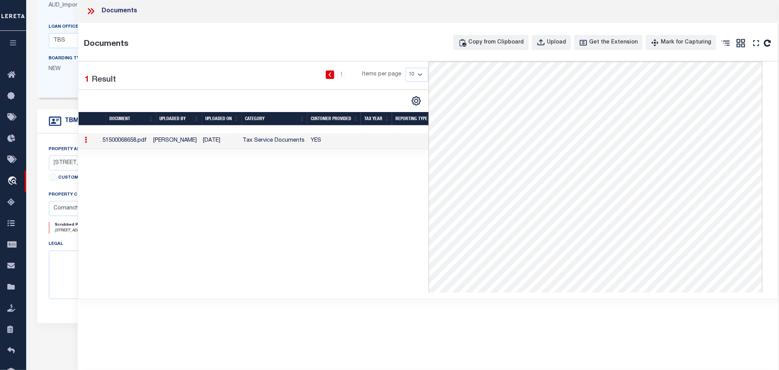
click at [91, 10] on icon at bounding box center [91, 11] width 10 height 10
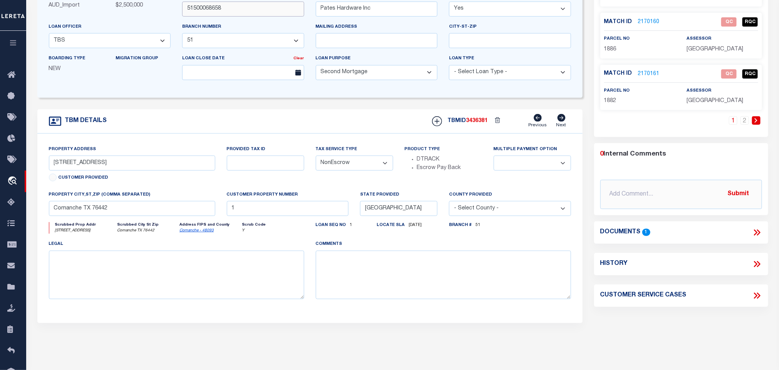
click at [240, 12] on input "51500068658" at bounding box center [243, 9] width 122 height 15
click at [239, 12] on input "51500068658" at bounding box center [243, 9] width 122 height 15
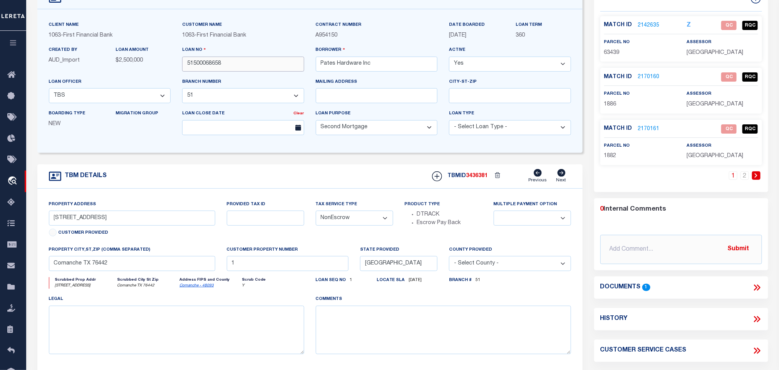
scroll to position [58, 0]
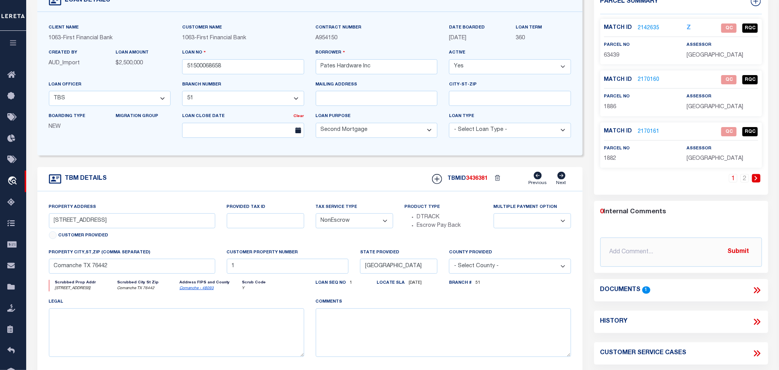
click at [255, 183] on div "TBM DETAILS TBMID 3436381 Previous Next" at bounding box center [309, 179] width 545 height 24
